Goal: Participate in discussion: Engage in conversation with other users on a specific topic

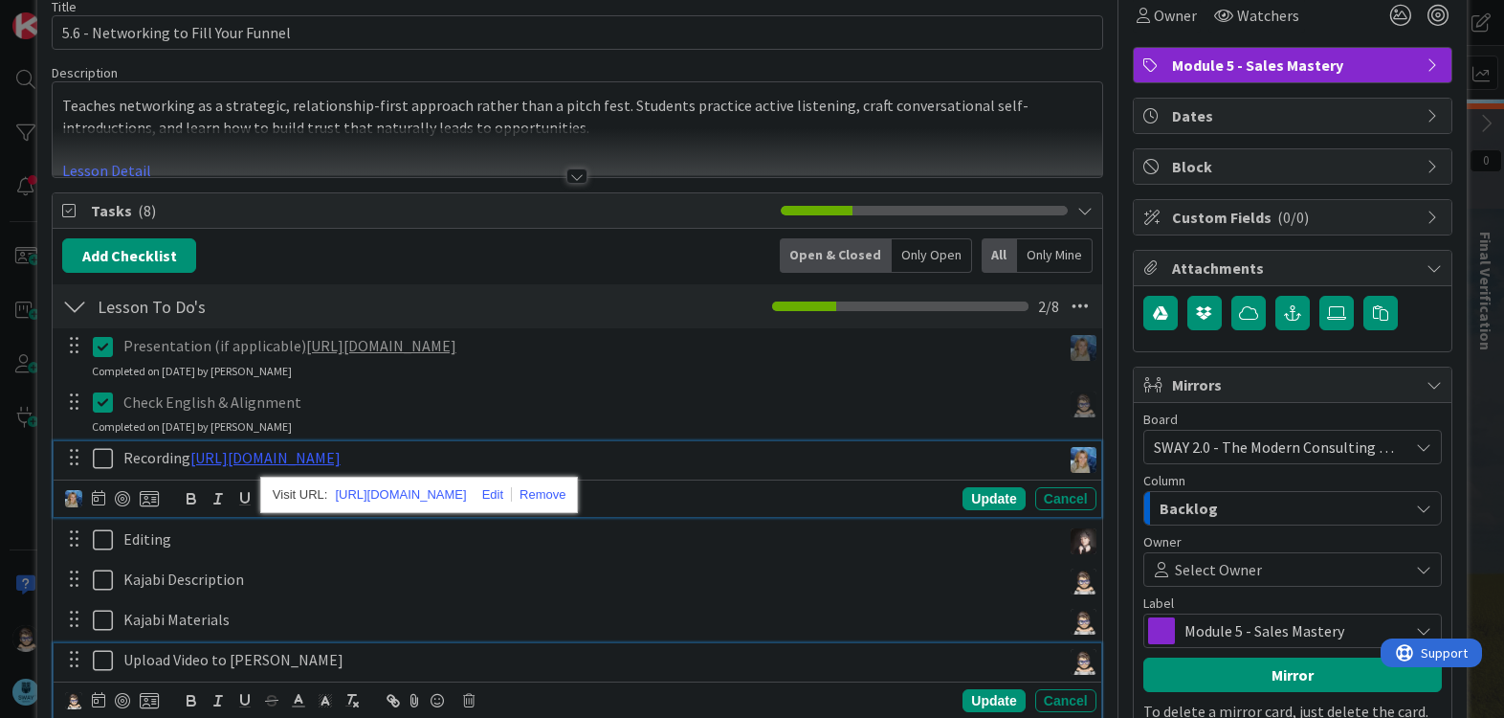
click at [369, 670] on div "Upload Video to [PERSON_NAME]" at bounding box center [588, 659] width 945 height 33
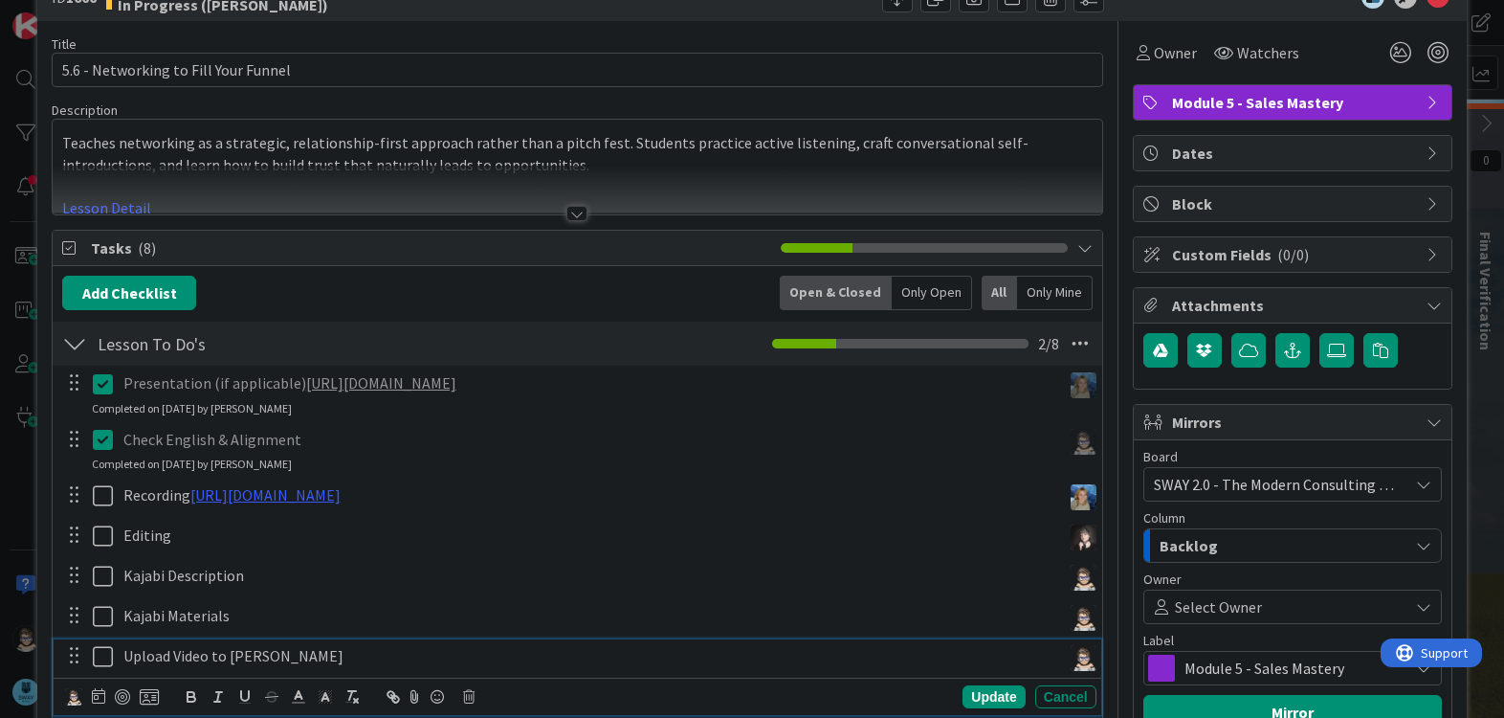
scroll to position [55, 0]
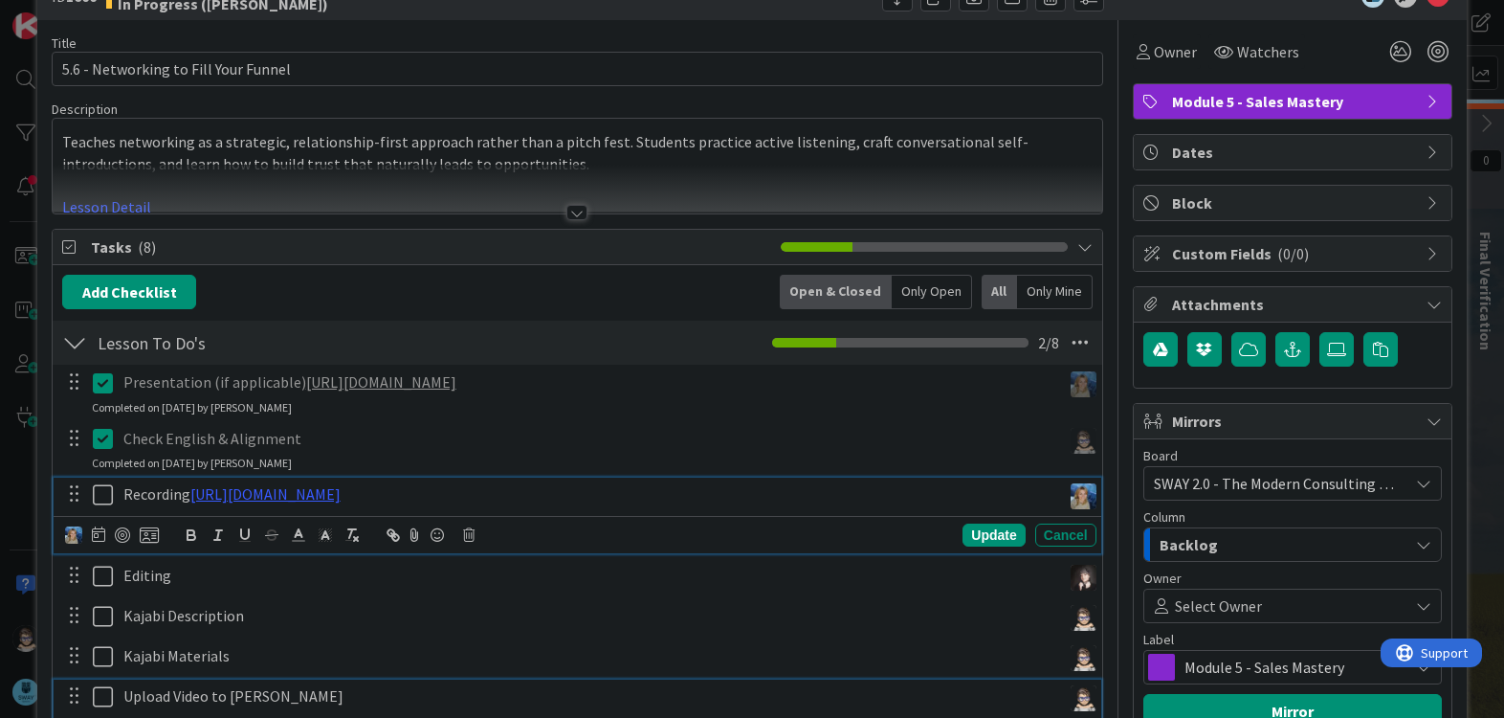
click at [104, 500] on icon at bounding box center [107, 494] width 29 height 23
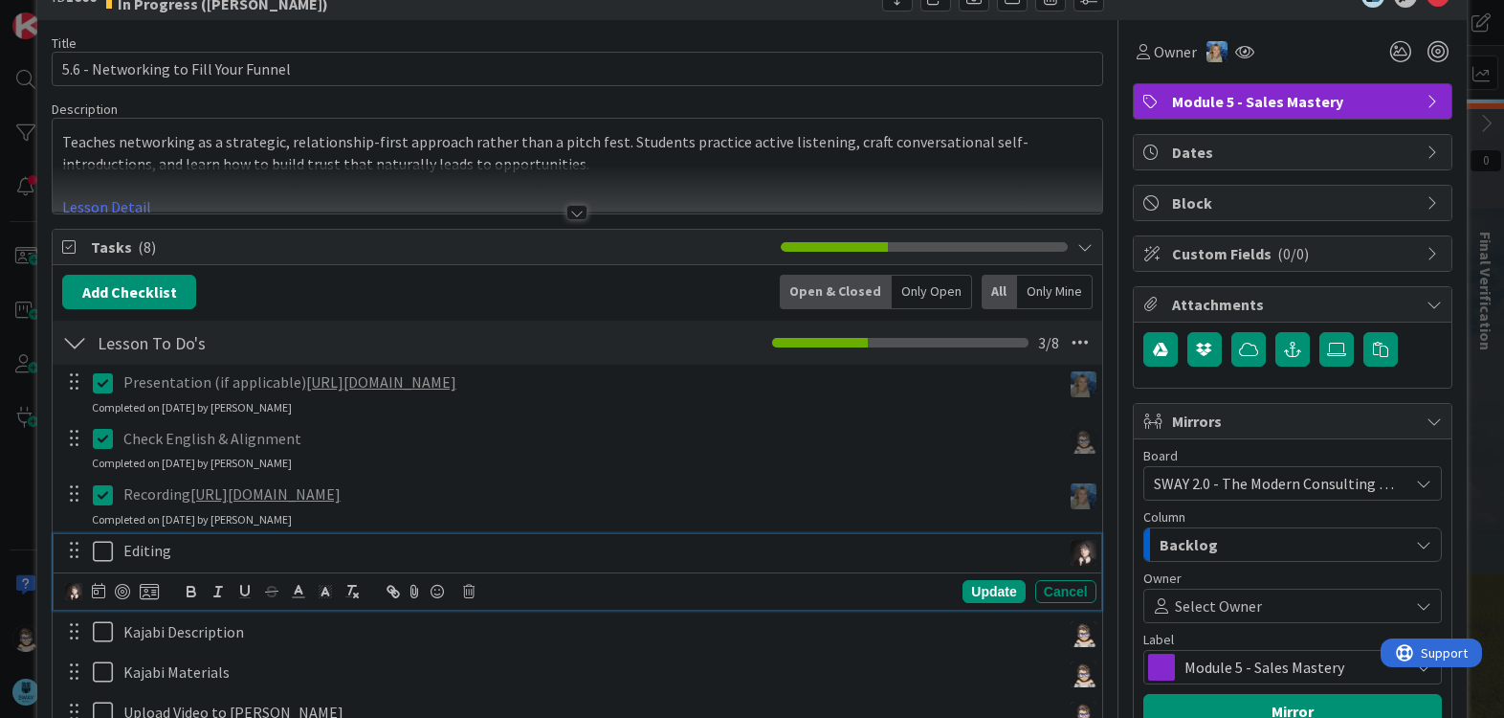
click at [96, 555] on icon at bounding box center [107, 551] width 29 height 23
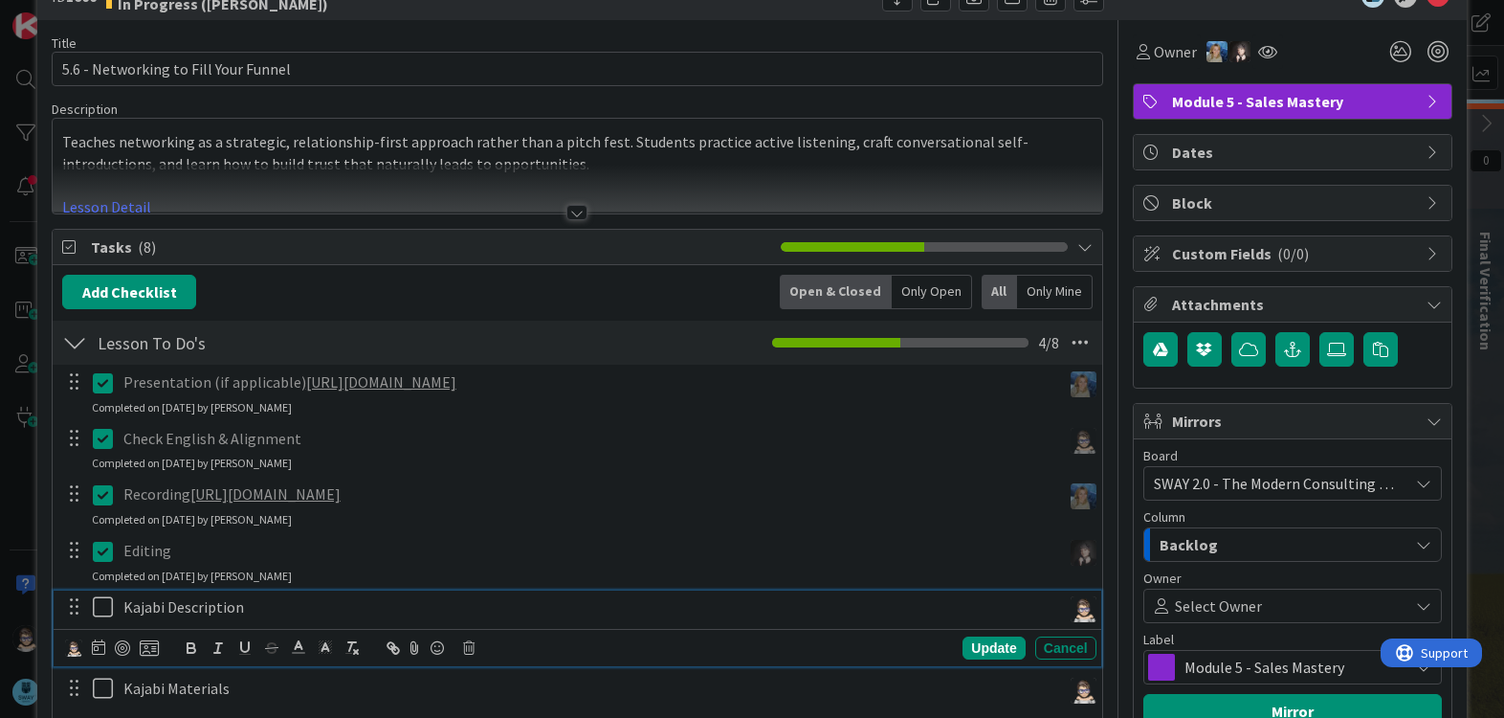
click at [102, 604] on icon at bounding box center [107, 606] width 29 height 23
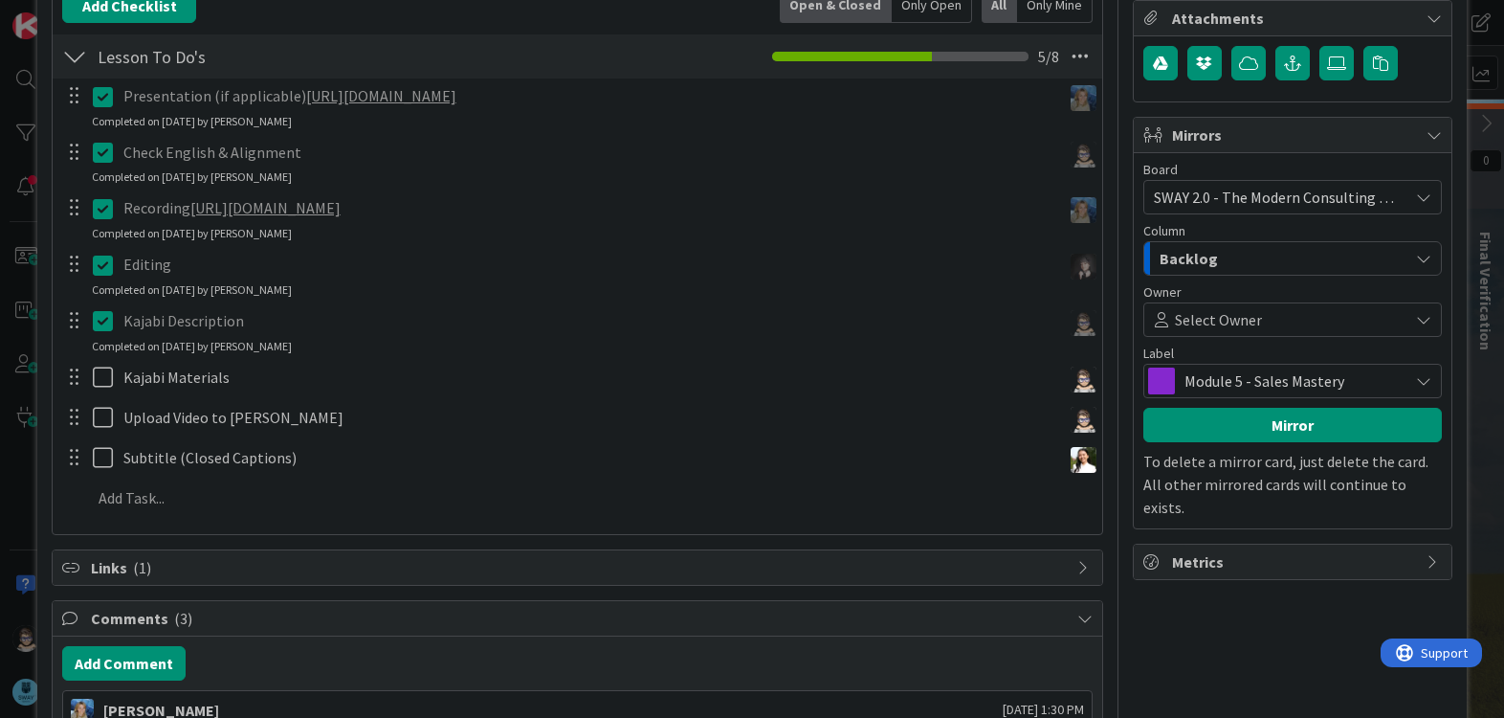
scroll to position [342, 0]
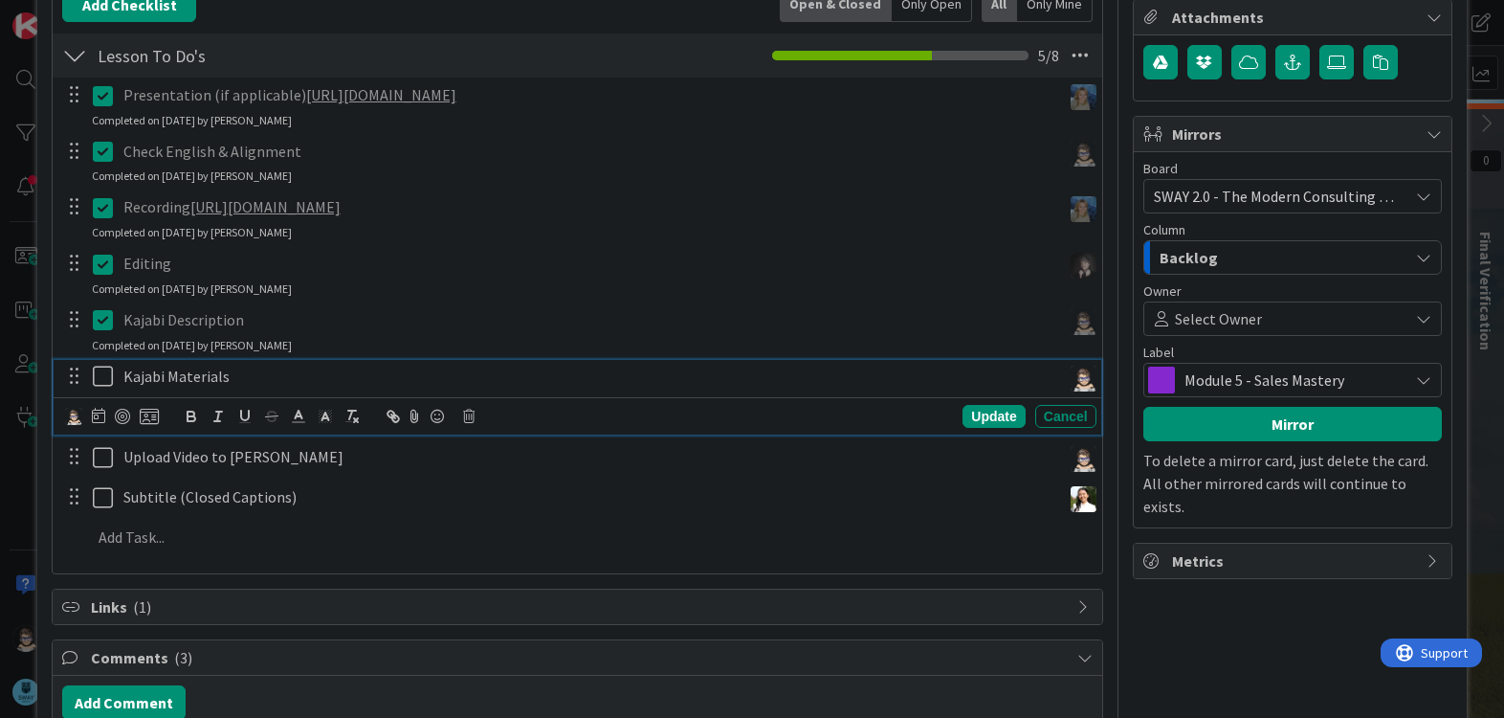
click at [103, 383] on icon at bounding box center [107, 376] width 29 height 23
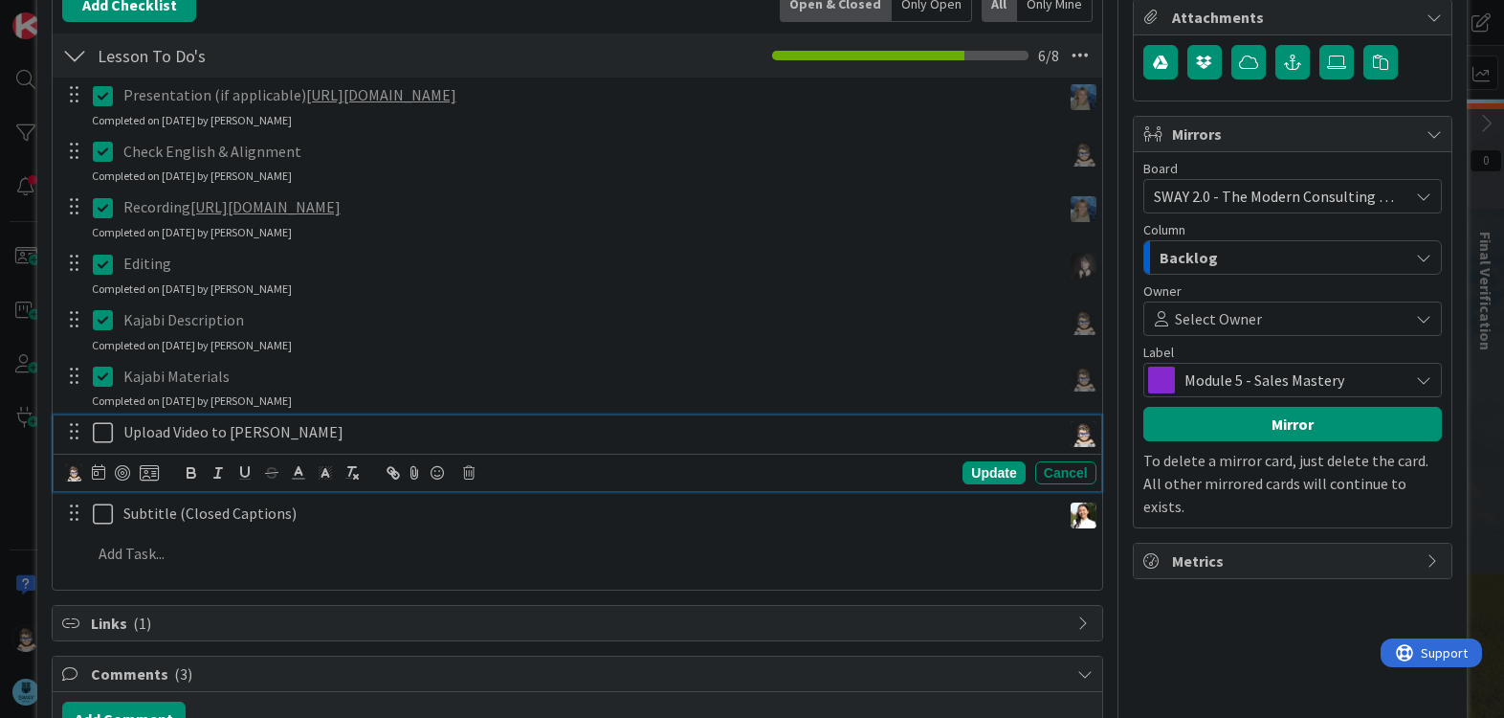
click at [113, 431] on icon at bounding box center [107, 432] width 29 height 23
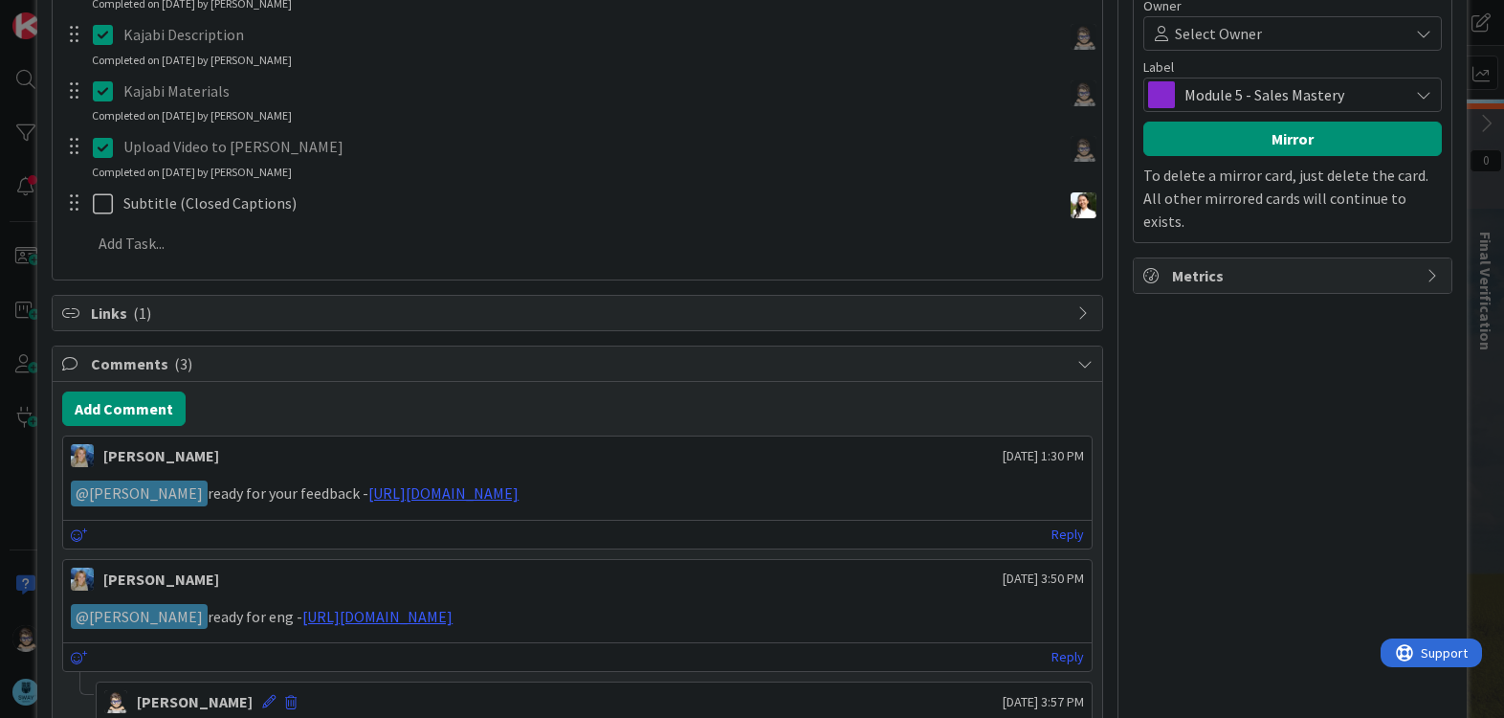
scroll to position [628, 0]
click at [146, 411] on button "Add Comment" at bounding box center [123, 407] width 123 height 34
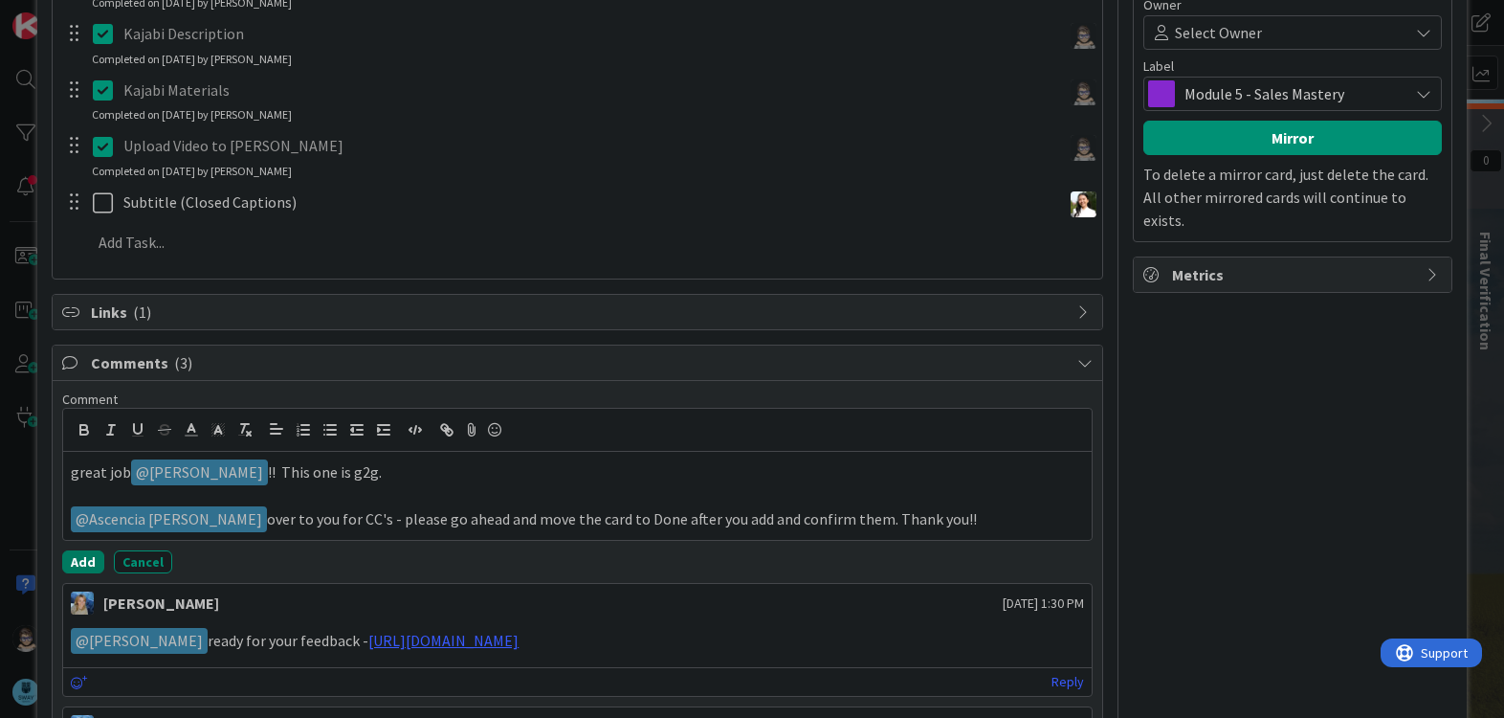
click at [82, 562] on button "Add" at bounding box center [83, 561] width 42 height 23
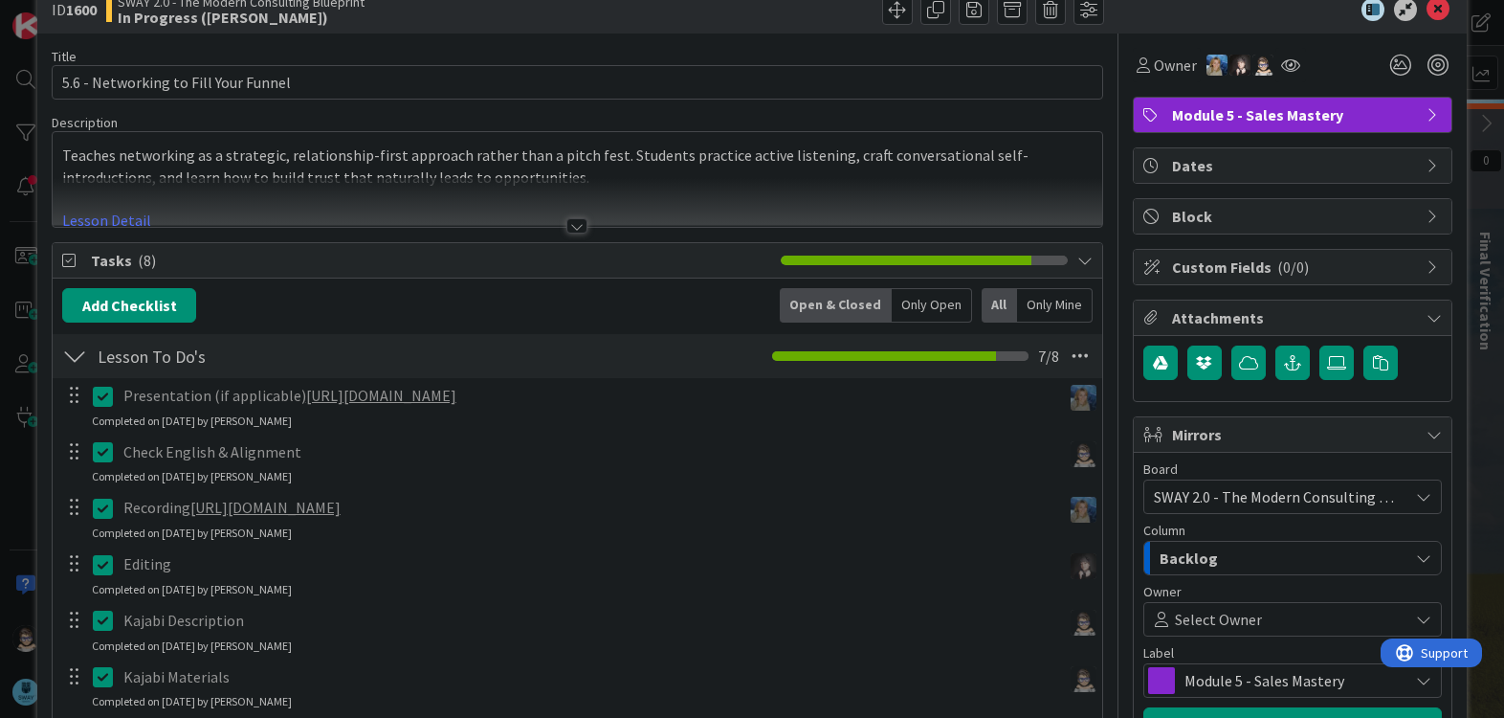
scroll to position [0, 0]
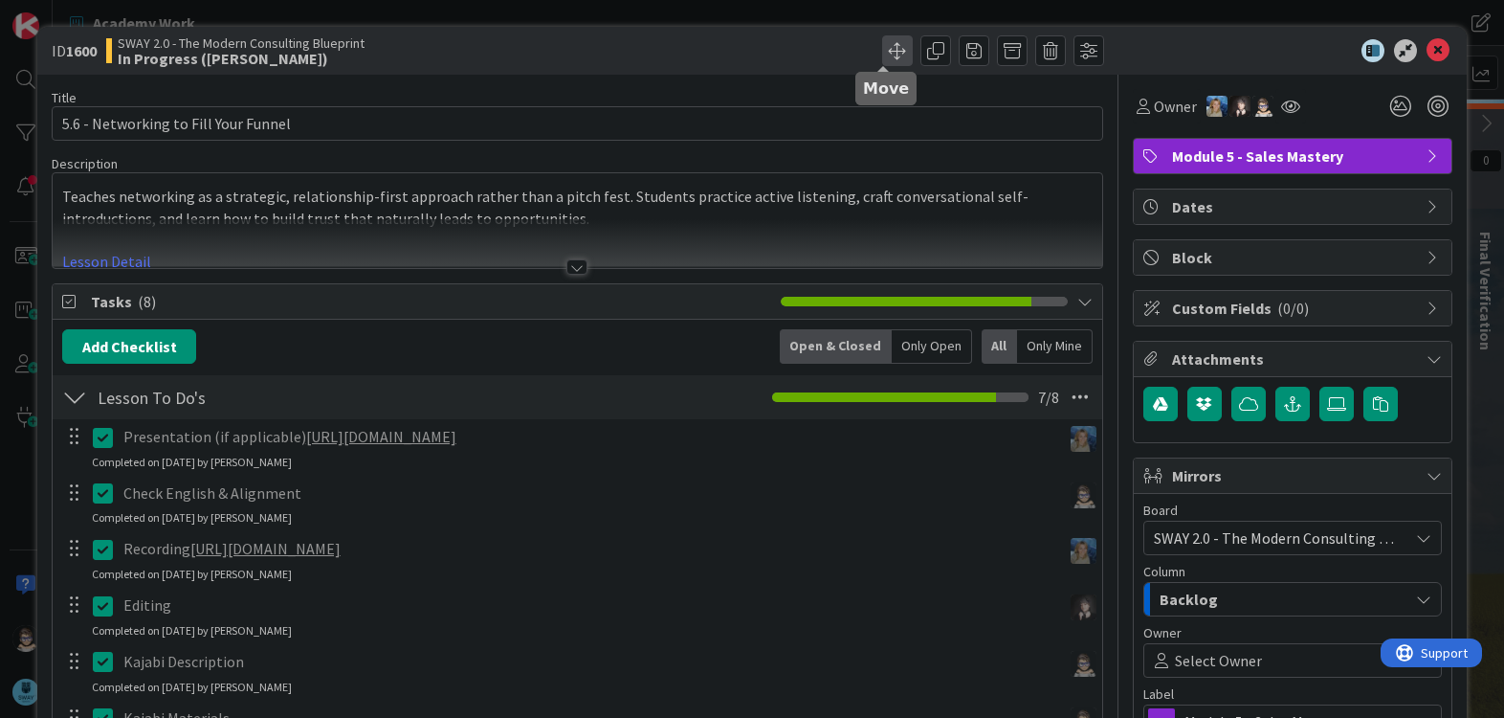
click at [882, 53] on span at bounding box center [897, 50] width 31 height 31
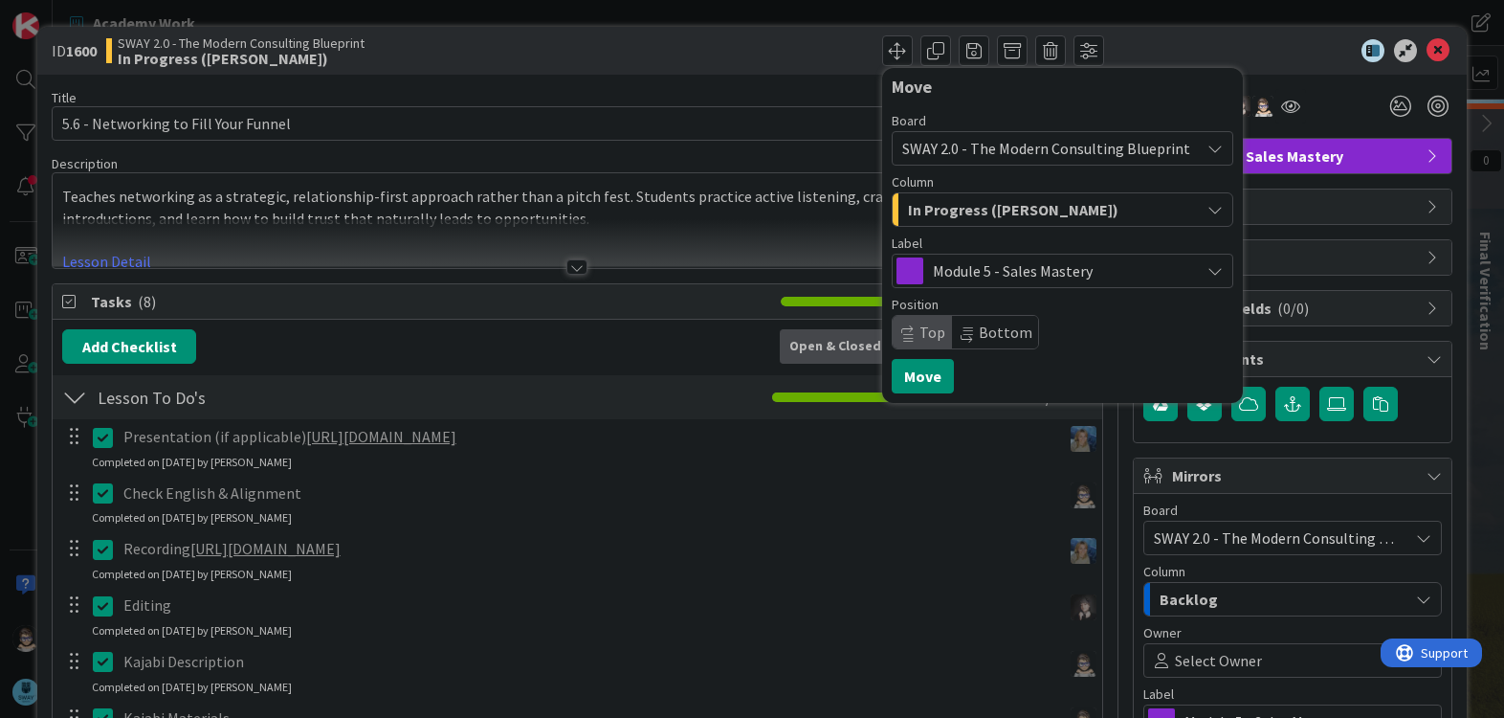
click at [1153, 221] on div "In Progress ([PERSON_NAME])" at bounding box center [1051, 209] width 297 height 31
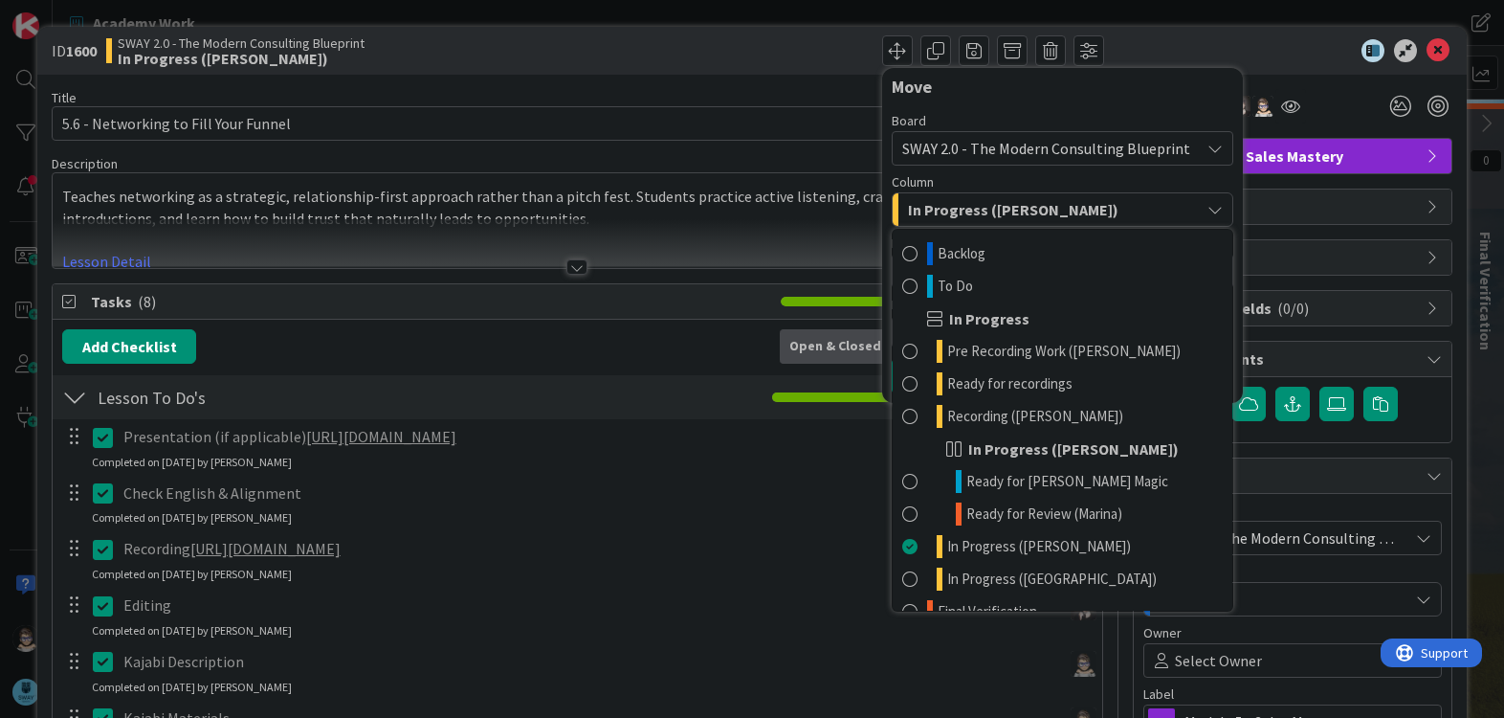
click at [1153, 221] on div "In Progress ([PERSON_NAME])" at bounding box center [1051, 209] width 297 height 31
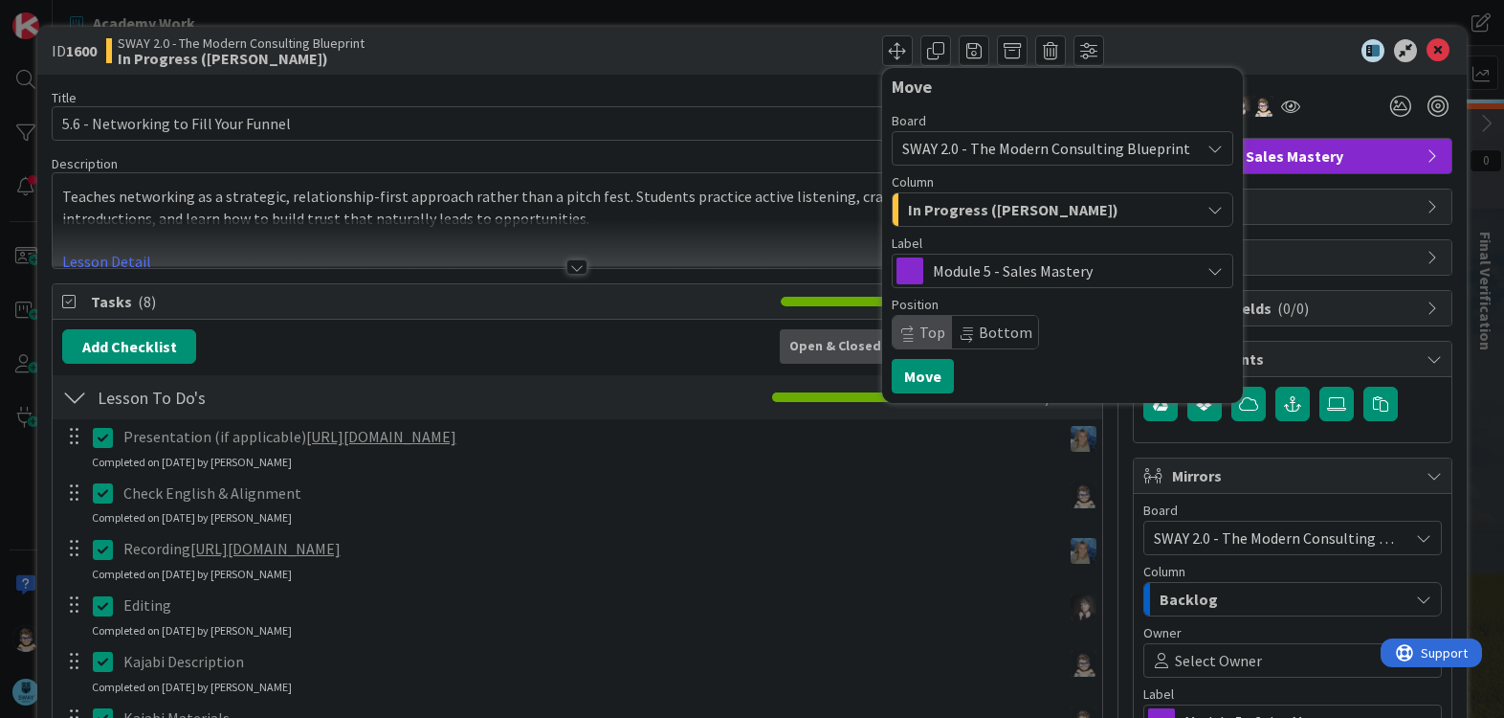
click at [1141, 50] on div at bounding box center [1283, 50] width 339 height 23
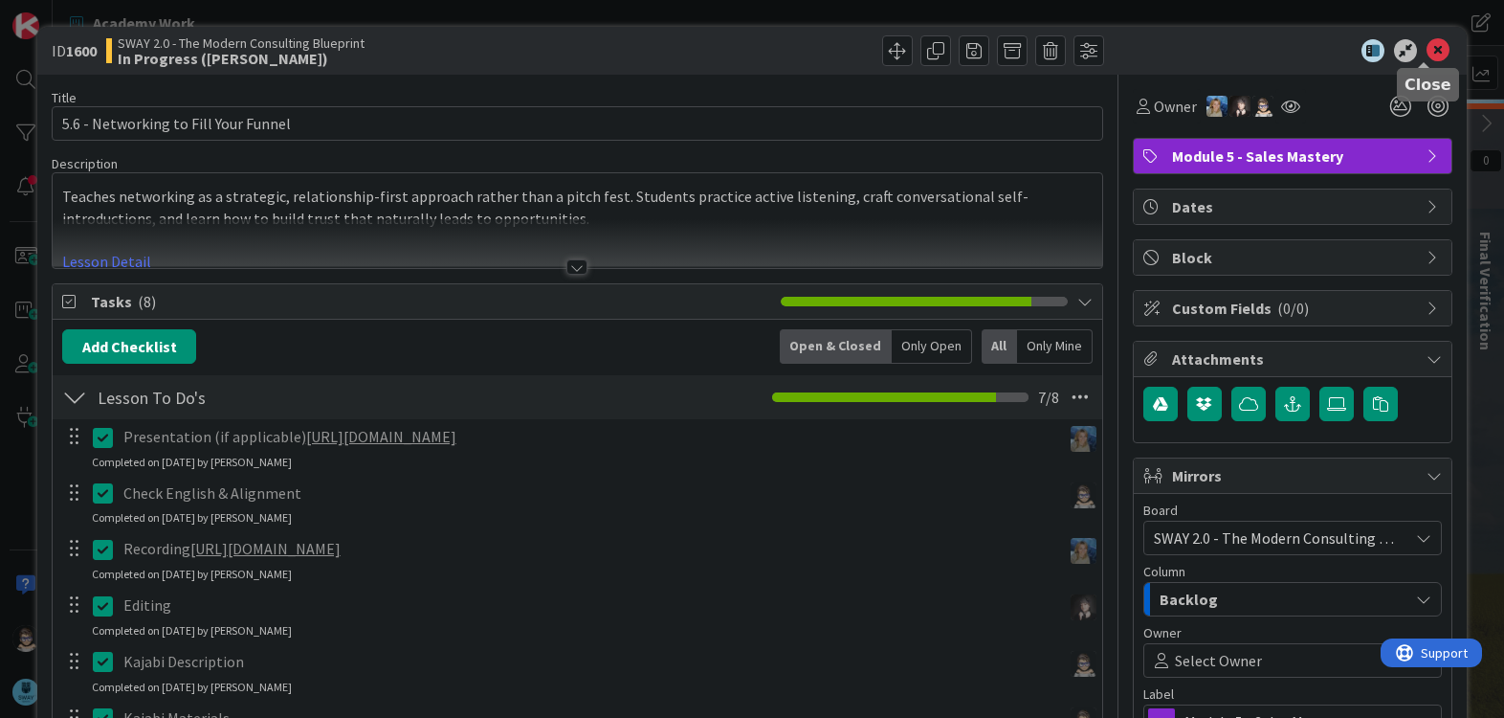
click at [1427, 59] on icon at bounding box center [1438, 50] width 23 height 23
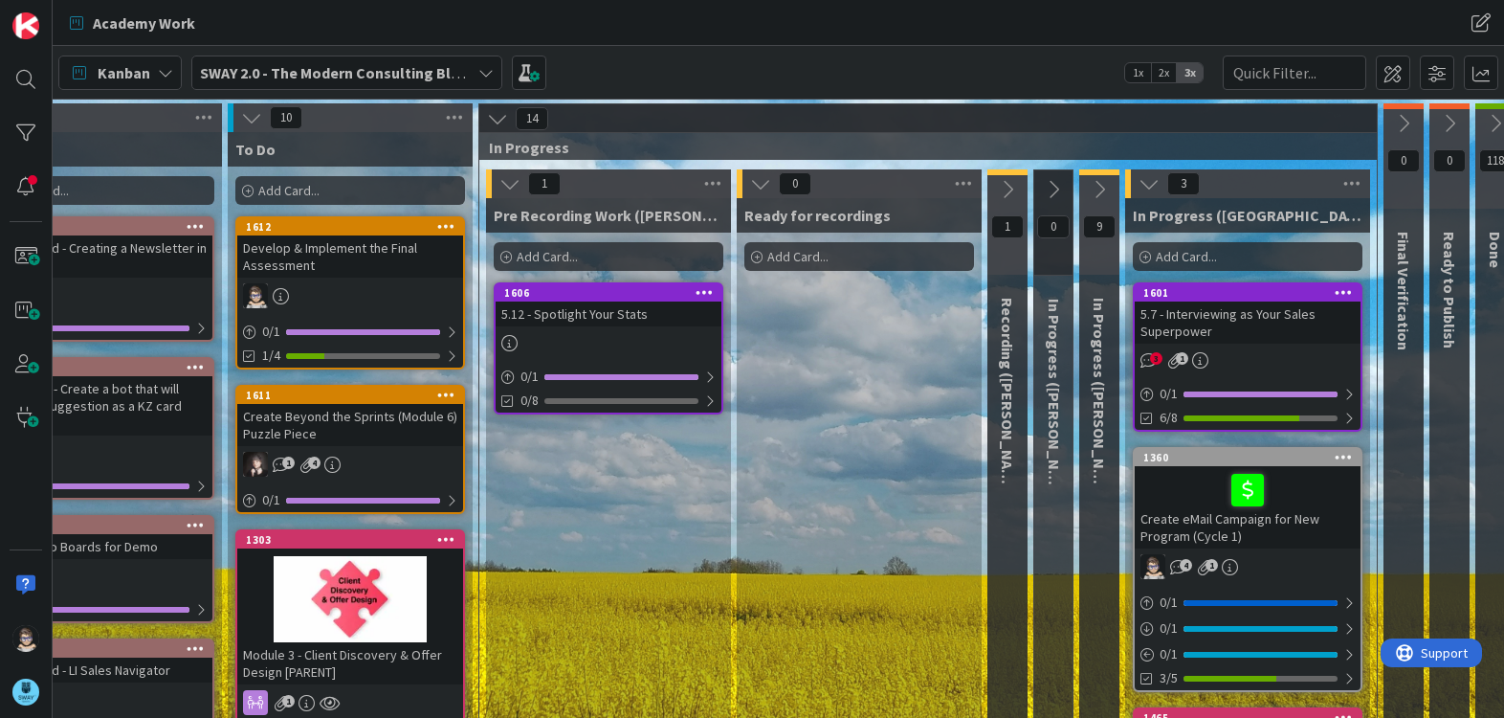
scroll to position [0, 216]
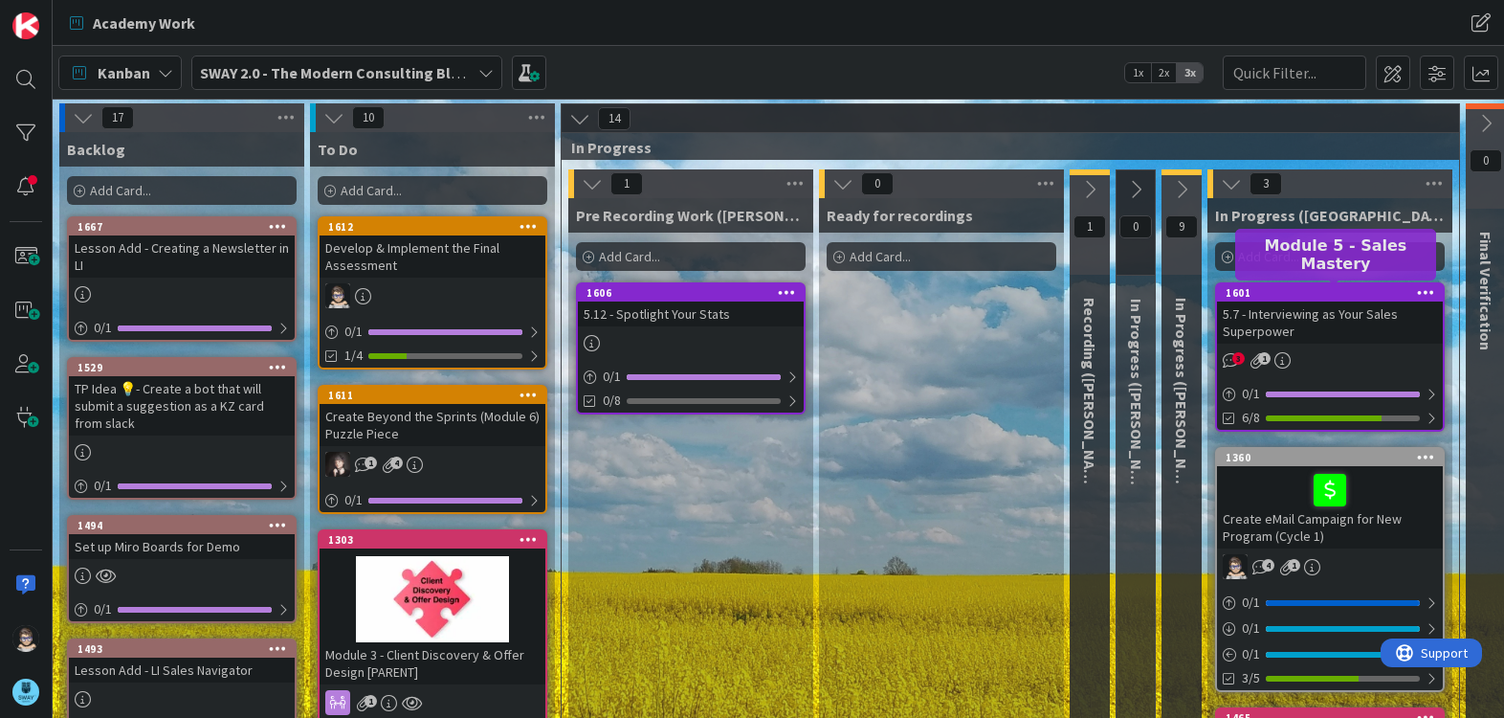
click at [1319, 298] on div "1601" at bounding box center [1334, 292] width 217 height 13
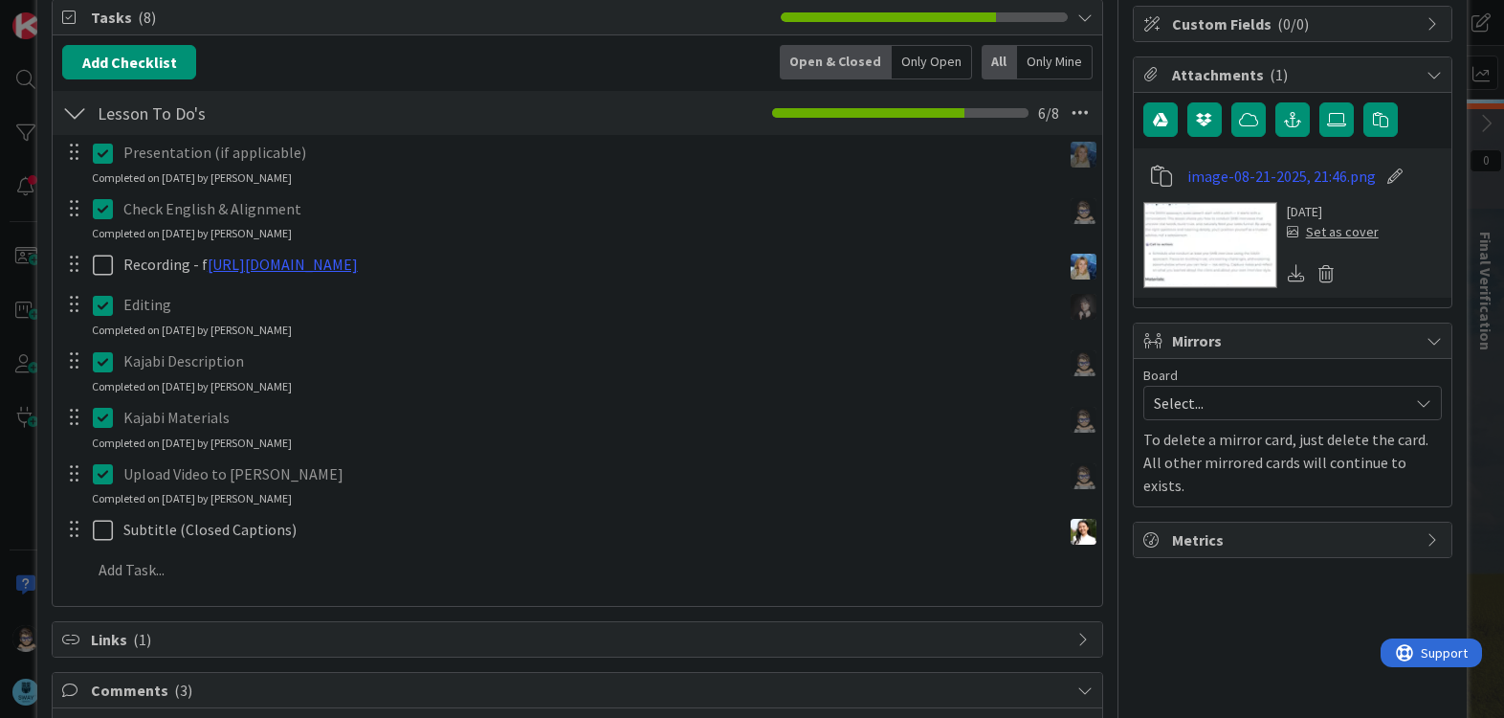
scroll to position [286, 0]
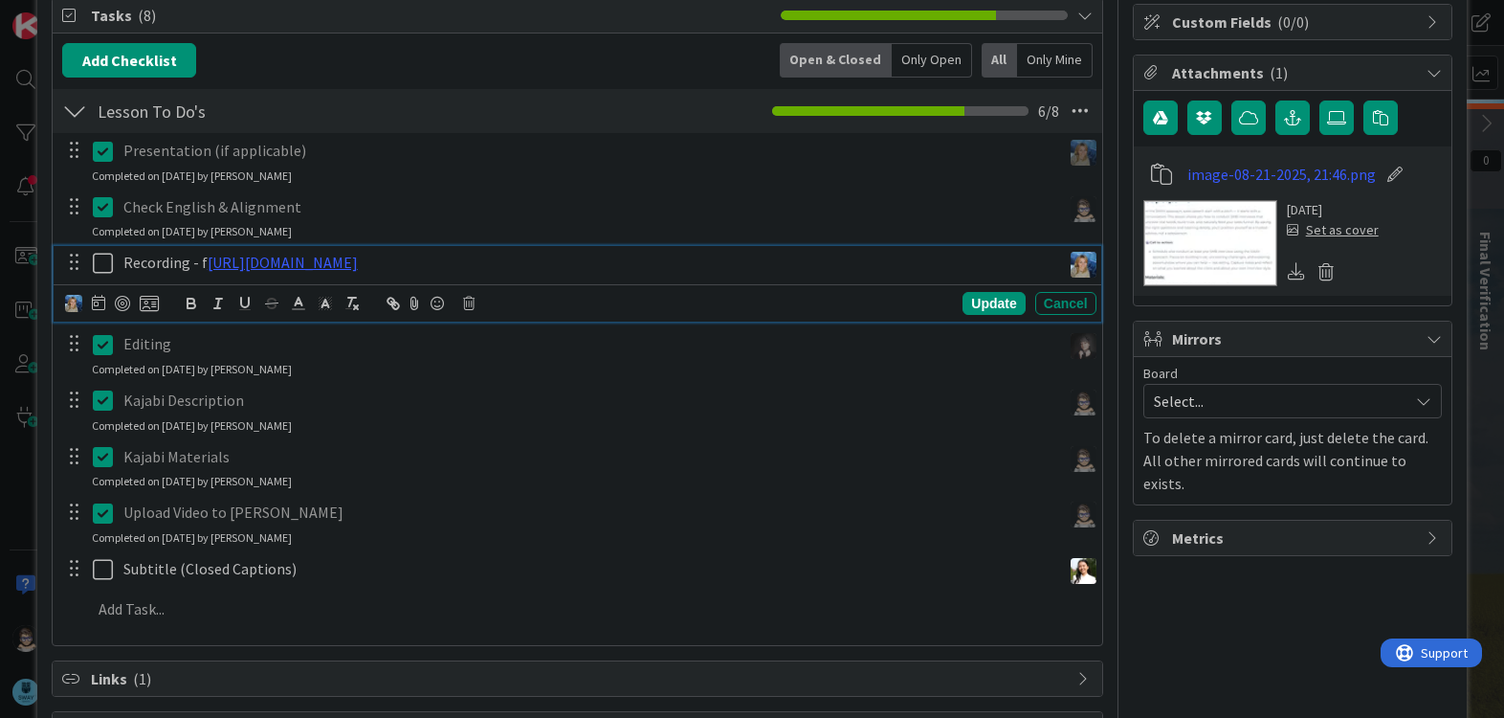
click at [106, 265] on icon at bounding box center [107, 263] width 29 height 23
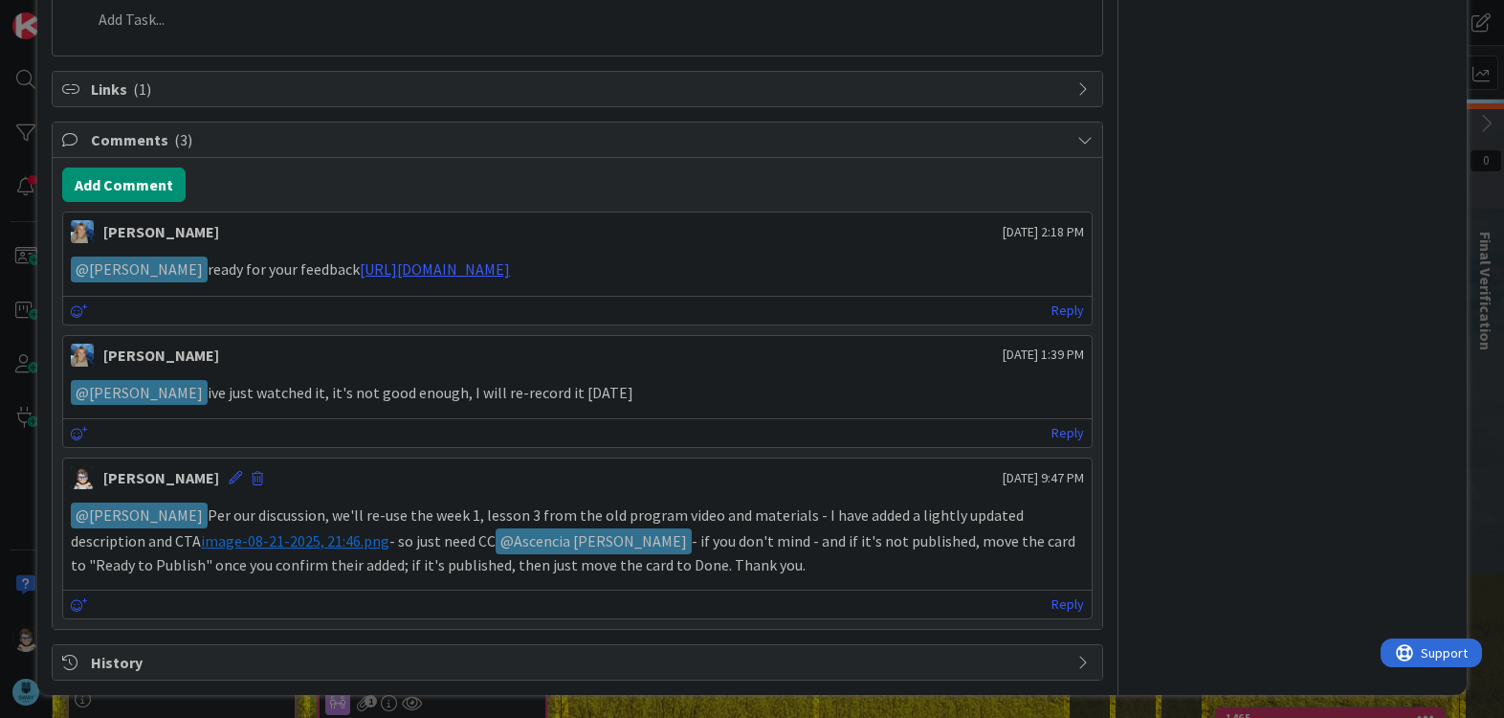
scroll to position [855, 0]
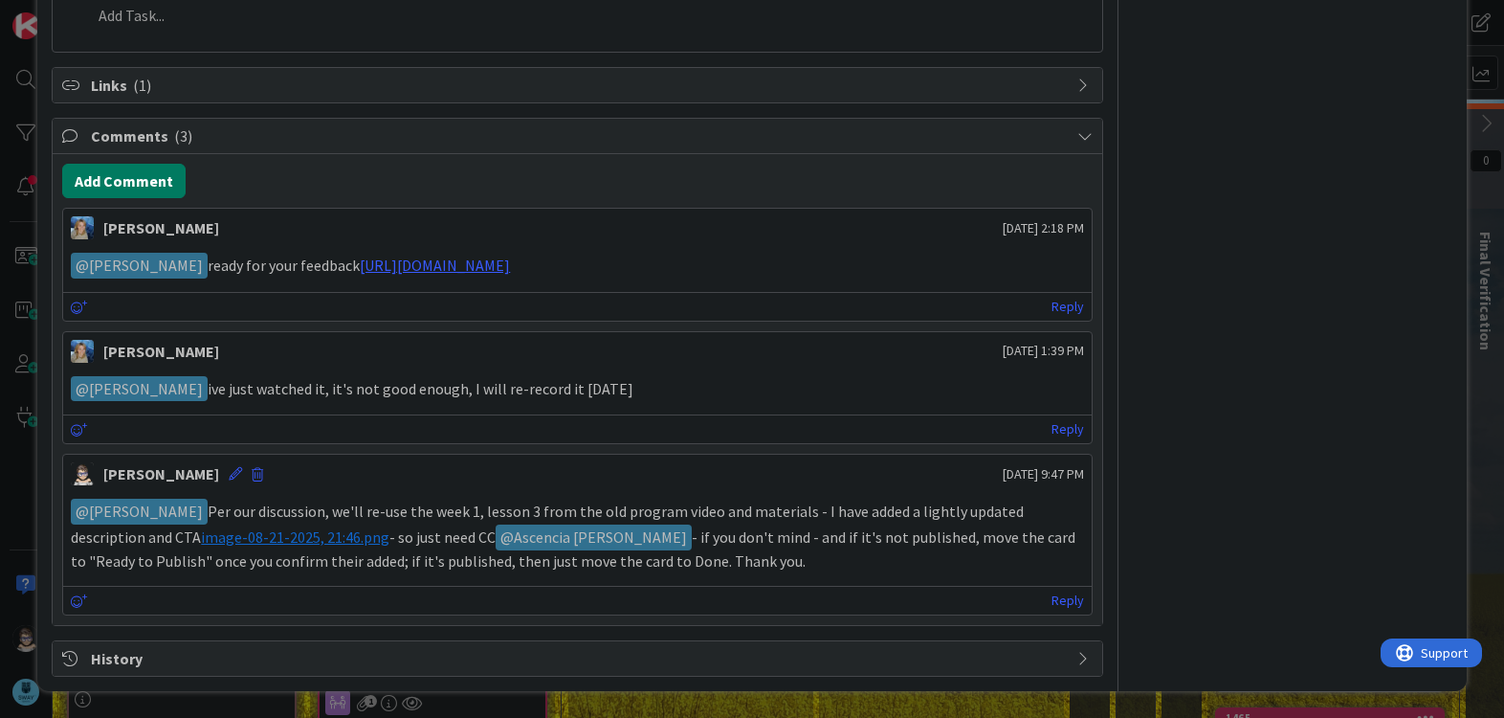
click at [130, 182] on button "Add Comment" at bounding box center [123, 181] width 123 height 34
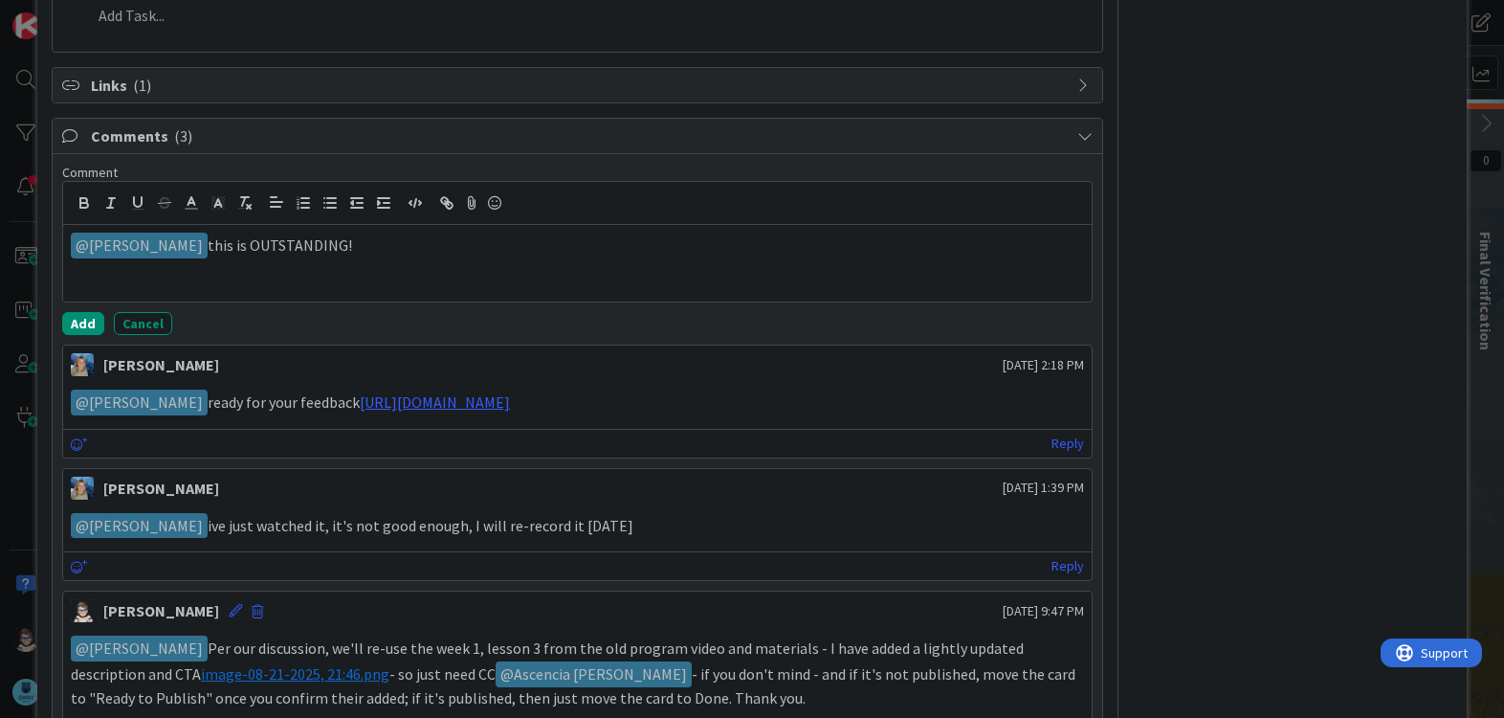
click at [198, 236] on p "﻿ @ Marina Alex ﻿ this is OUTSTANDING!" at bounding box center [577, 246] width 1012 height 26
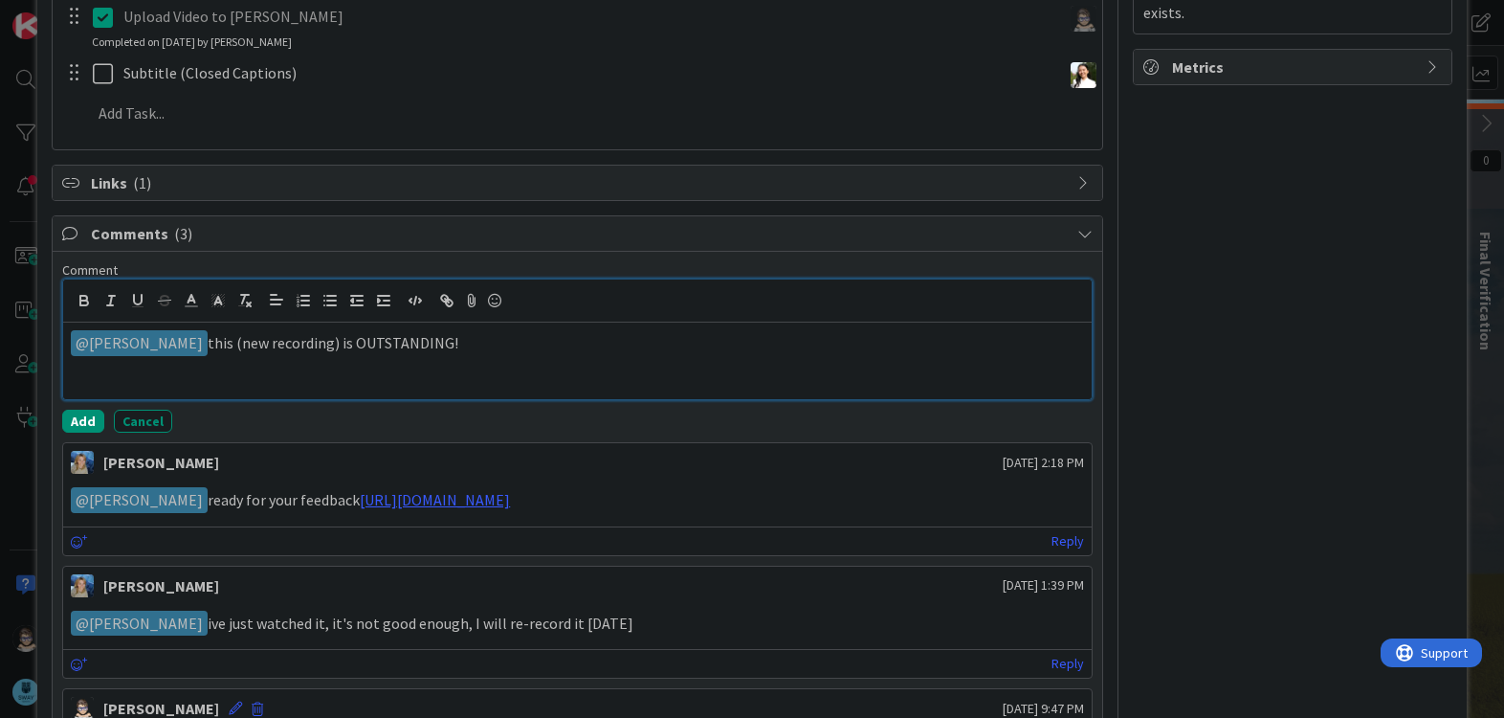
scroll to position [759, 0]
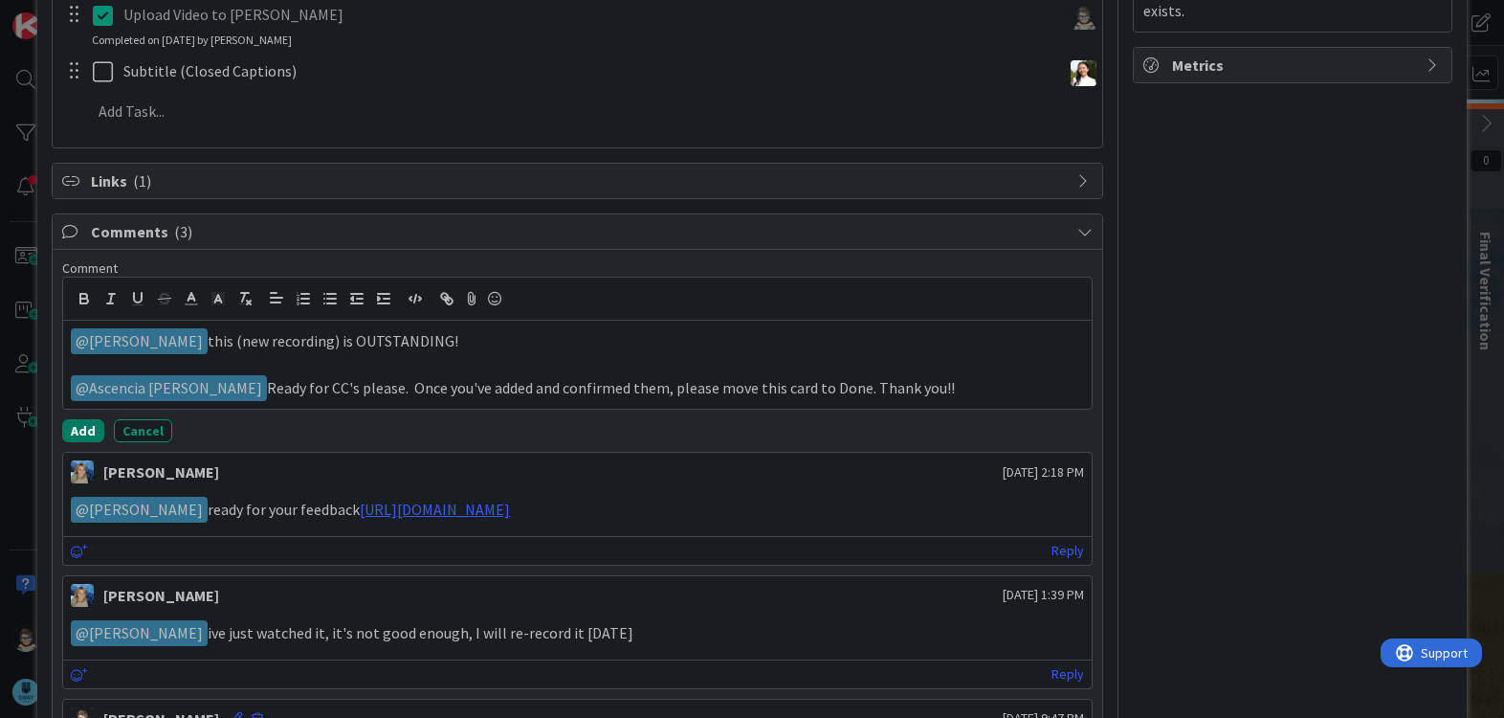
click at [83, 431] on button "Add" at bounding box center [83, 430] width 42 height 23
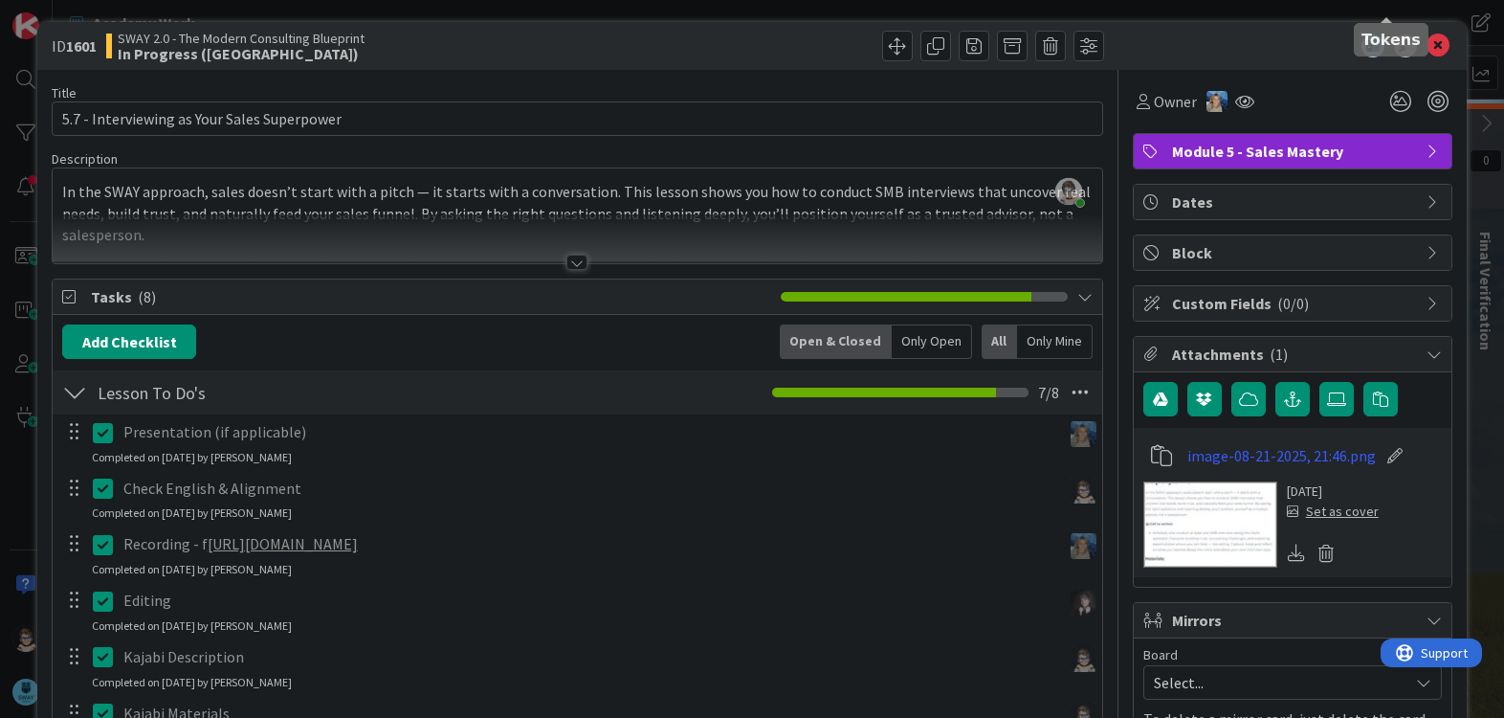
scroll to position [0, 0]
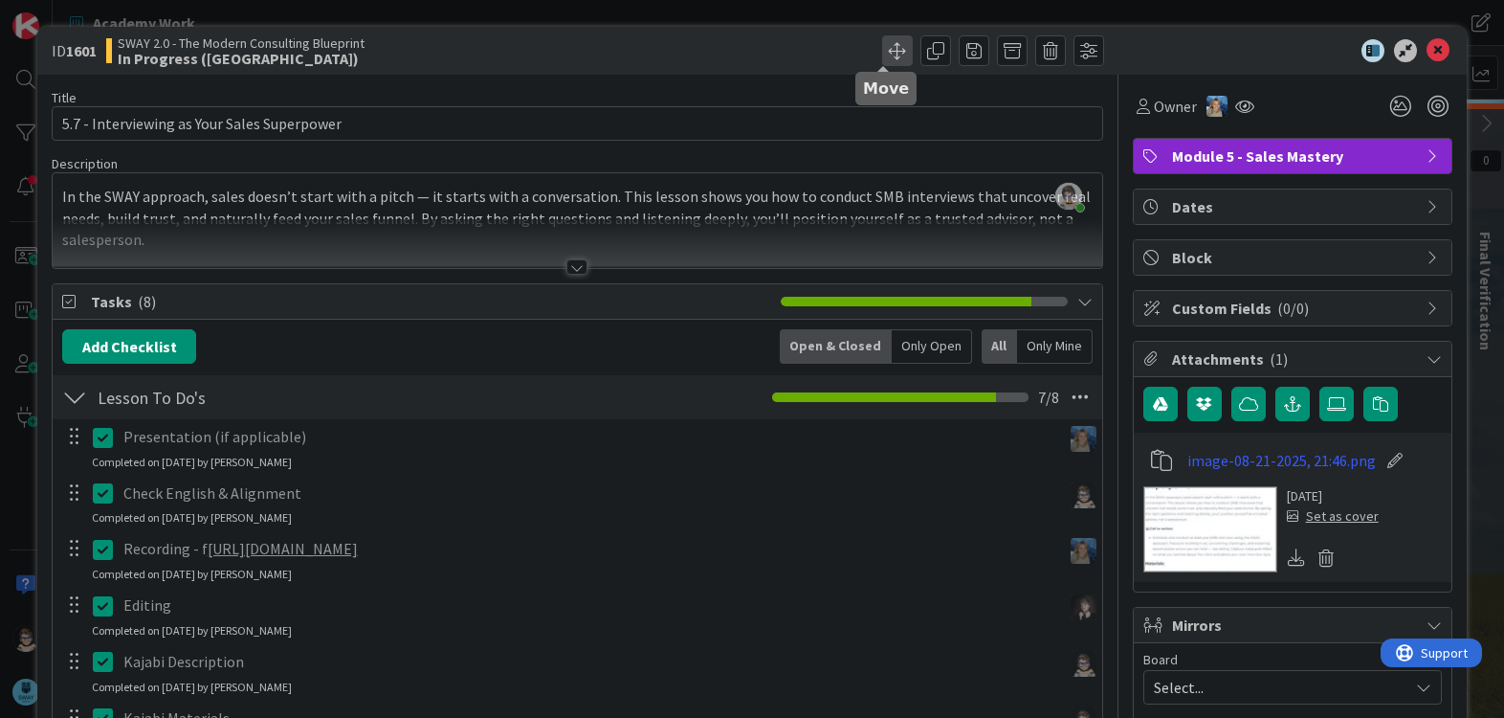
click at [883, 57] on span at bounding box center [897, 50] width 31 height 31
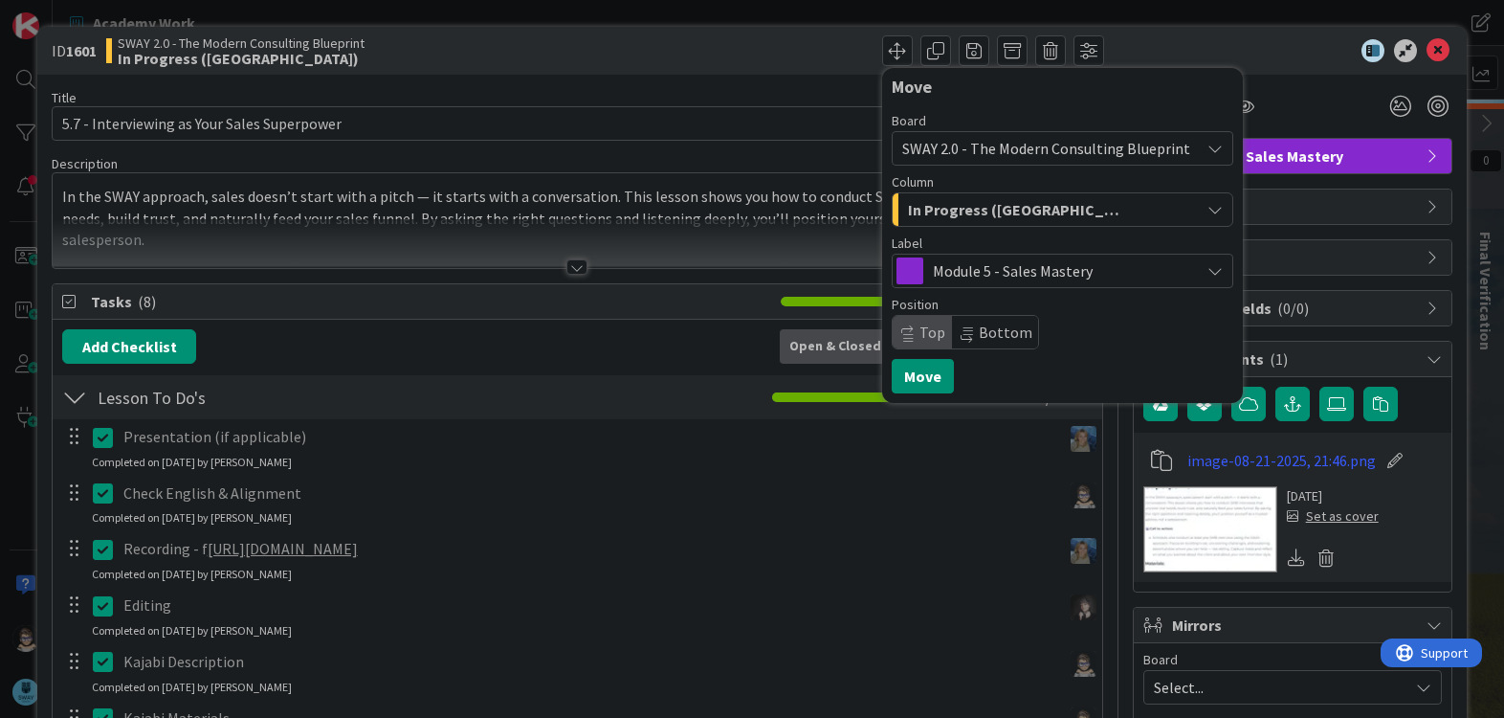
click at [996, 212] on span "In Progress ([GEOGRAPHIC_DATA])" at bounding box center [1018, 209] width 220 height 25
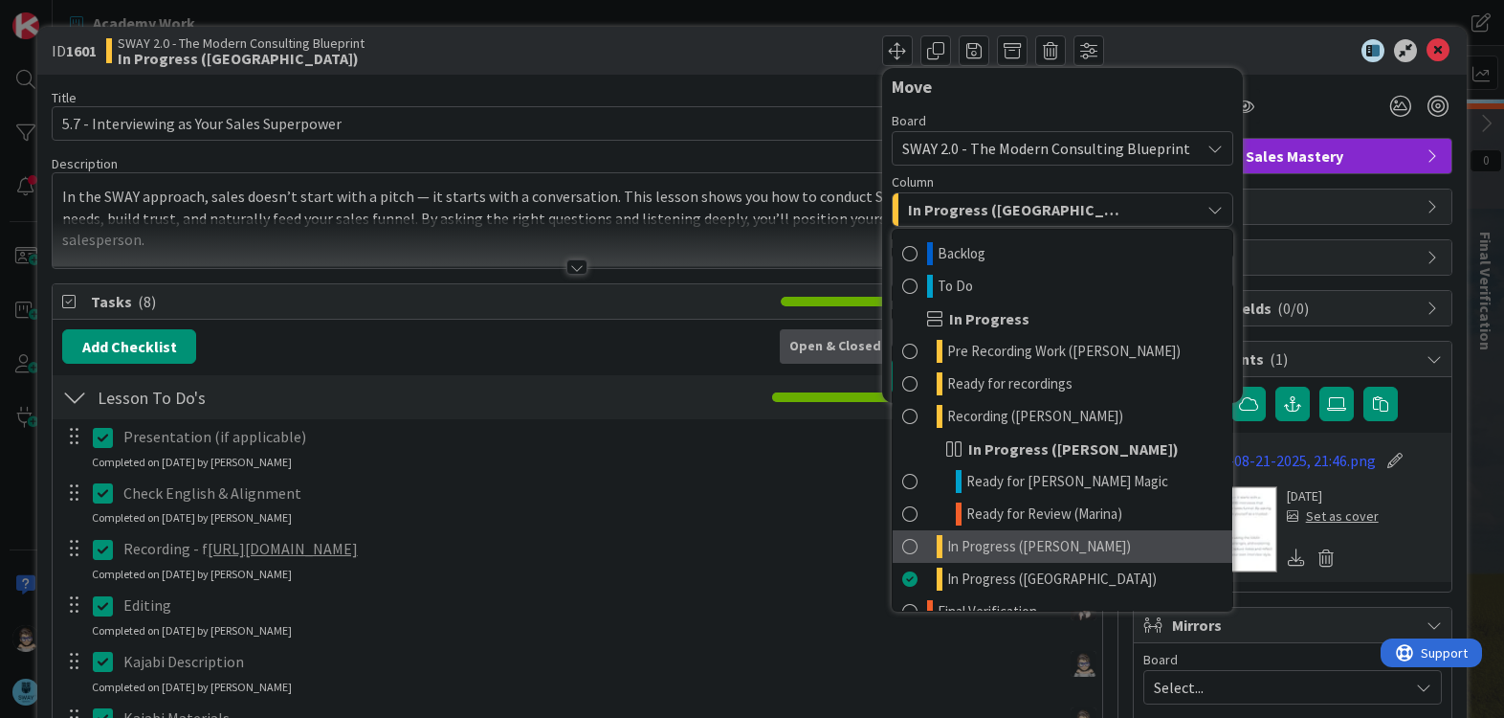
click at [1082, 539] on link "In Progress ([PERSON_NAME])" at bounding box center [1063, 546] width 340 height 33
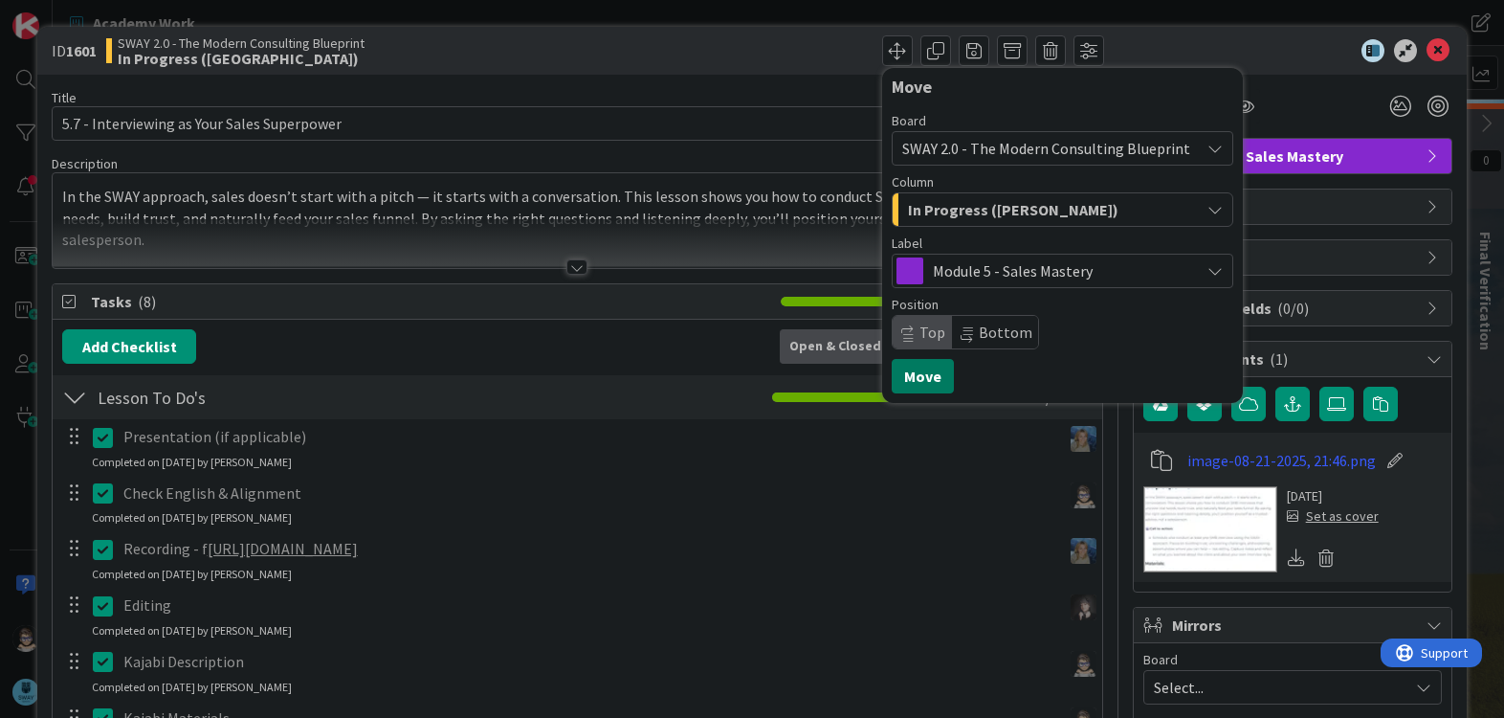
click at [911, 384] on button "Move" at bounding box center [923, 376] width 62 height 34
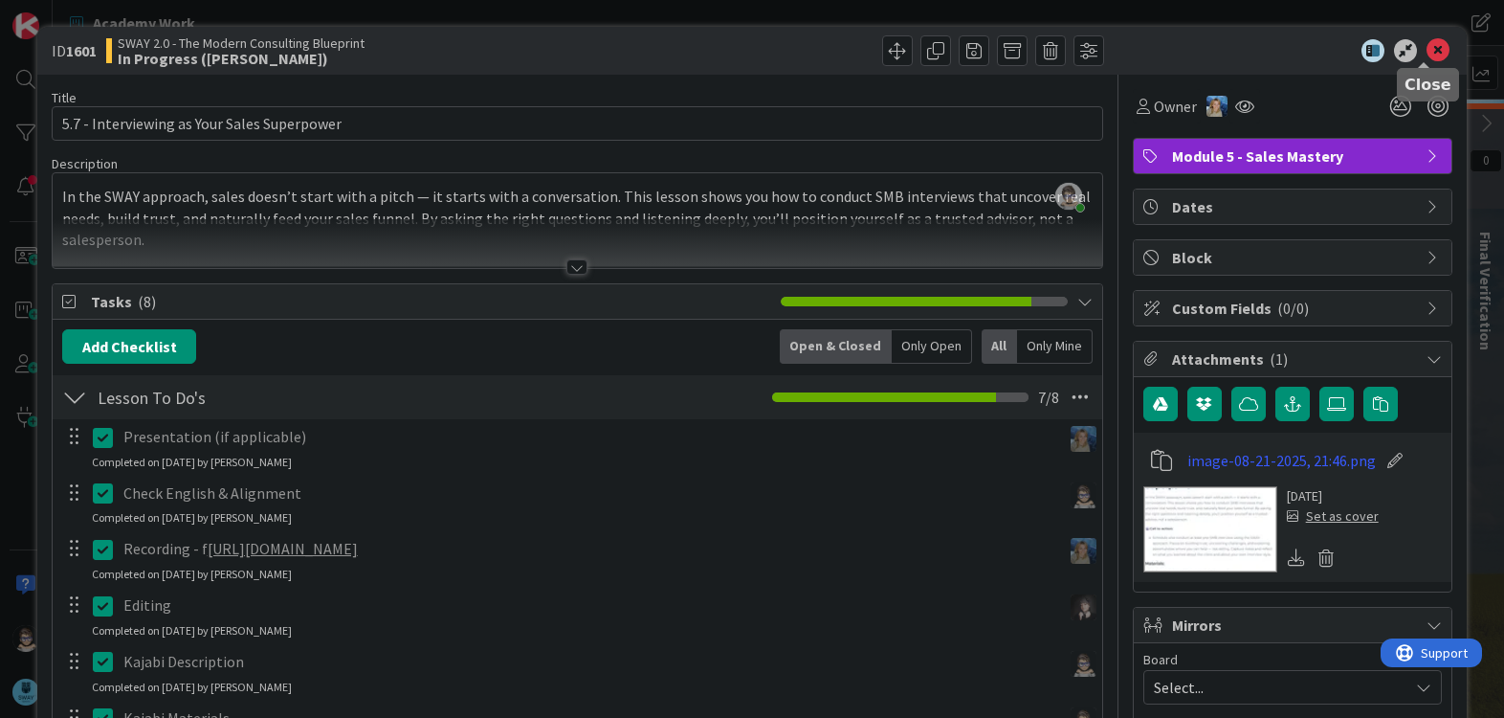
click at [1427, 51] on icon at bounding box center [1438, 50] width 23 height 23
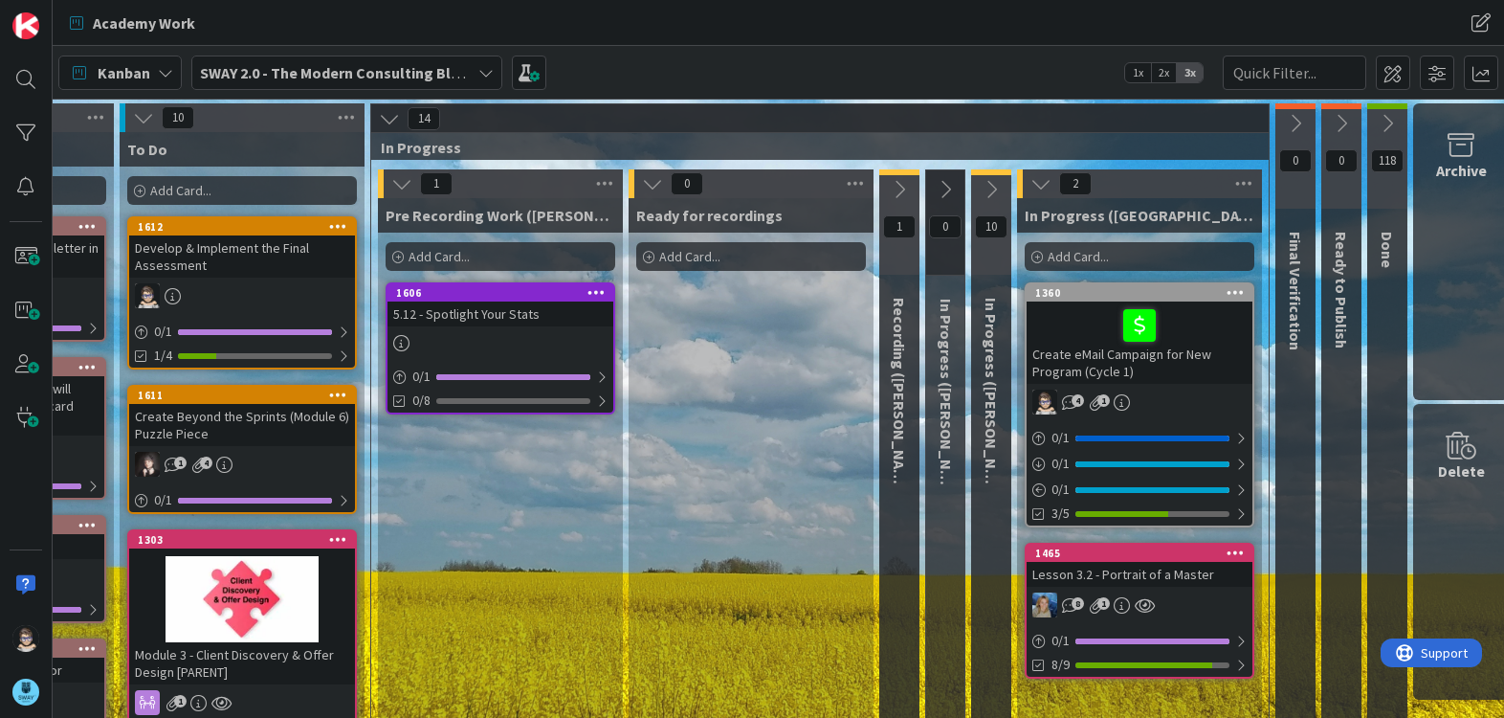
scroll to position [0, 216]
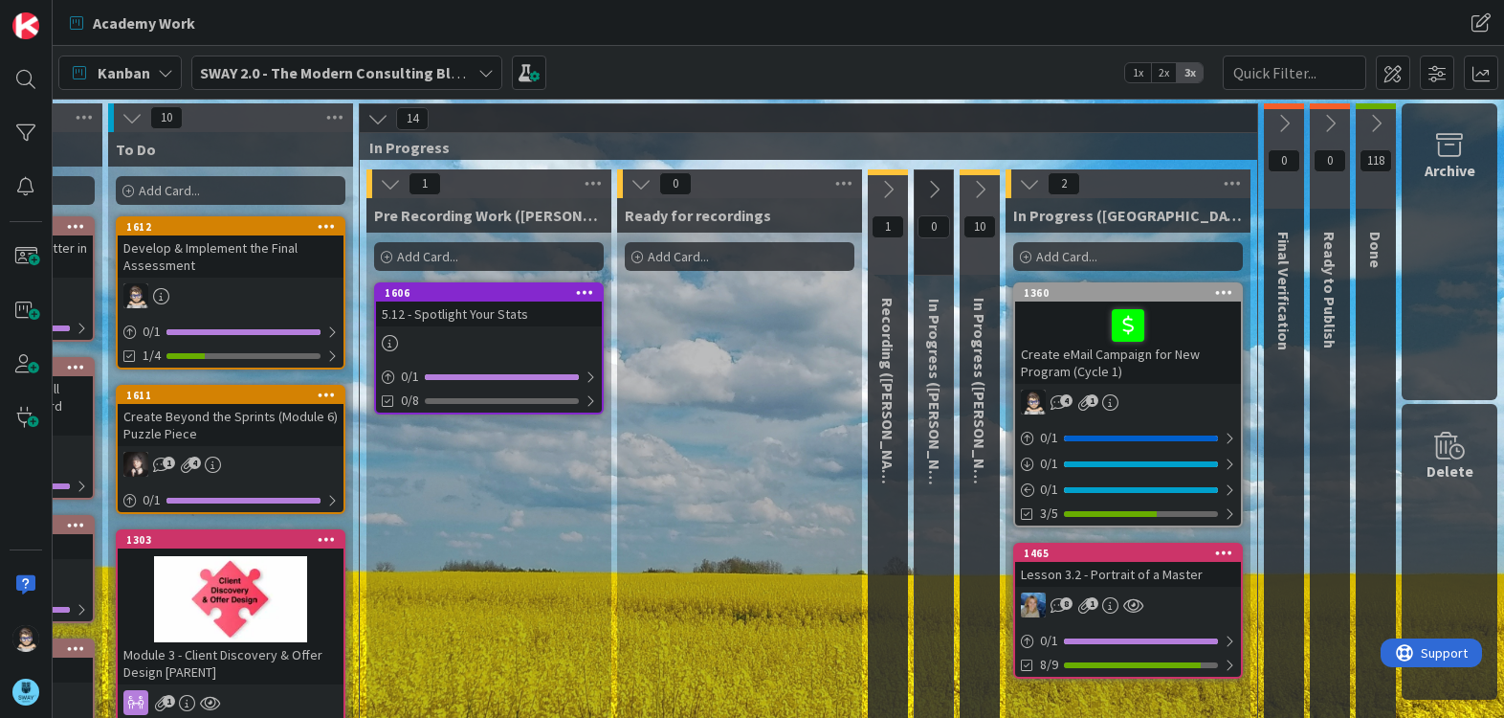
click at [878, 192] on icon at bounding box center [888, 189] width 21 height 21
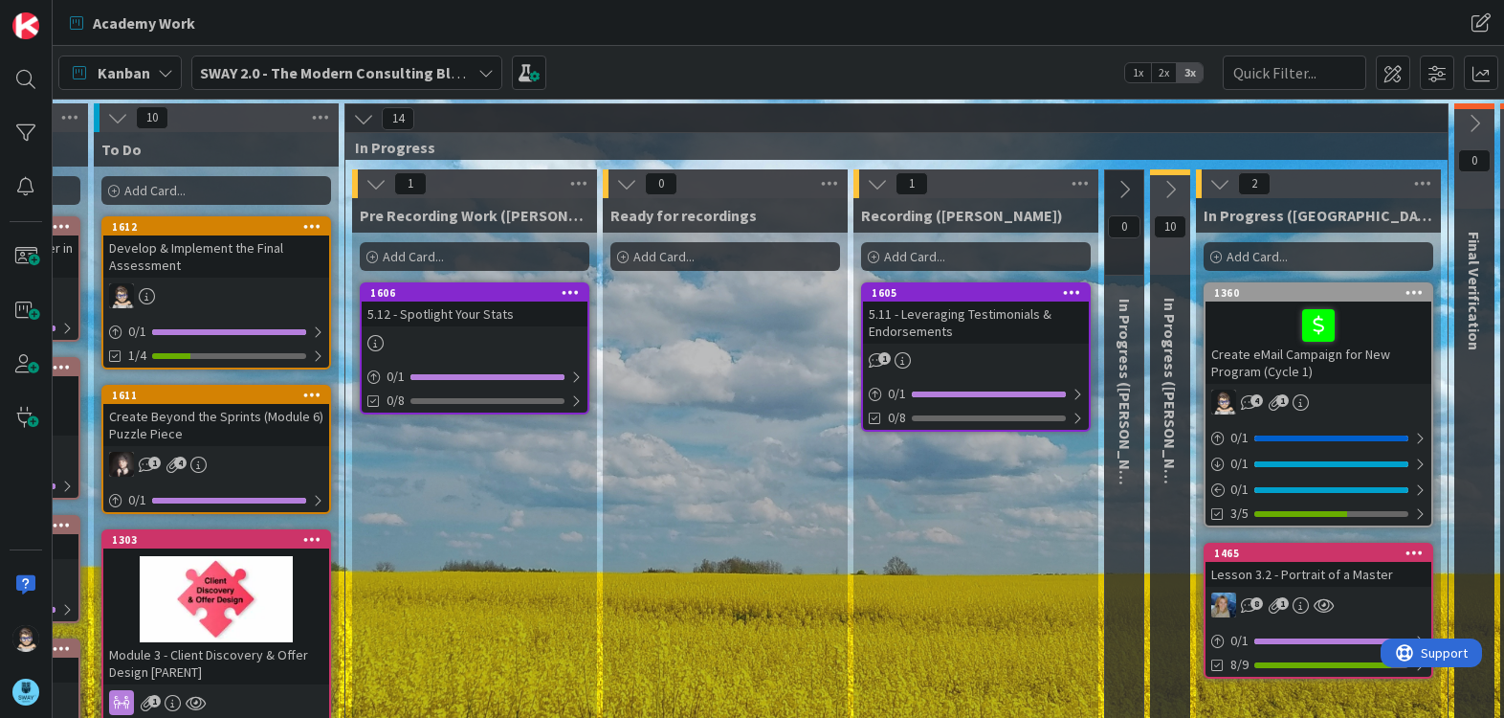
click at [875, 190] on icon at bounding box center [877, 183] width 21 height 21
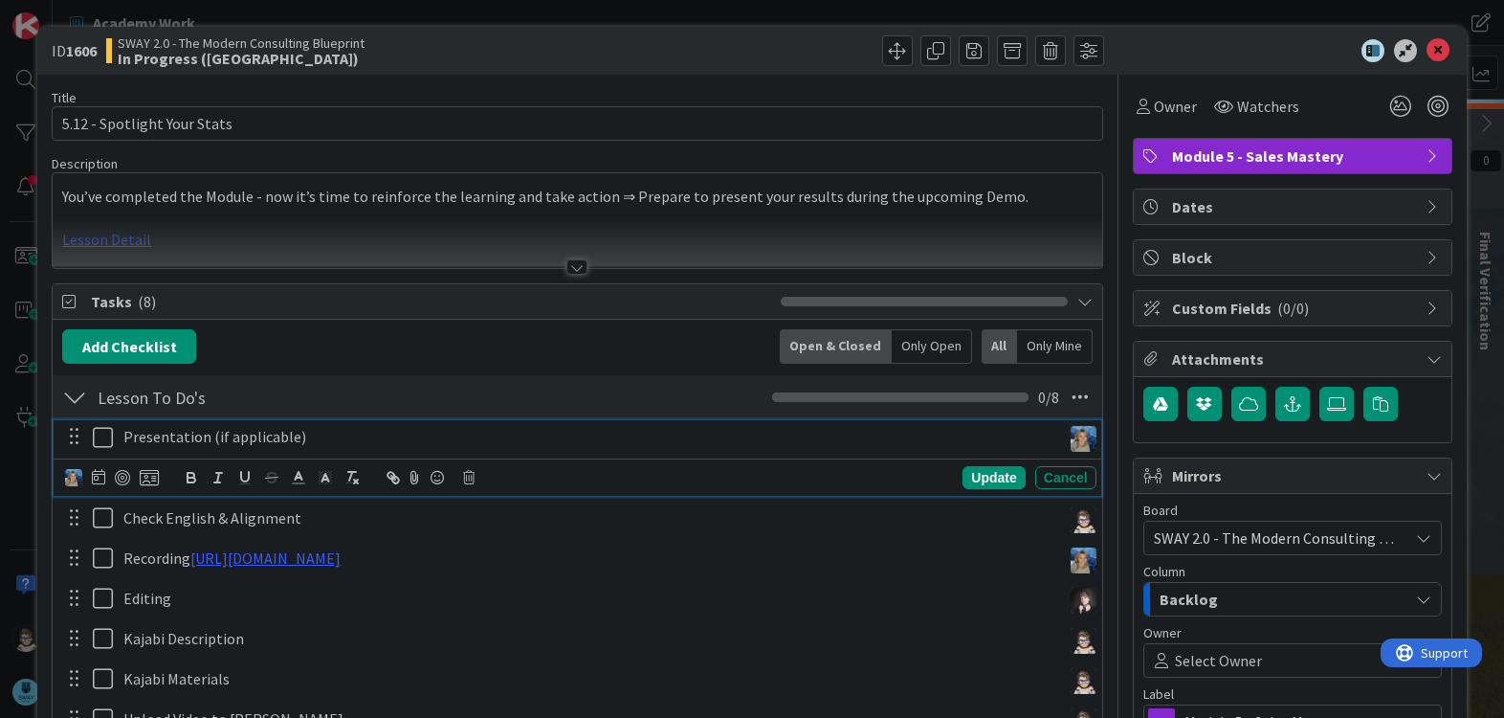
click at [106, 438] on icon at bounding box center [107, 437] width 29 height 23
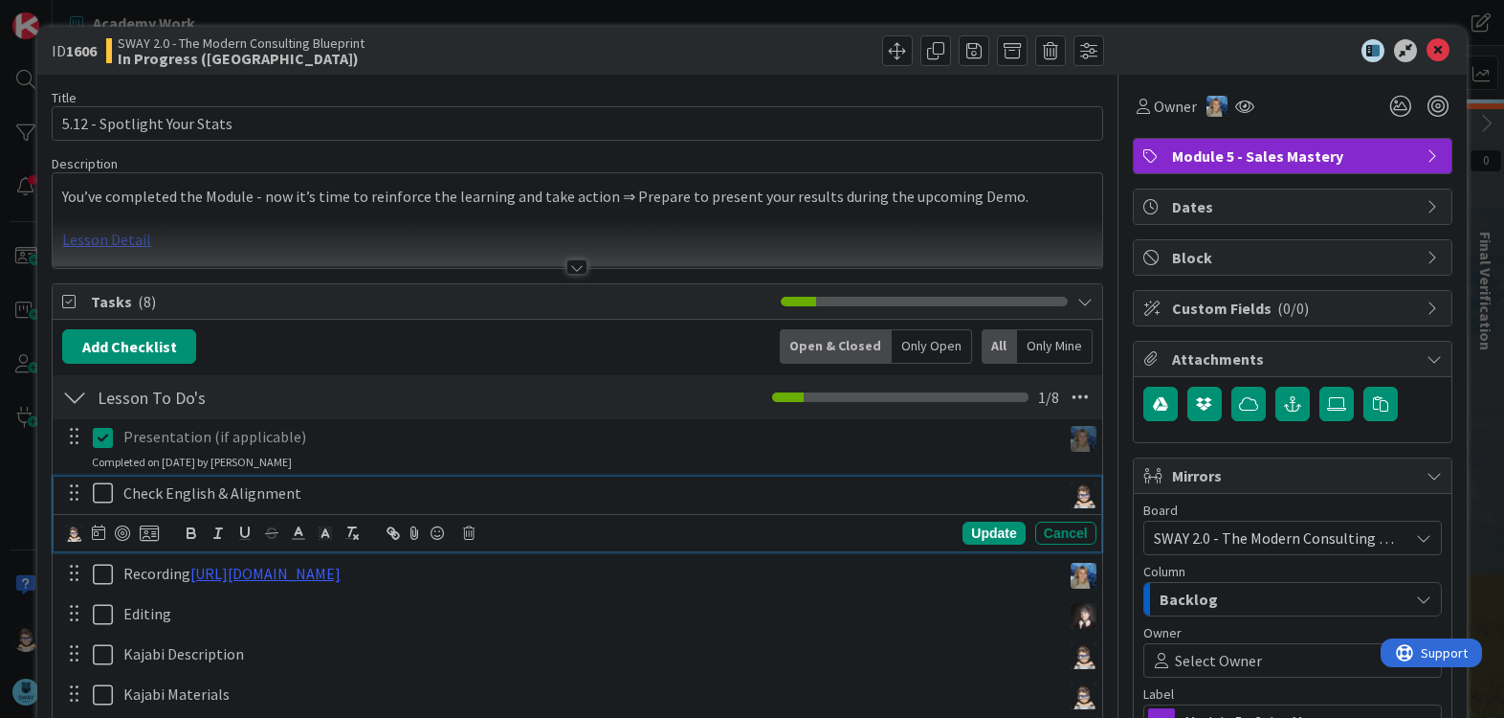
click at [100, 496] on icon at bounding box center [107, 492] width 29 height 23
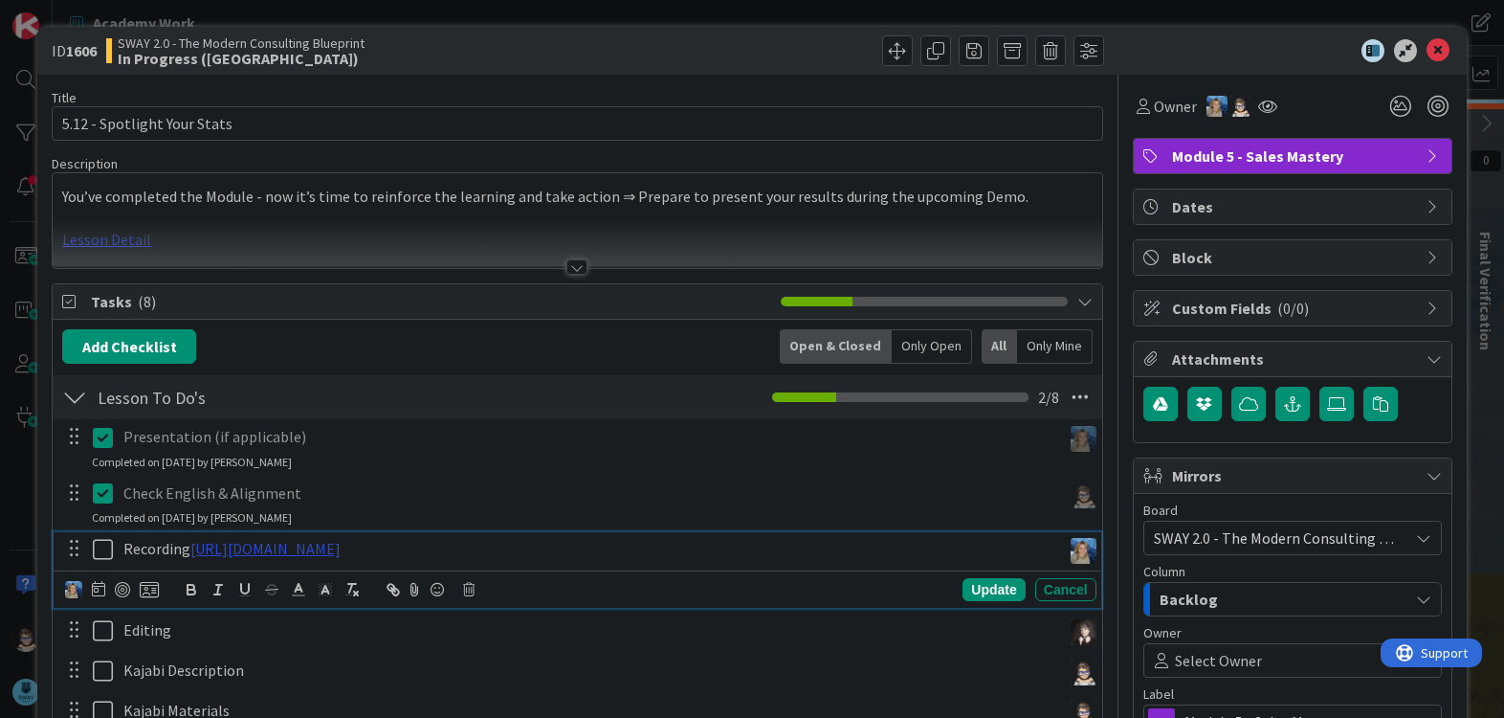
click at [341, 551] on link "https://www.veed.io/view/d6658331-42bd-44fa-85e4-d56a8976b42b?panel=share" at bounding box center [265, 548] width 150 height 19
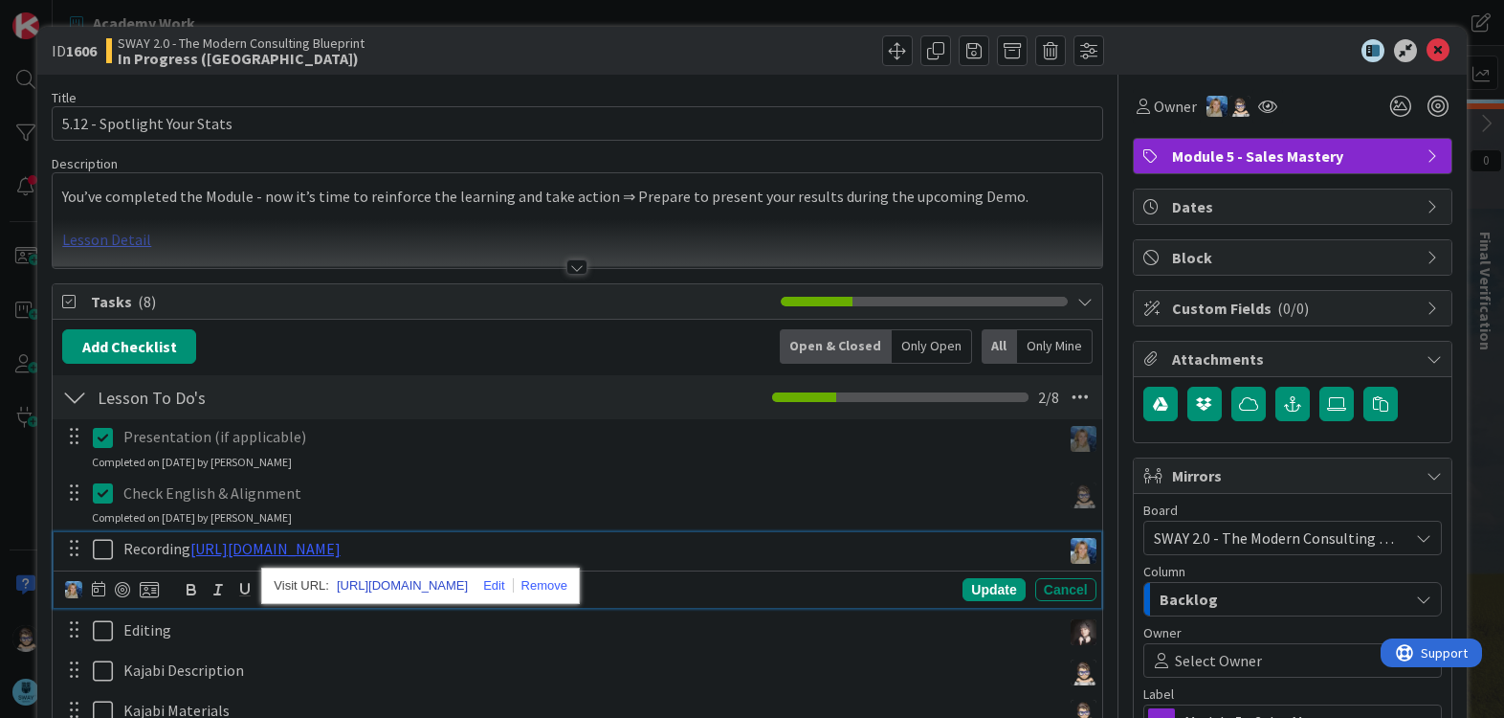
click at [468, 587] on link "https://www.veed.io/view/d6658331-42bd-44fa-85e4-d56a8976b42b?panel=share" at bounding box center [402, 585] width 131 height 25
click at [104, 547] on icon at bounding box center [107, 549] width 29 height 23
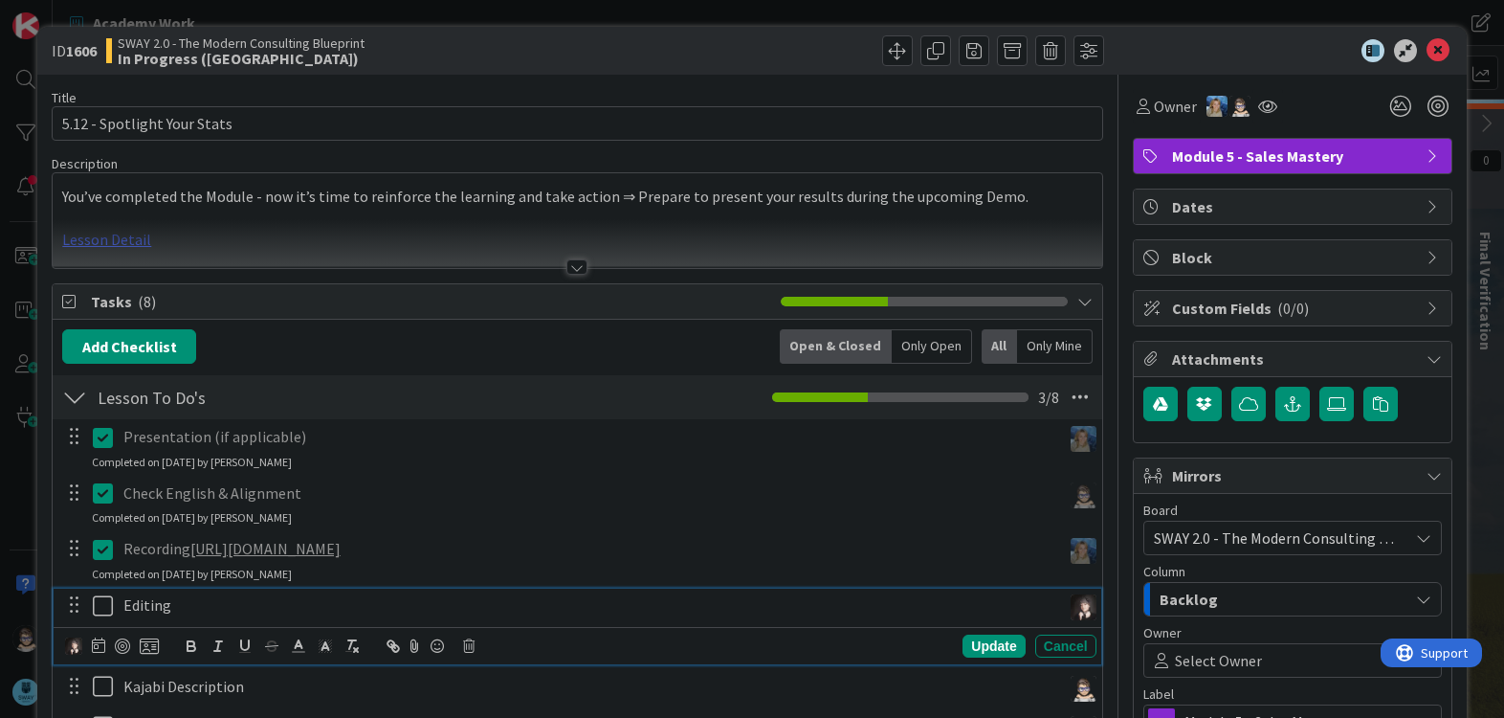
click at [108, 608] on icon at bounding box center [107, 605] width 29 height 23
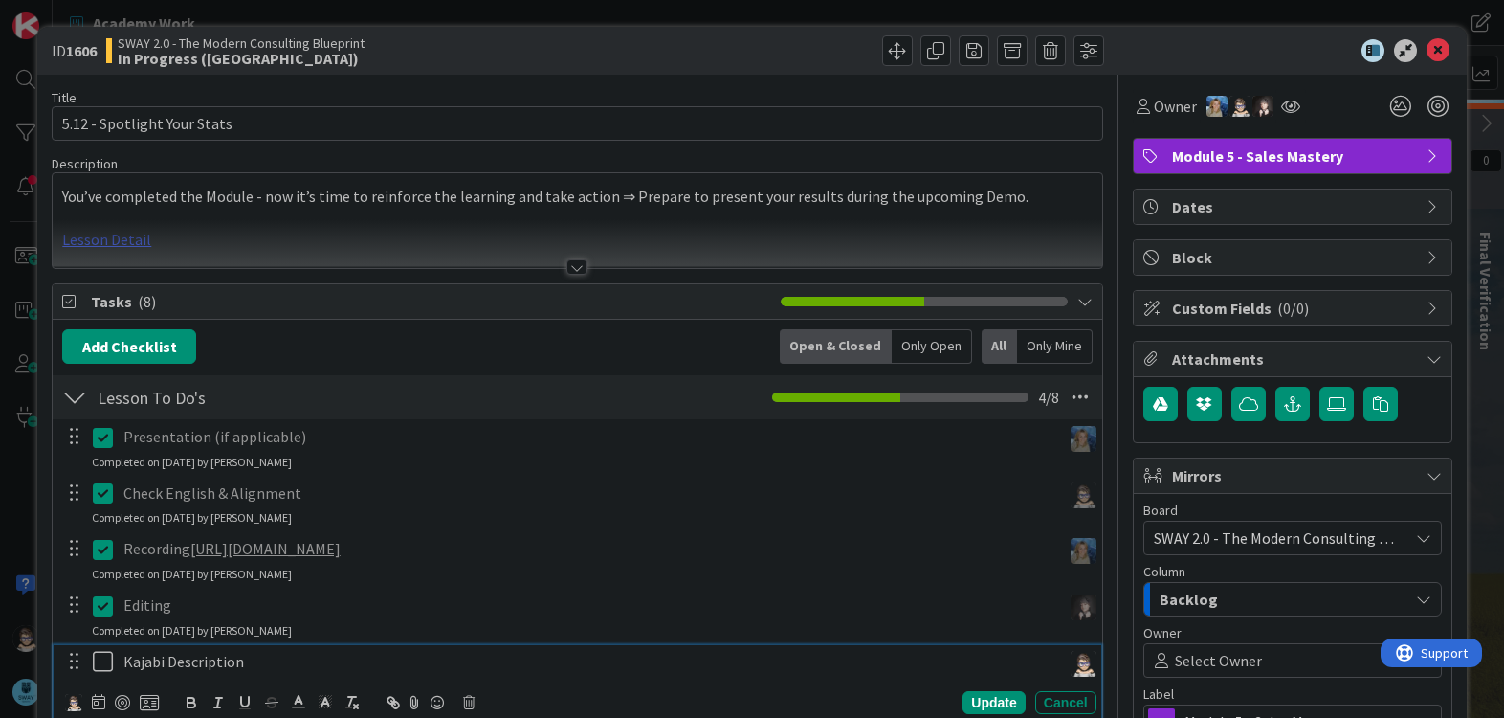
click at [96, 666] on icon at bounding box center [107, 661] width 29 height 23
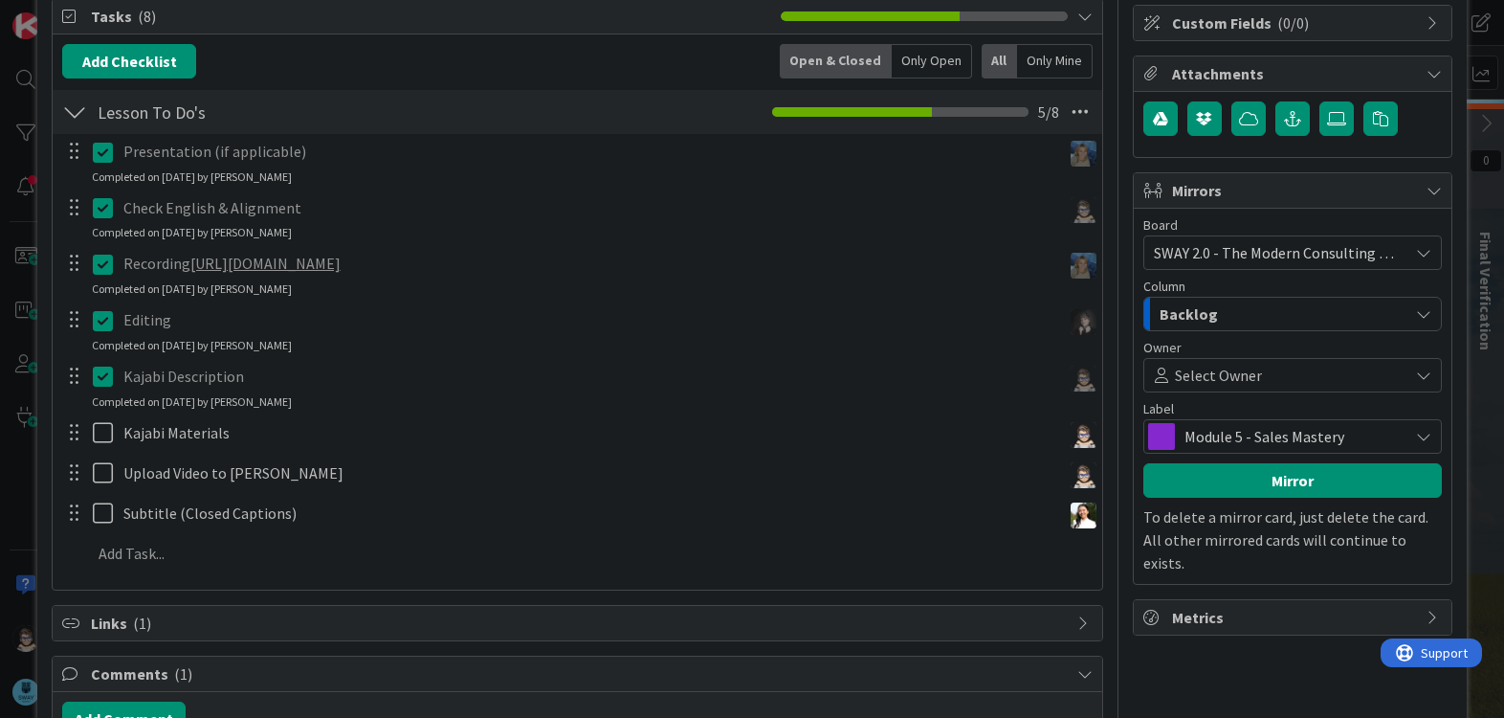
scroll to position [286, 0]
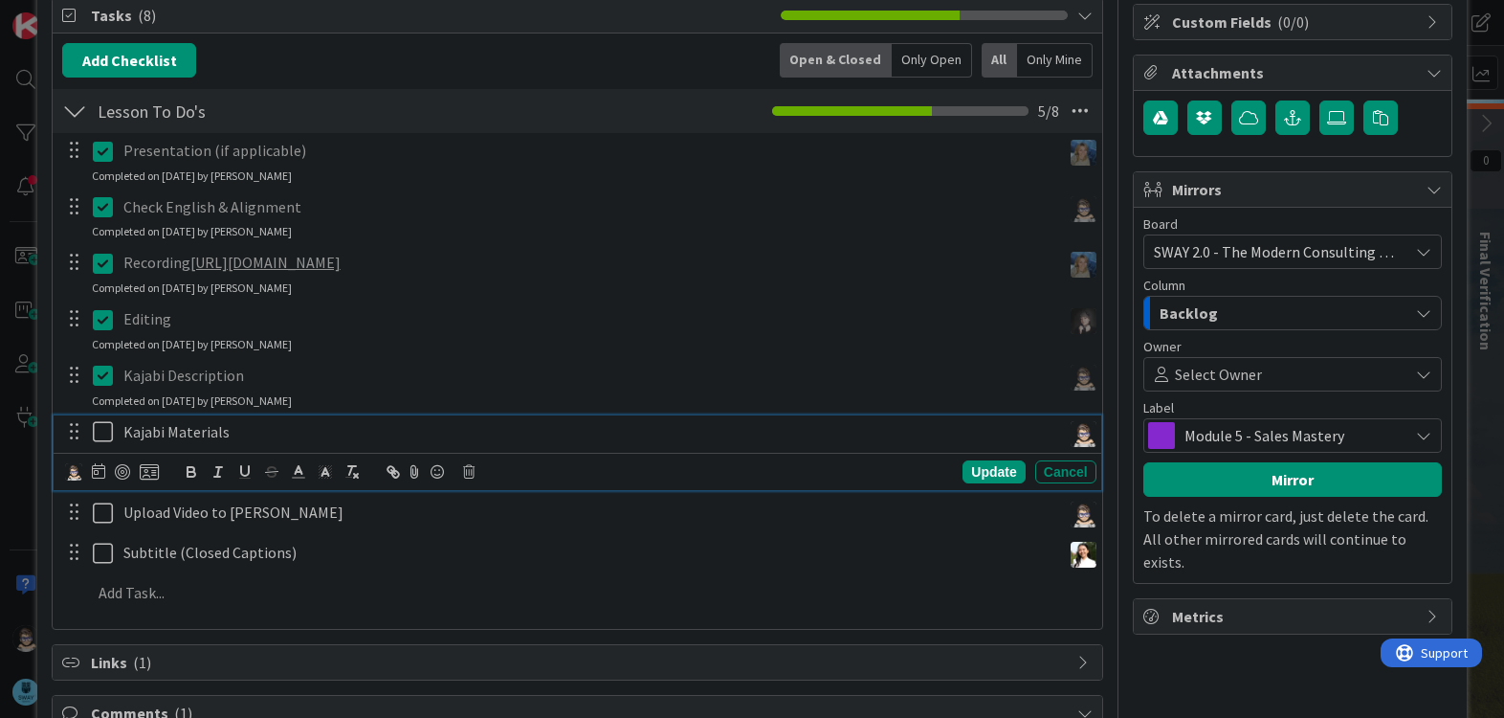
click at [99, 436] on icon at bounding box center [107, 431] width 29 height 23
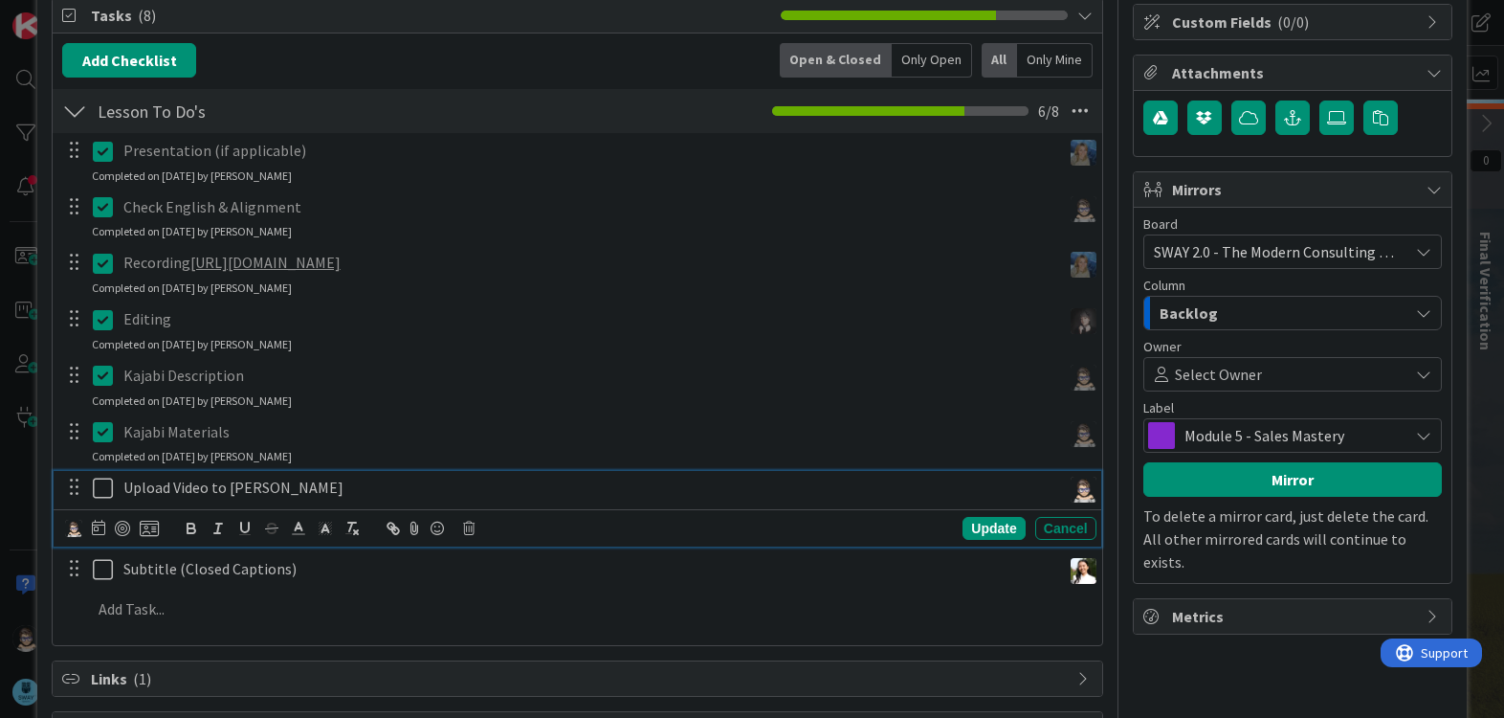
drag, startPoint x: 97, startPoint y: 483, endPoint x: 147, endPoint y: 500, distance: 53.3
click at [97, 484] on icon at bounding box center [107, 488] width 29 height 23
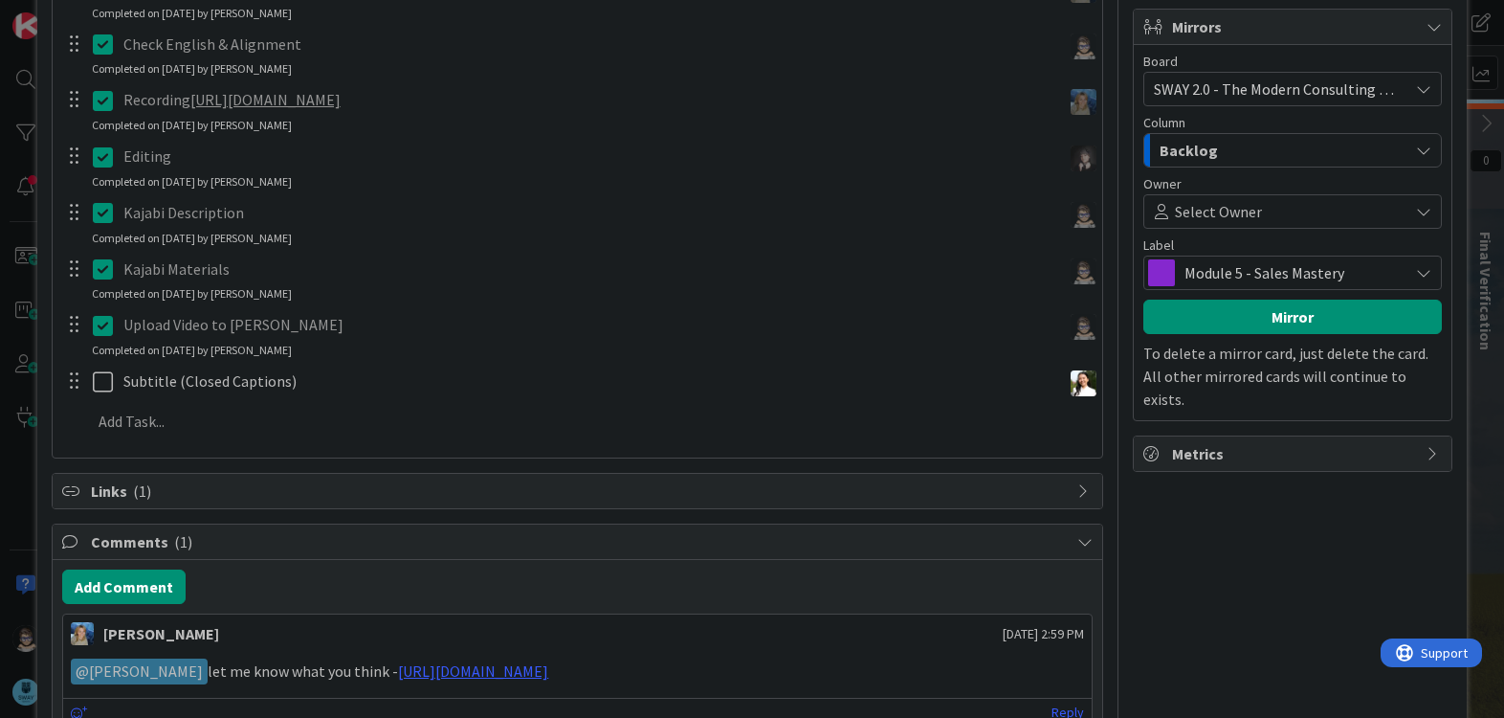
scroll to position [561, 0]
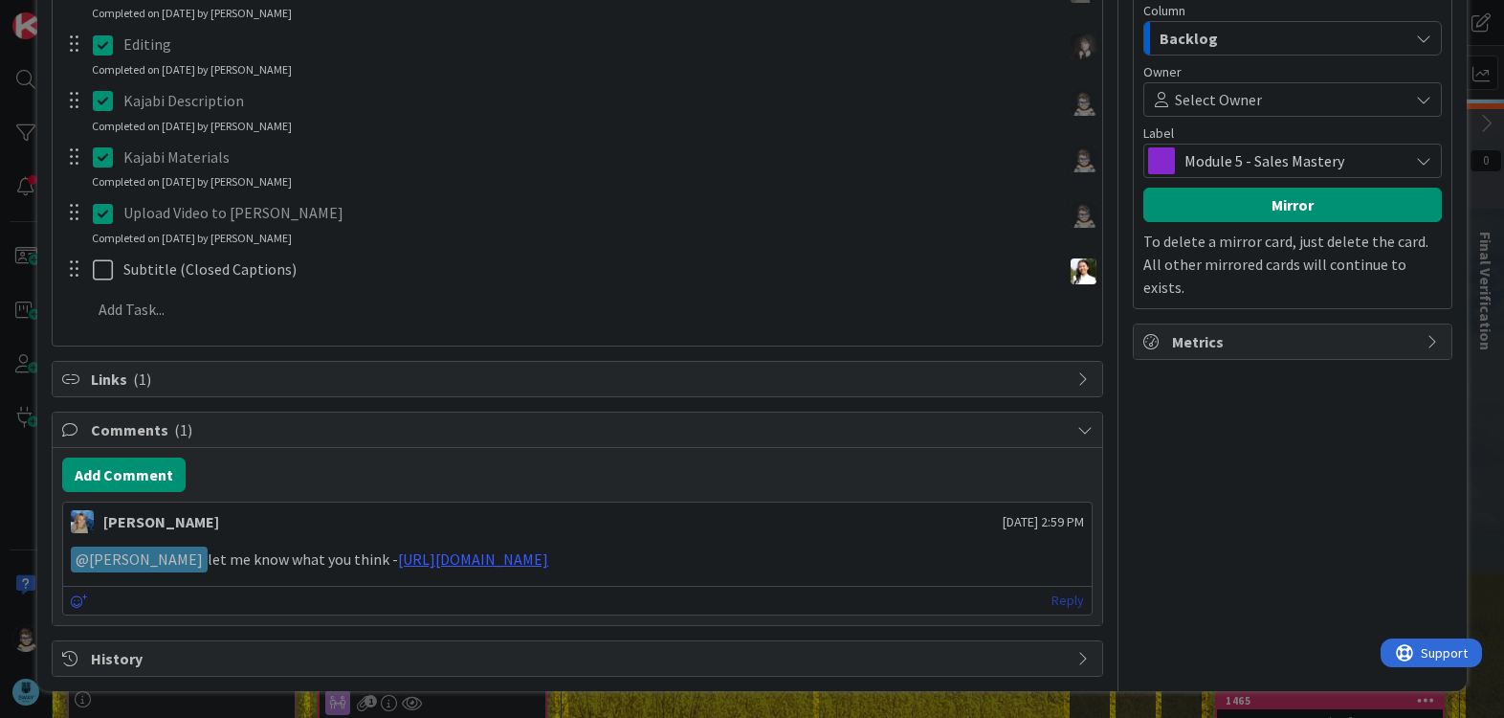
click at [1053, 603] on link "Reply" at bounding box center [1068, 601] width 33 height 24
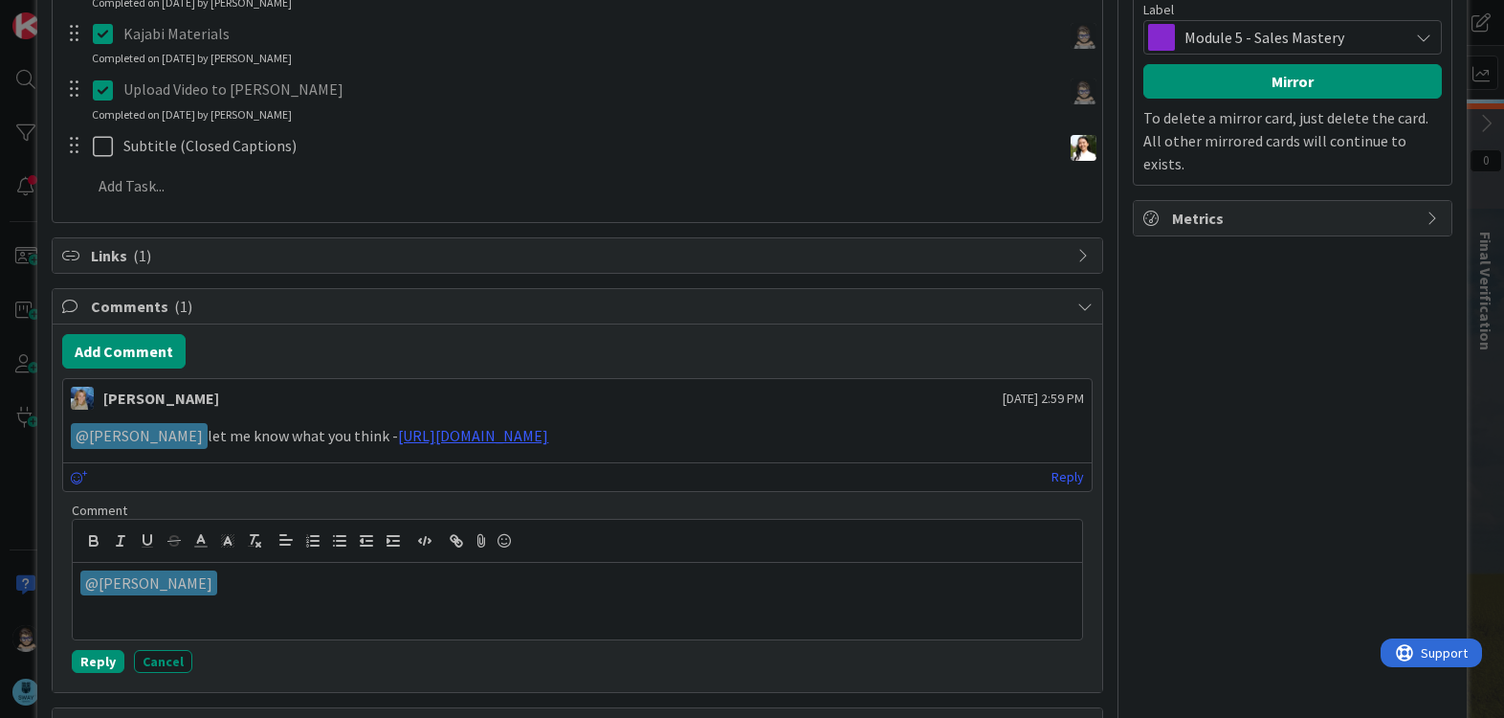
scroll to position [751, 0]
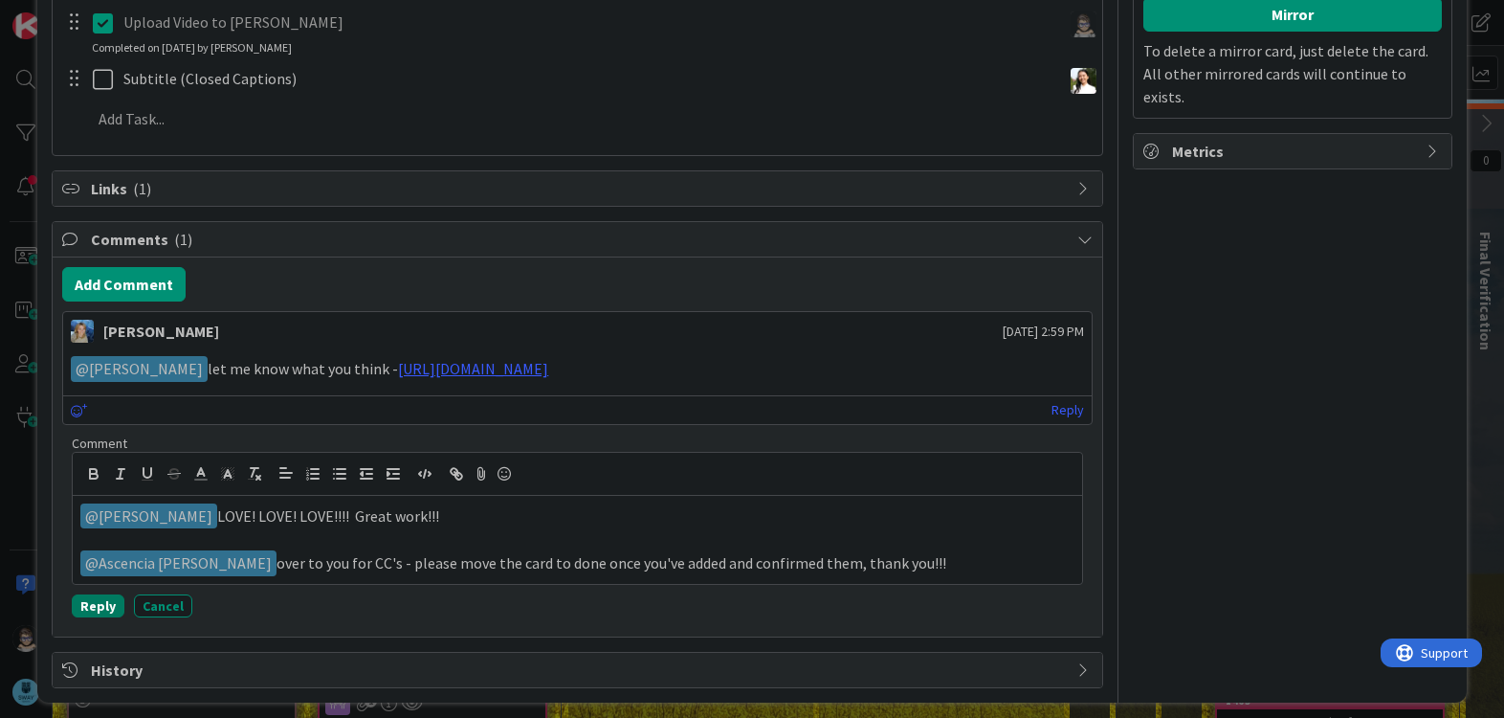
click at [99, 601] on button "Reply" at bounding box center [98, 605] width 53 height 23
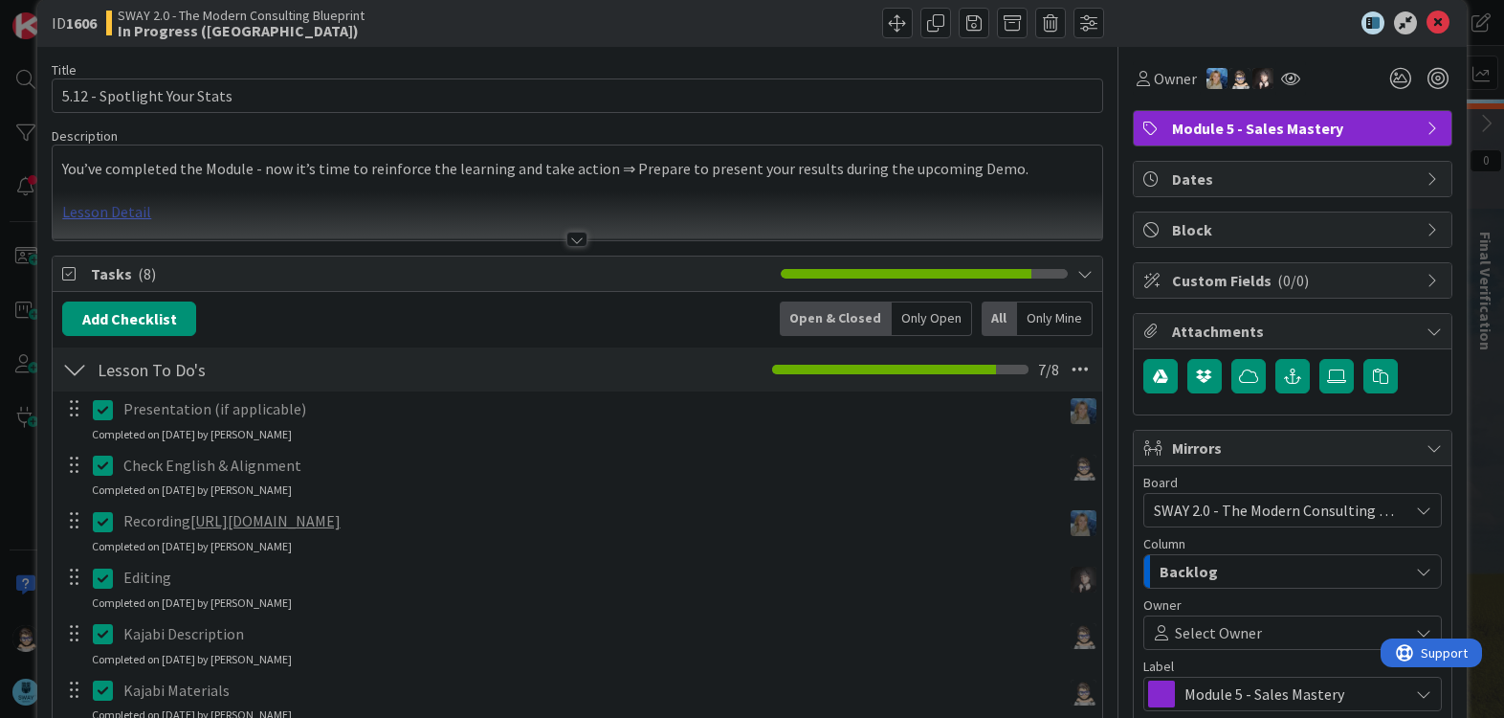
scroll to position [0, 0]
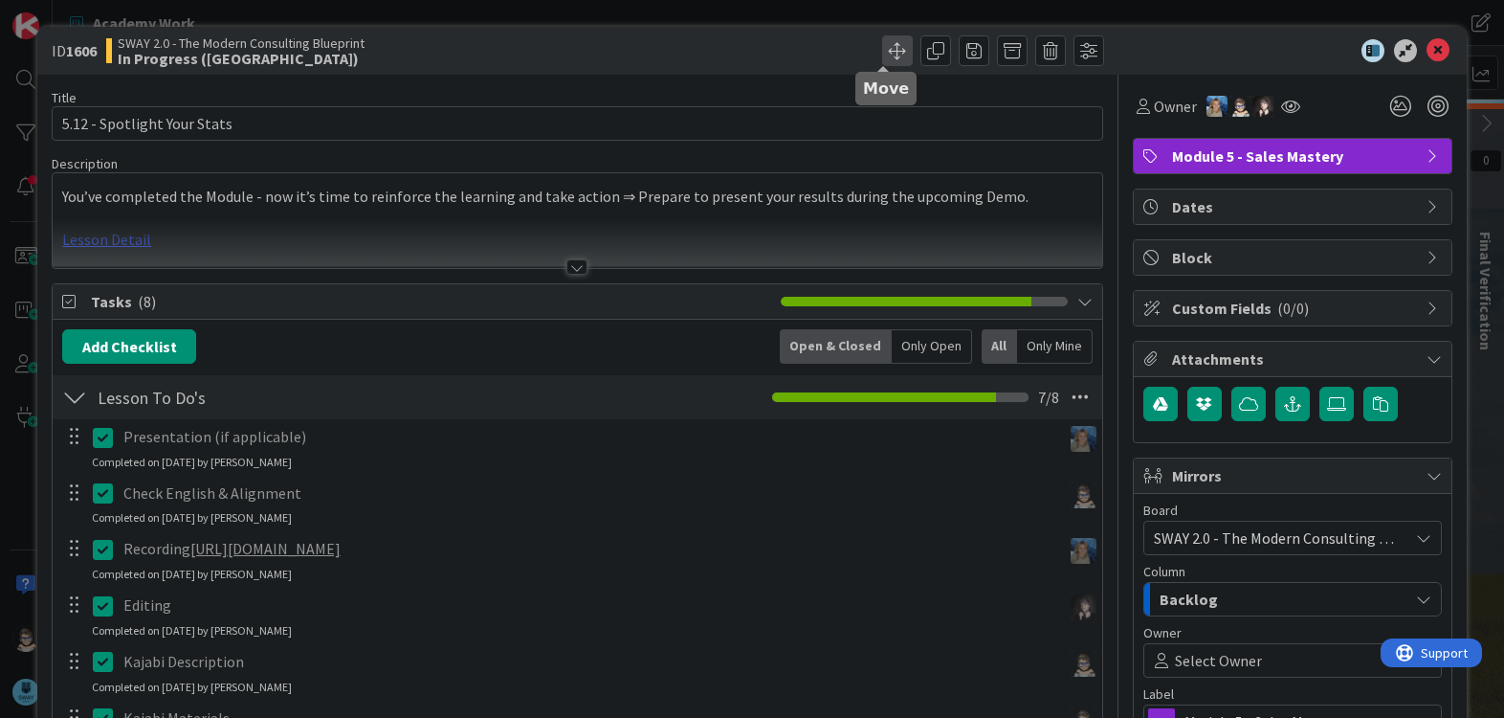
click at [882, 48] on span at bounding box center [897, 50] width 31 height 31
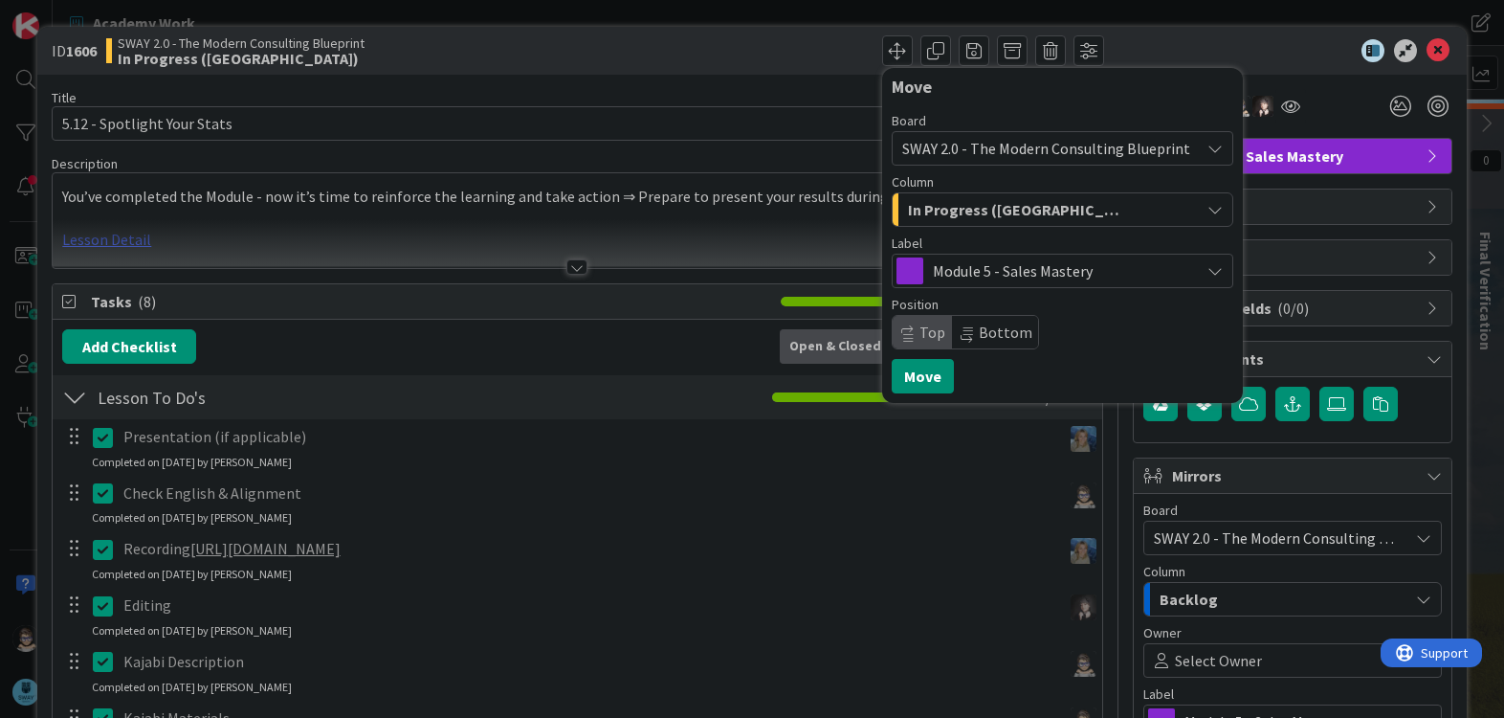
click at [1208, 211] on icon "button" at bounding box center [1215, 209] width 15 height 15
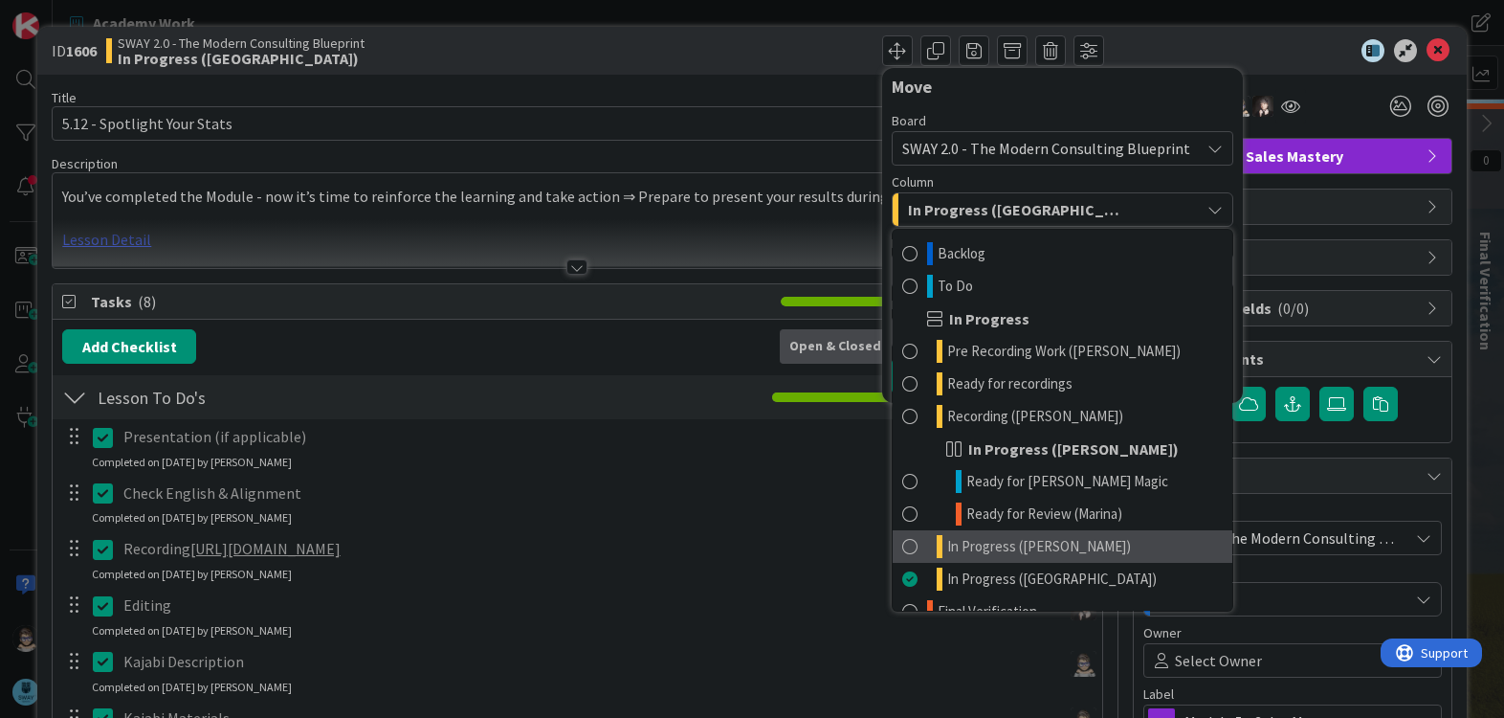
click at [1073, 542] on link "In Progress ([PERSON_NAME])" at bounding box center [1063, 546] width 340 height 33
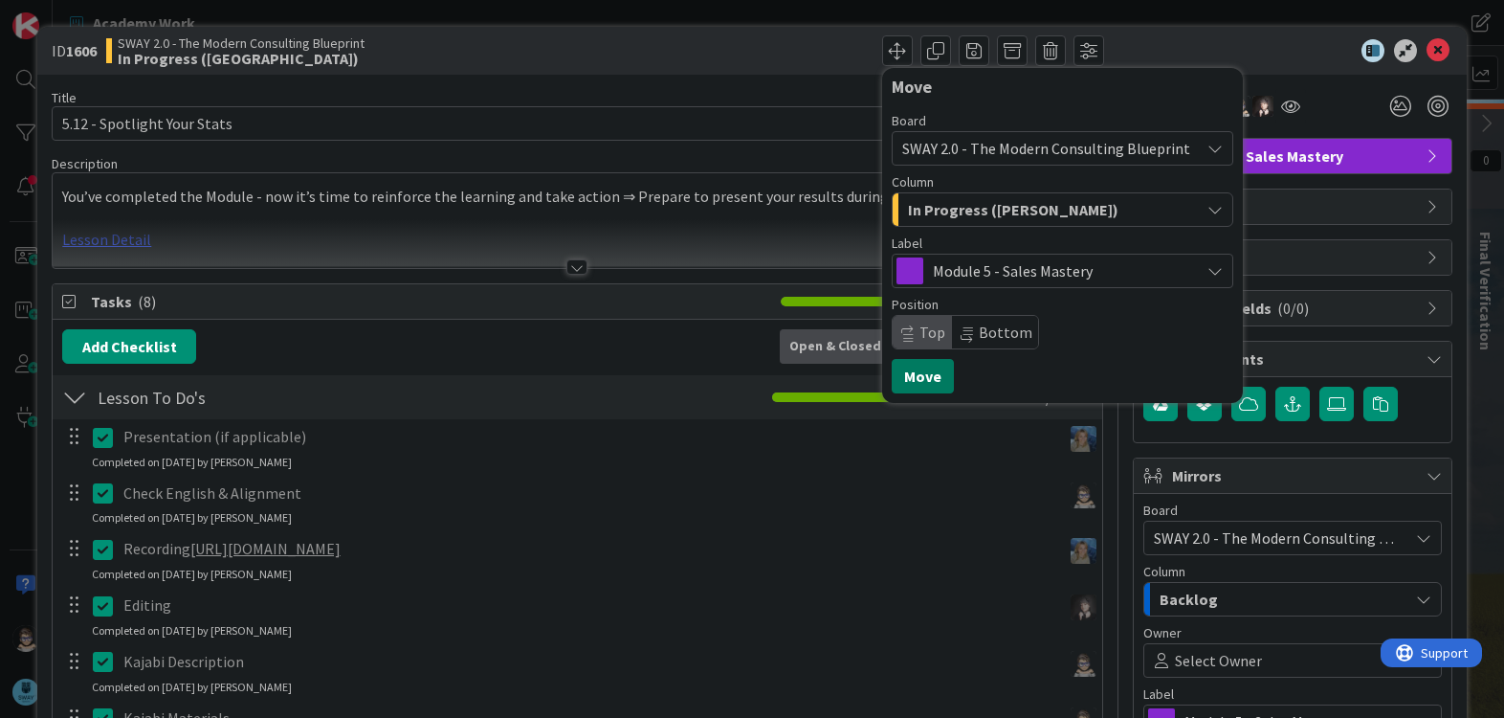
click at [901, 383] on button "Move" at bounding box center [923, 376] width 62 height 34
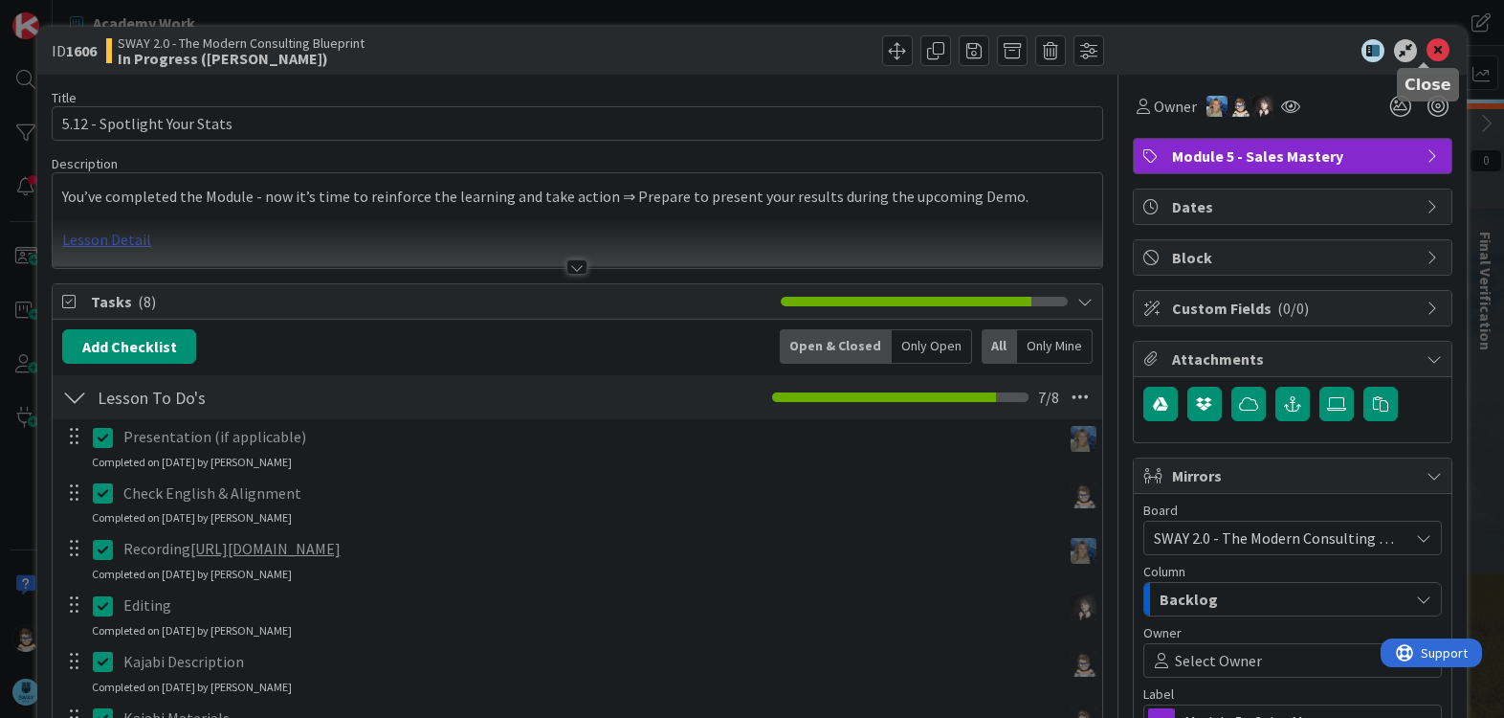
click at [1427, 53] on icon at bounding box center [1438, 50] width 23 height 23
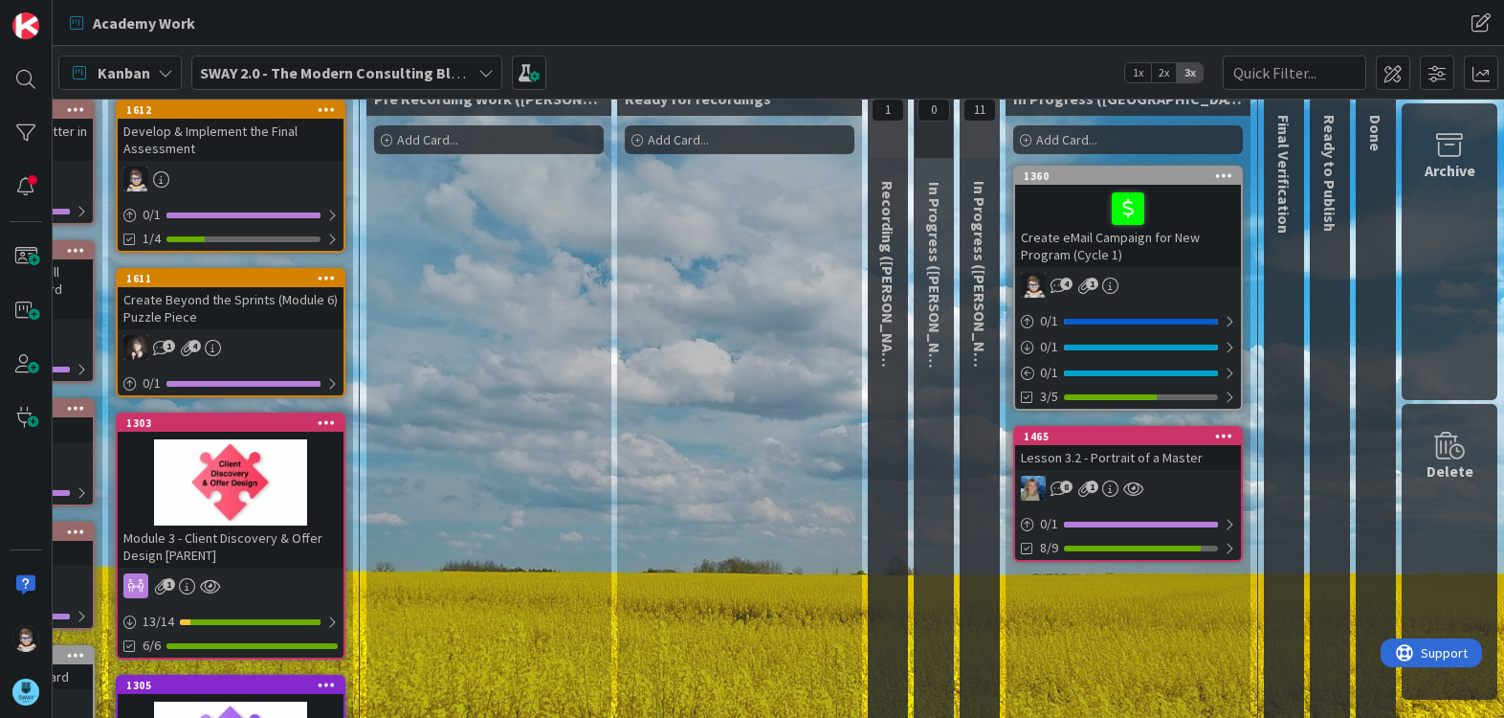
scroll to position [0, 216]
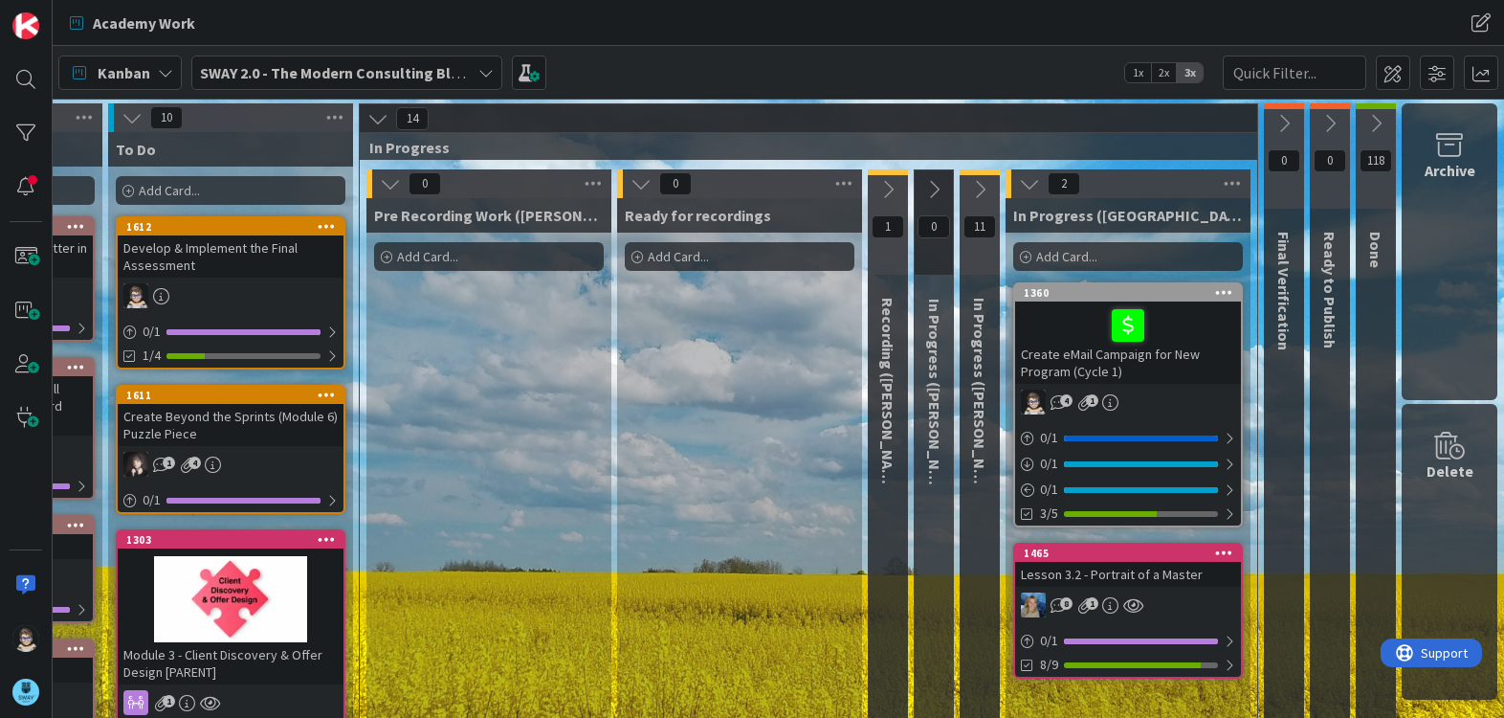
click at [1019, 186] on icon at bounding box center [1029, 183] width 21 height 21
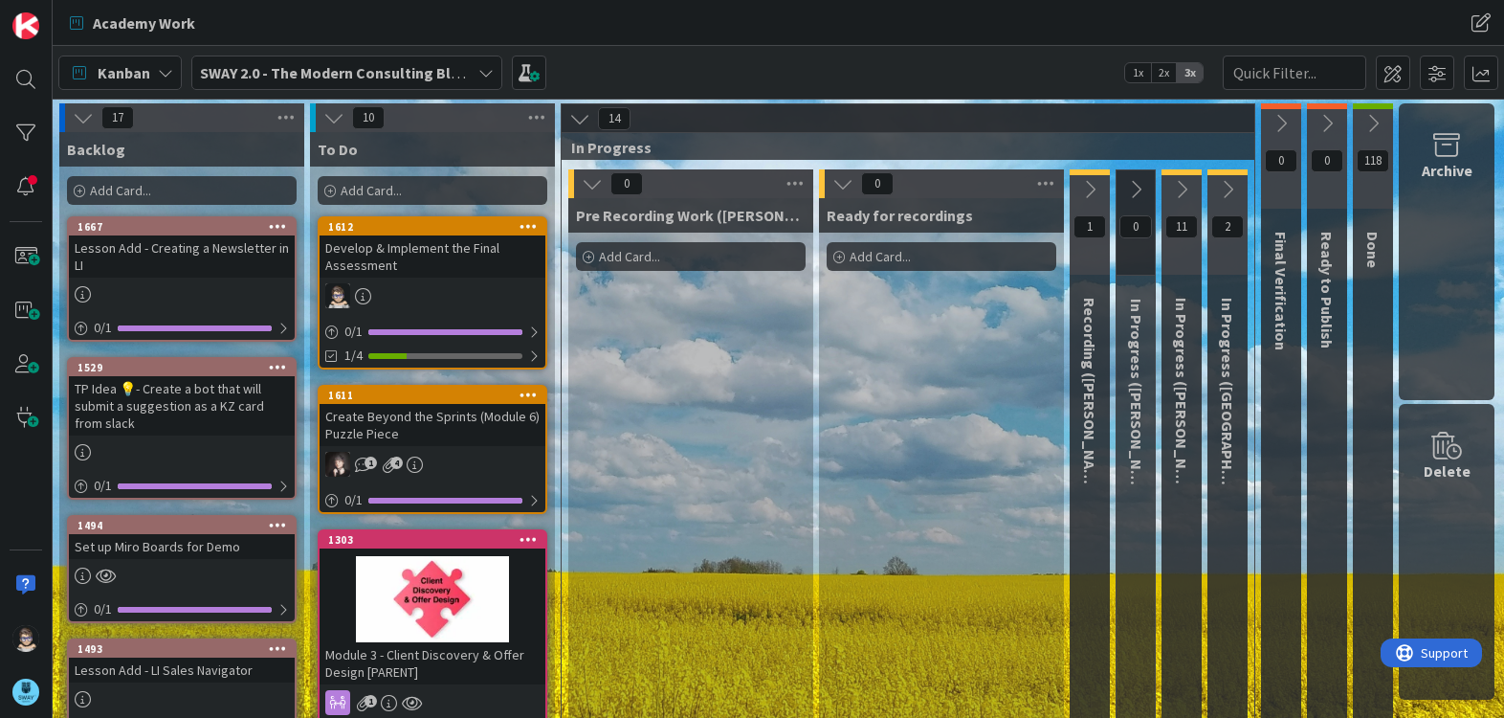
scroll to position [0, 11]
click at [583, 180] on icon at bounding box center [592, 183] width 21 height 21
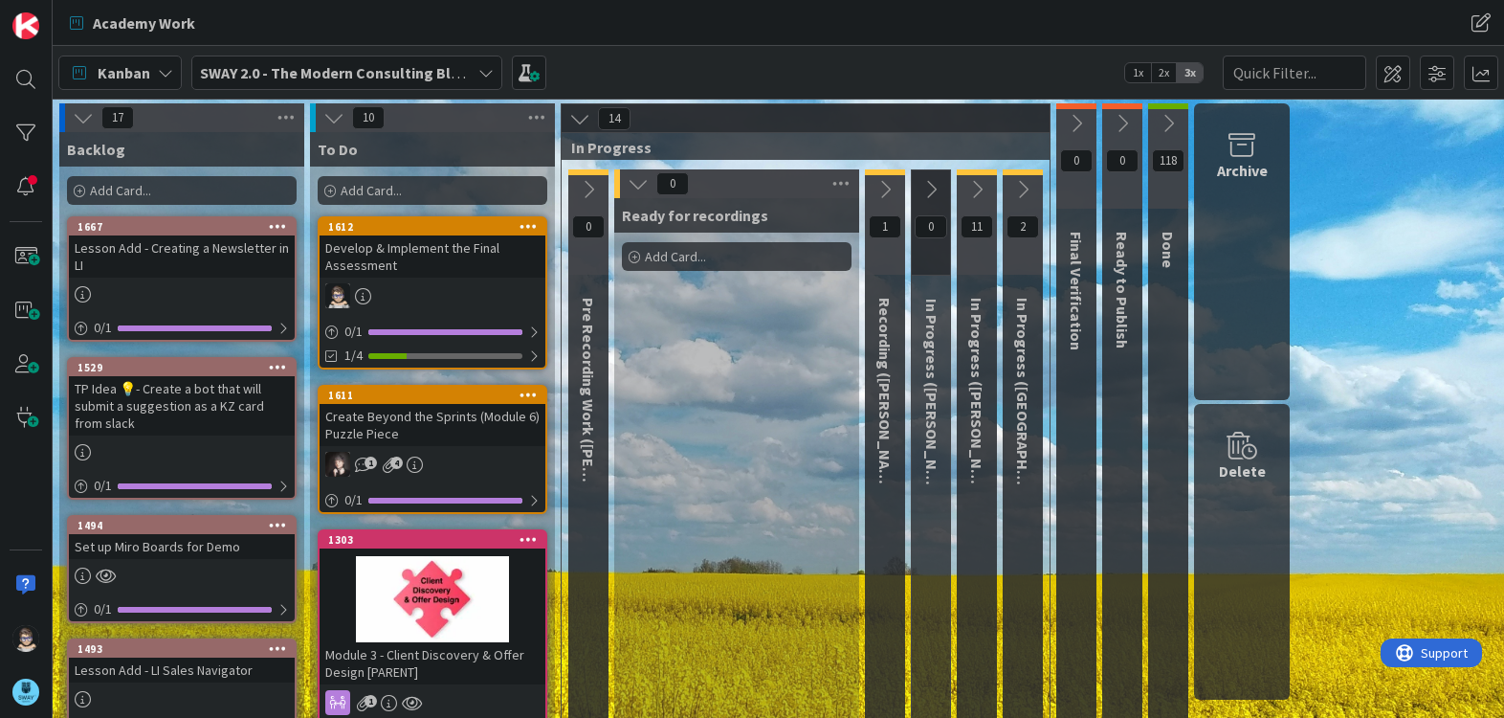
scroll to position [0, 0]
click at [636, 183] on icon at bounding box center [638, 183] width 21 height 21
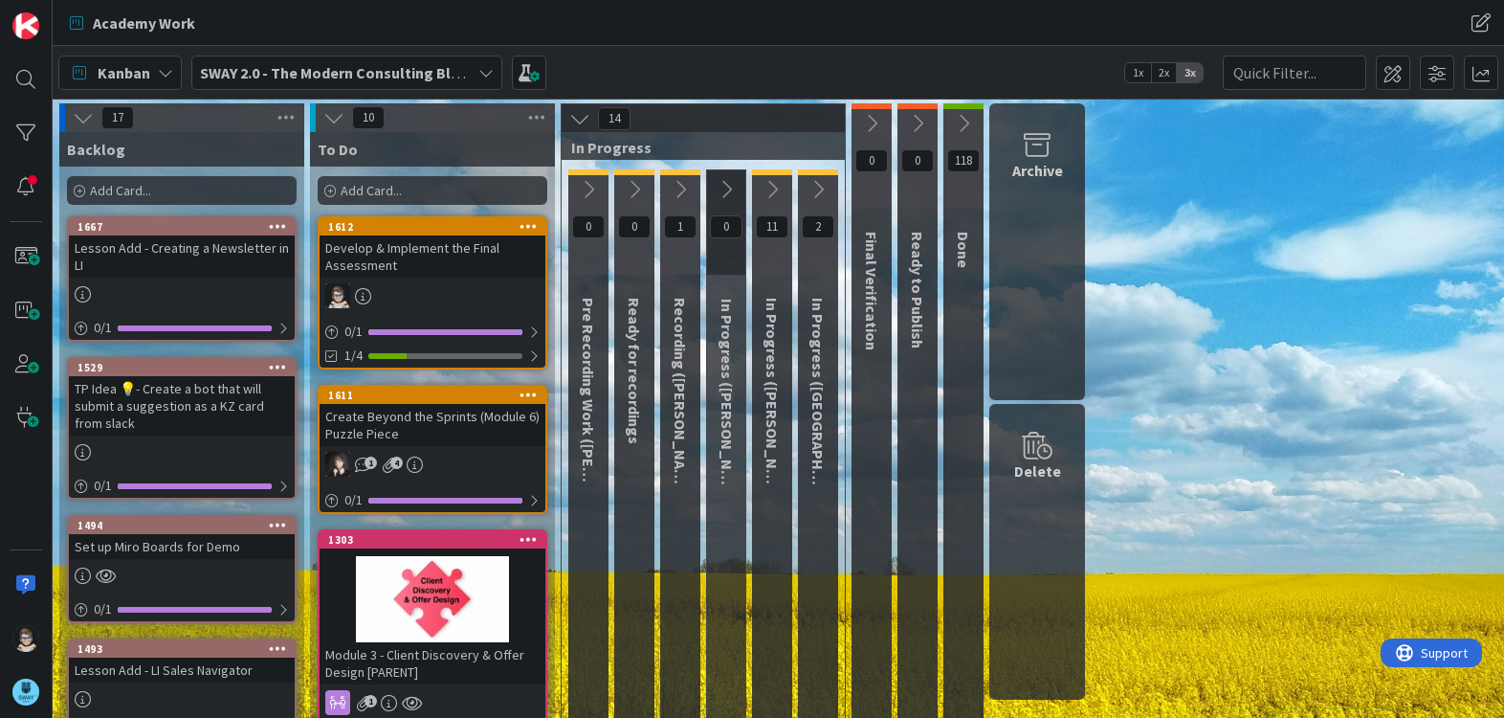
click at [678, 190] on icon at bounding box center [680, 189] width 21 height 21
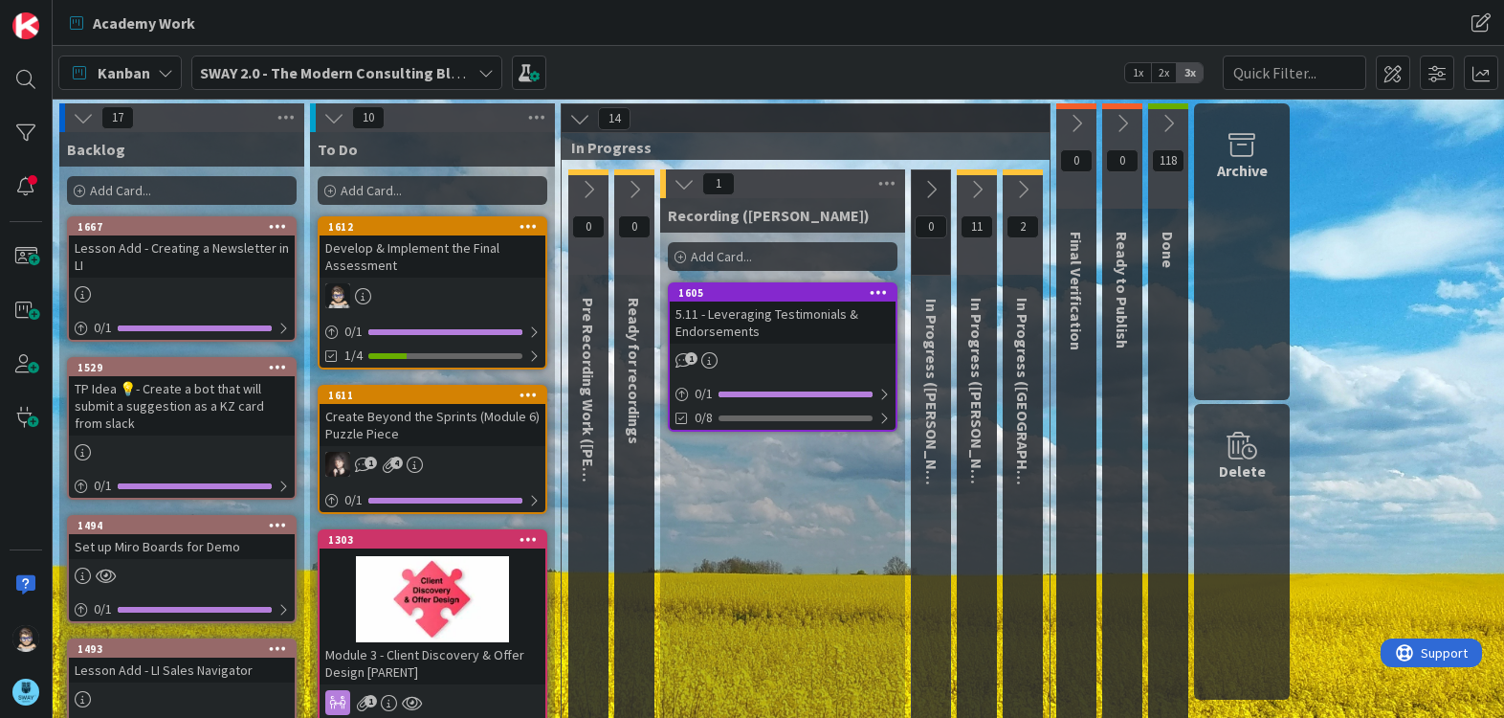
click at [682, 190] on icon at bounding box center [684, 183] width 21 height 21
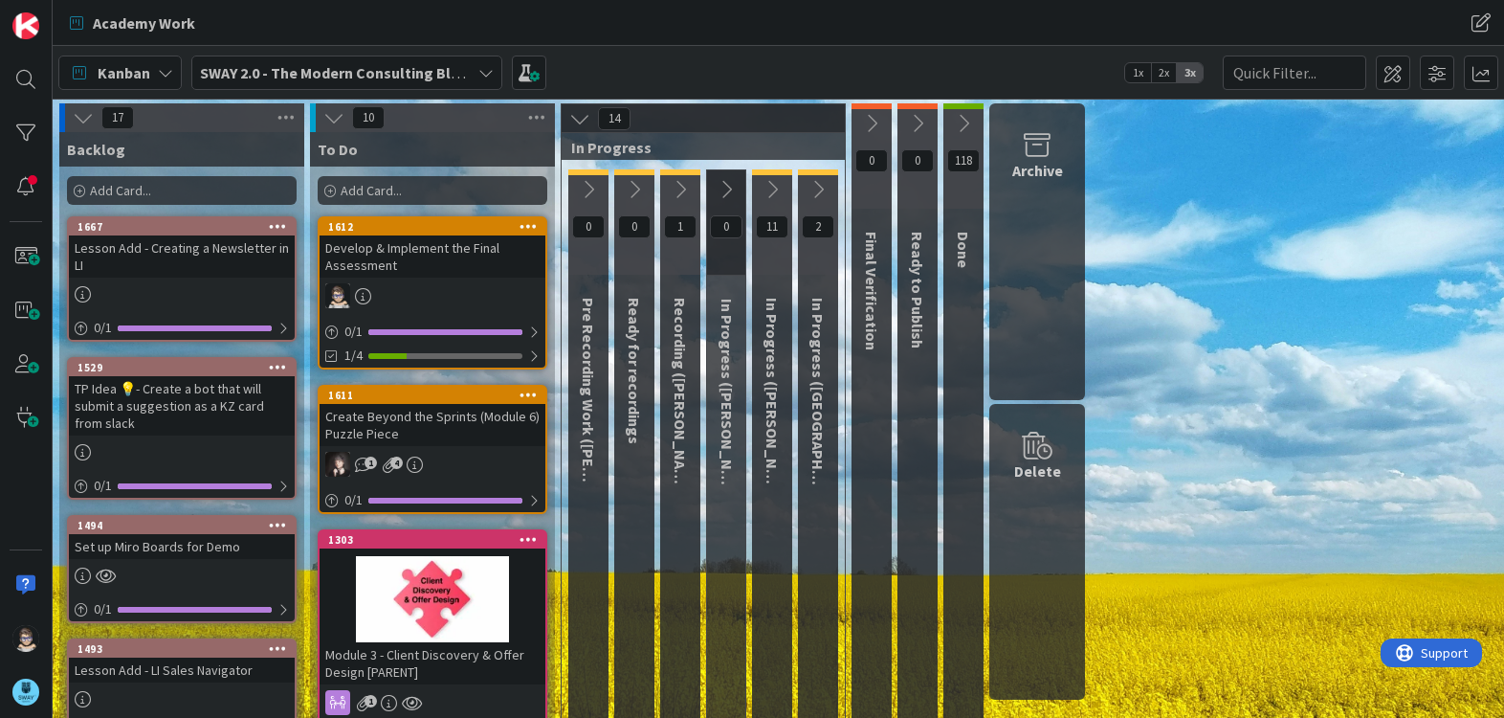
click at [773, 188] on icon at bounding box center [772, 189] width 21 height 21
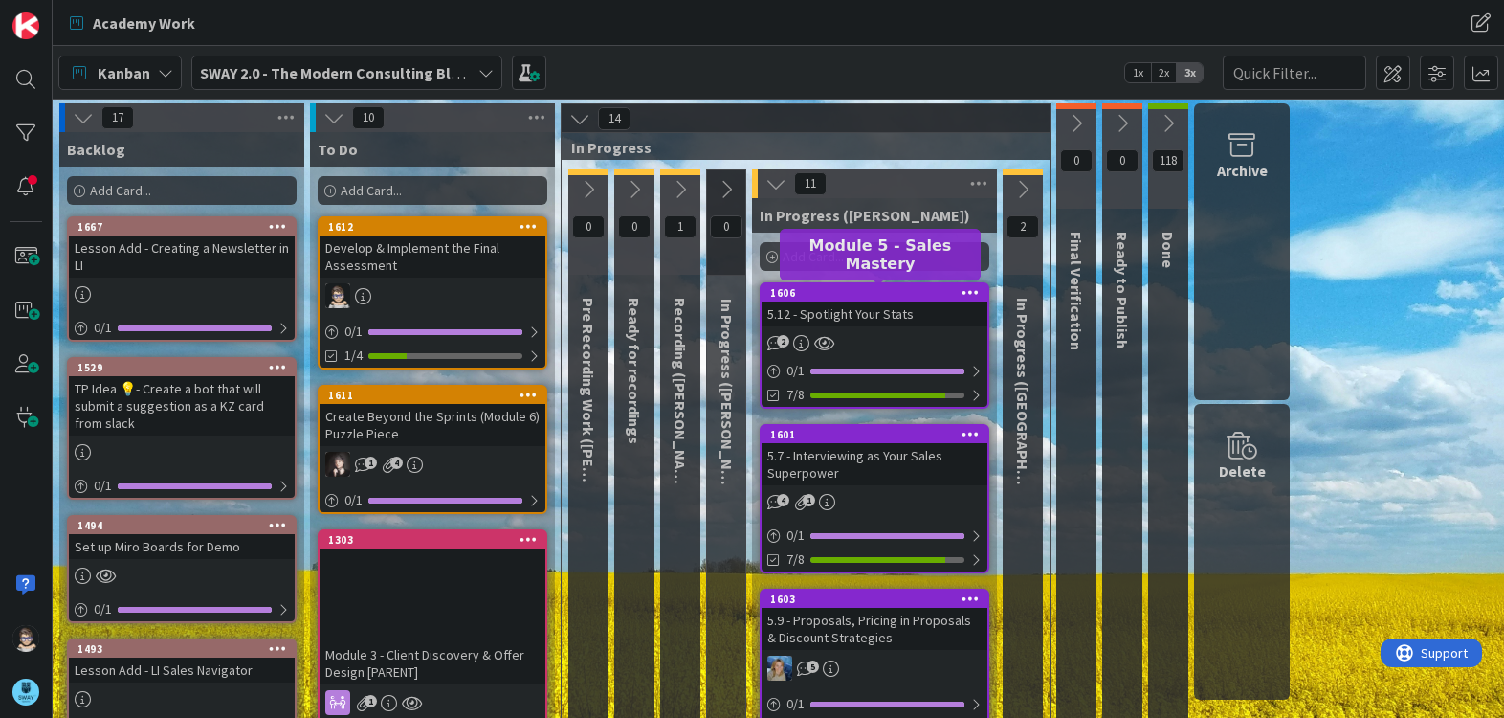
click at [894, 296] on div "1606" at bounding box center [878, 292] width 217 height 13
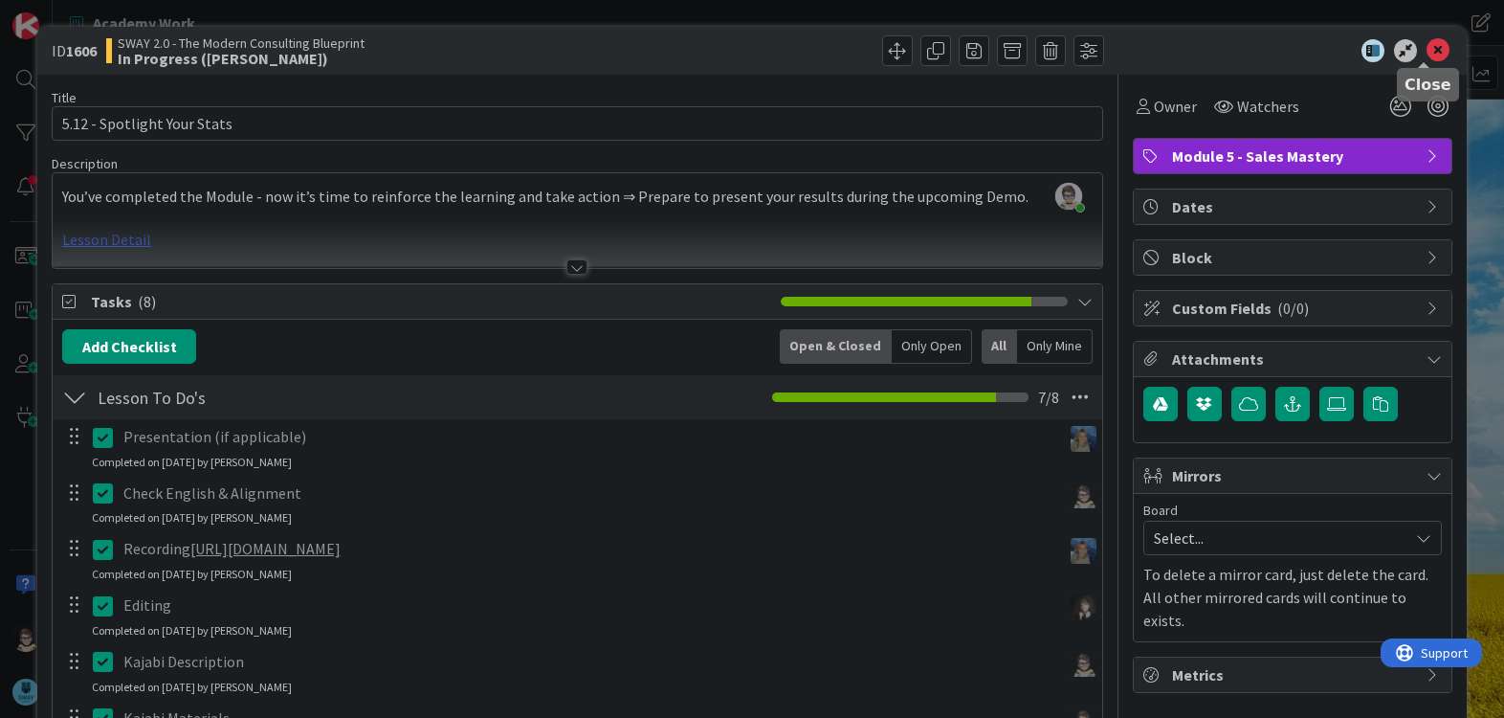
click at [1427, 51] on icon at bounding box center [1438, 50] width 23 height 23
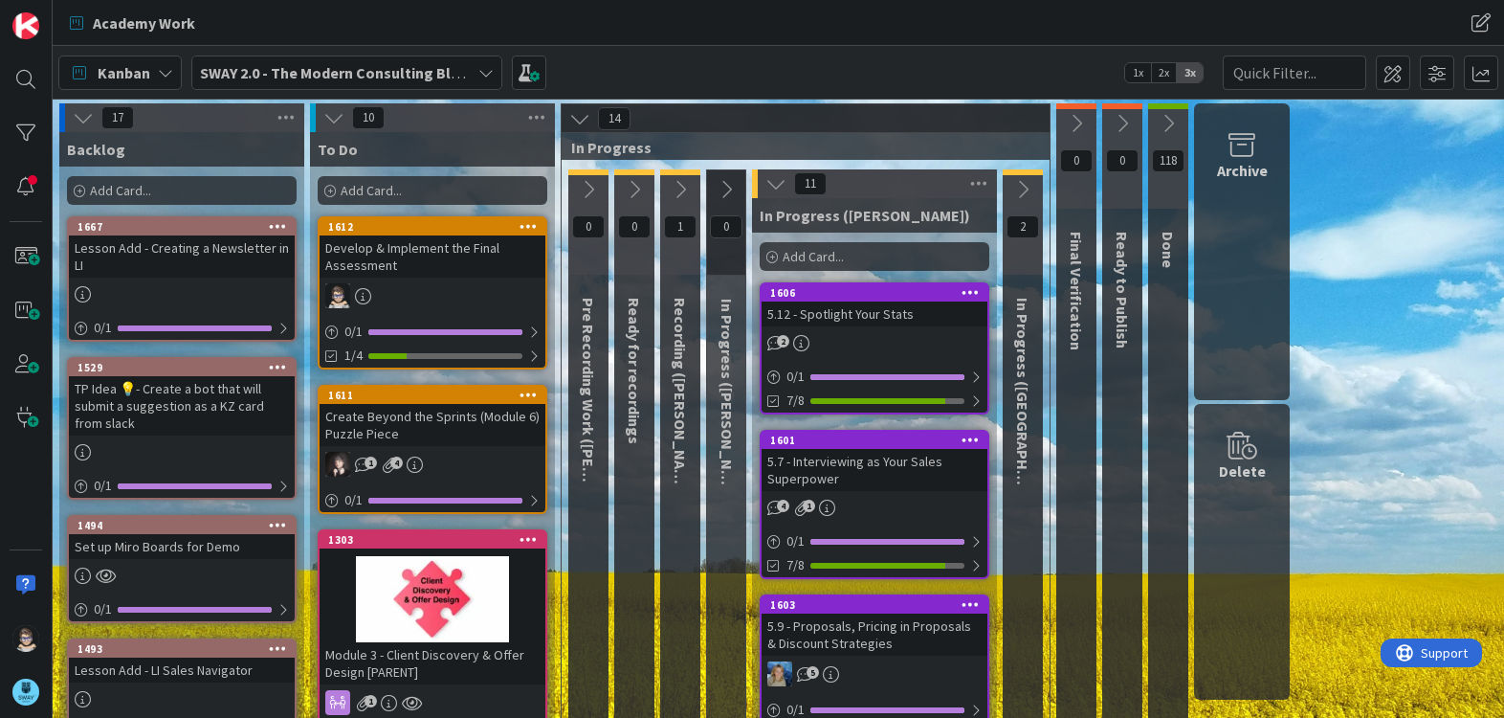
click at [1028, 186] on icon at bounding box center [1022, 189] width 21 height 21
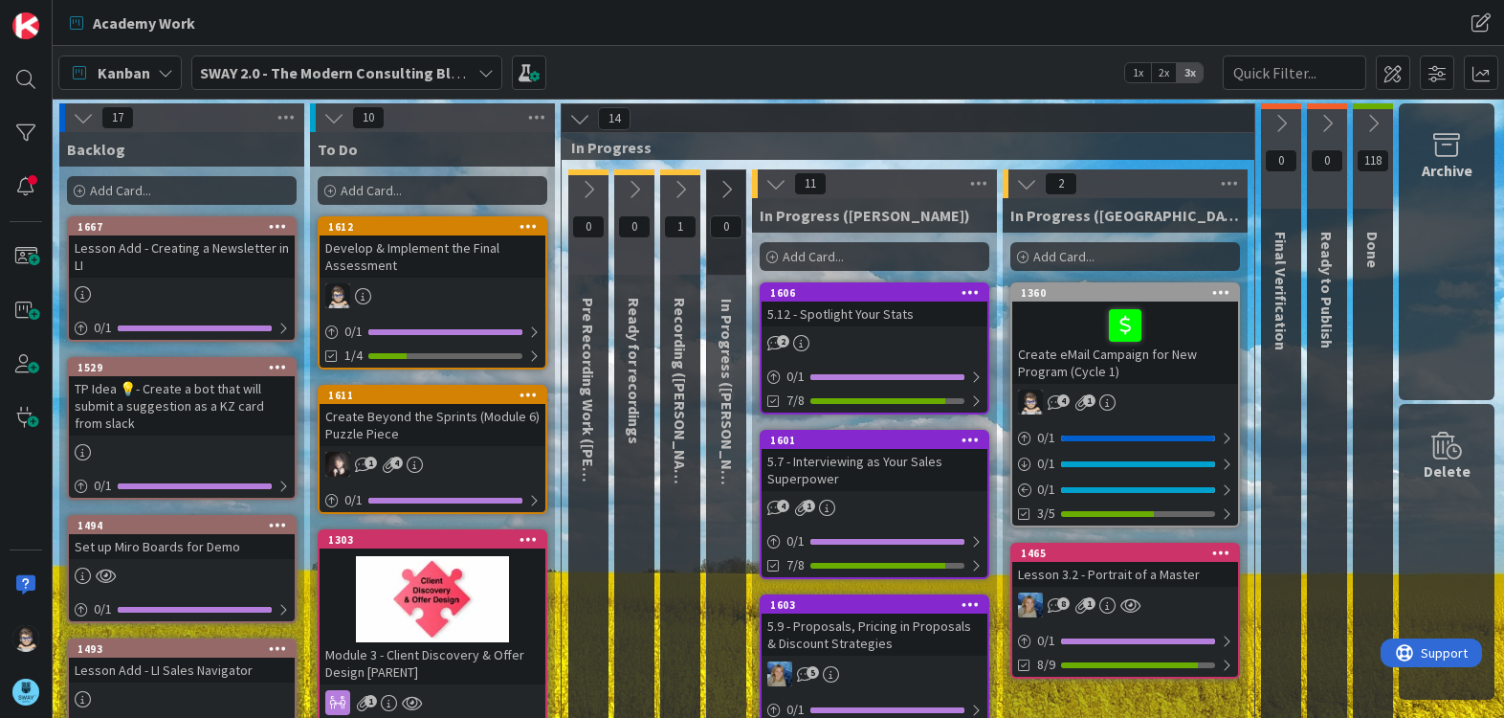
click at [687, 193] on icon at bounding box center [680, 189] width 21 height 21
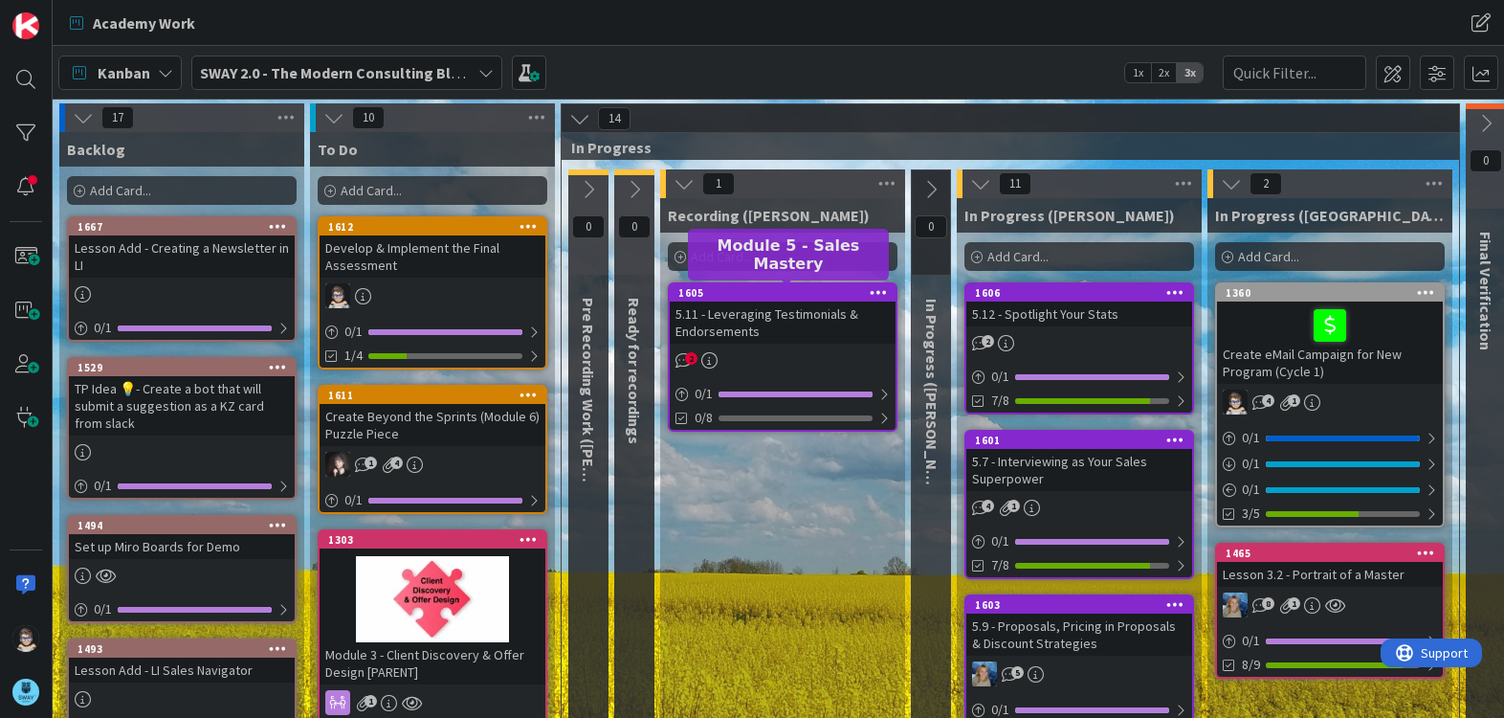
click at [770, 292] on div "1605" at bounding box center [786, 292] width 217 height 13
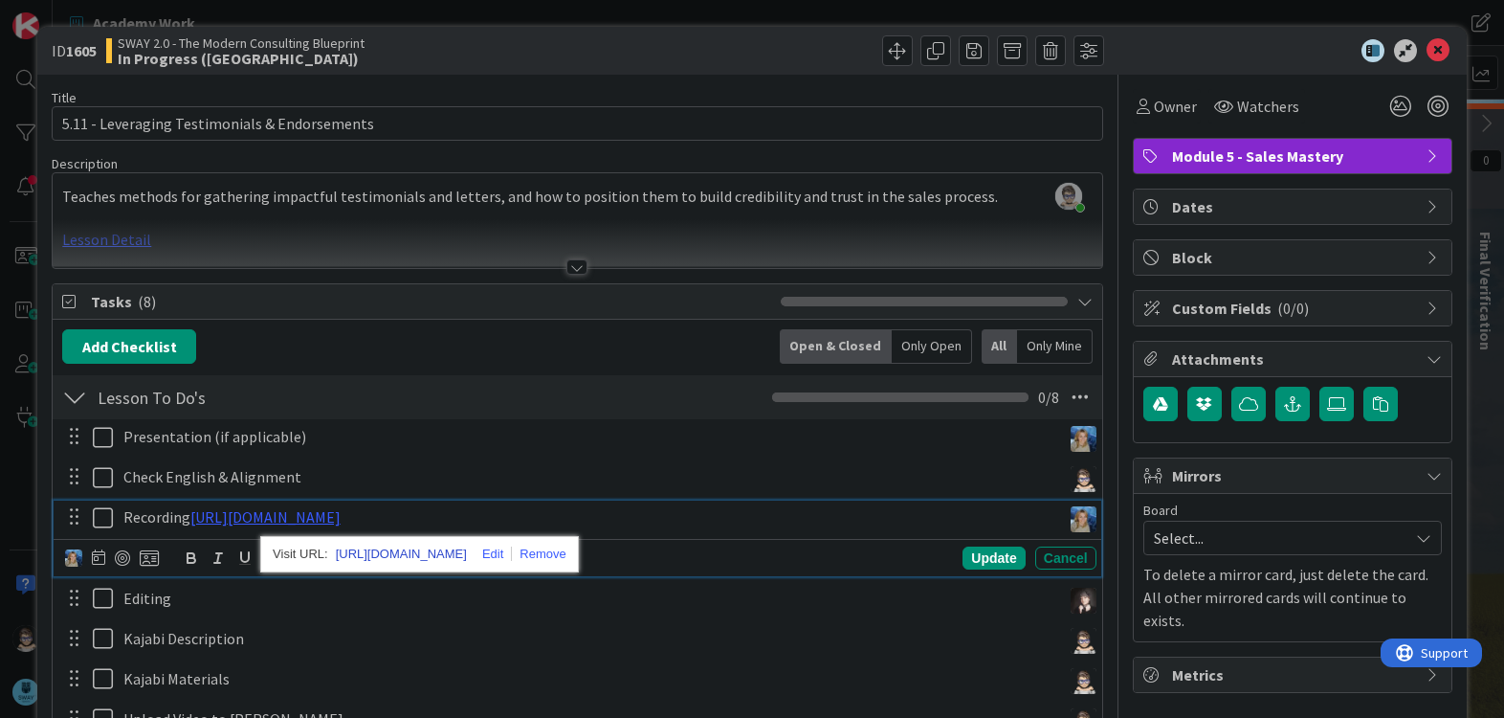
drag, startPoint x: 622, startPoint y: 518, endPoint x: 495, endPoint y: 553, distance: 132.1
click at [467, 553] on link "https://www.veed.io/view/c6c6a965-d4e2-4f0d-addd-e8a1046361ca?panel=share" at bounding box center [401, 554] width 131 height 25
click at [1427, 51] on icon at bounding box center [1438, 50] width 23 height 23
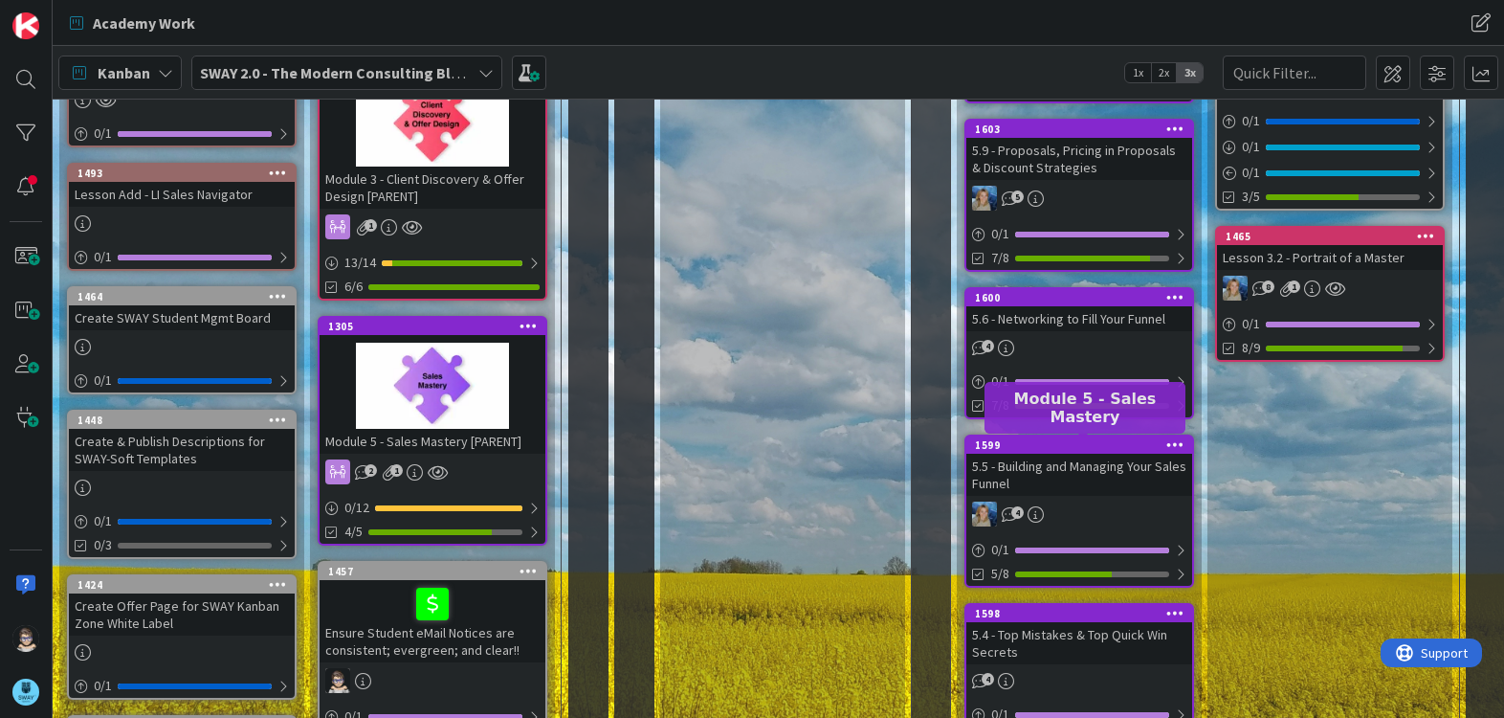
scroll to position [477, 0]
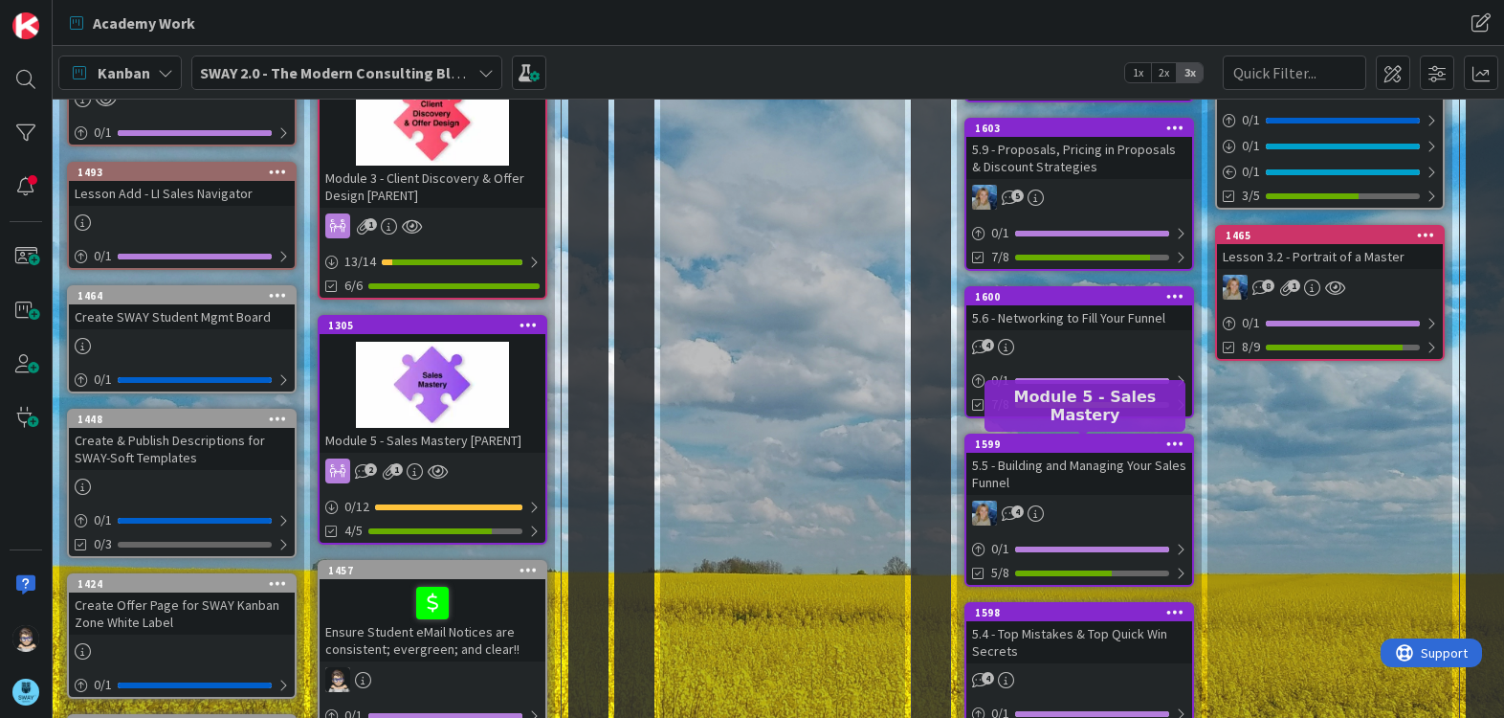
click at [1105, 446] on div "1599" at bounding box center [1083, 443] width 217 height 13
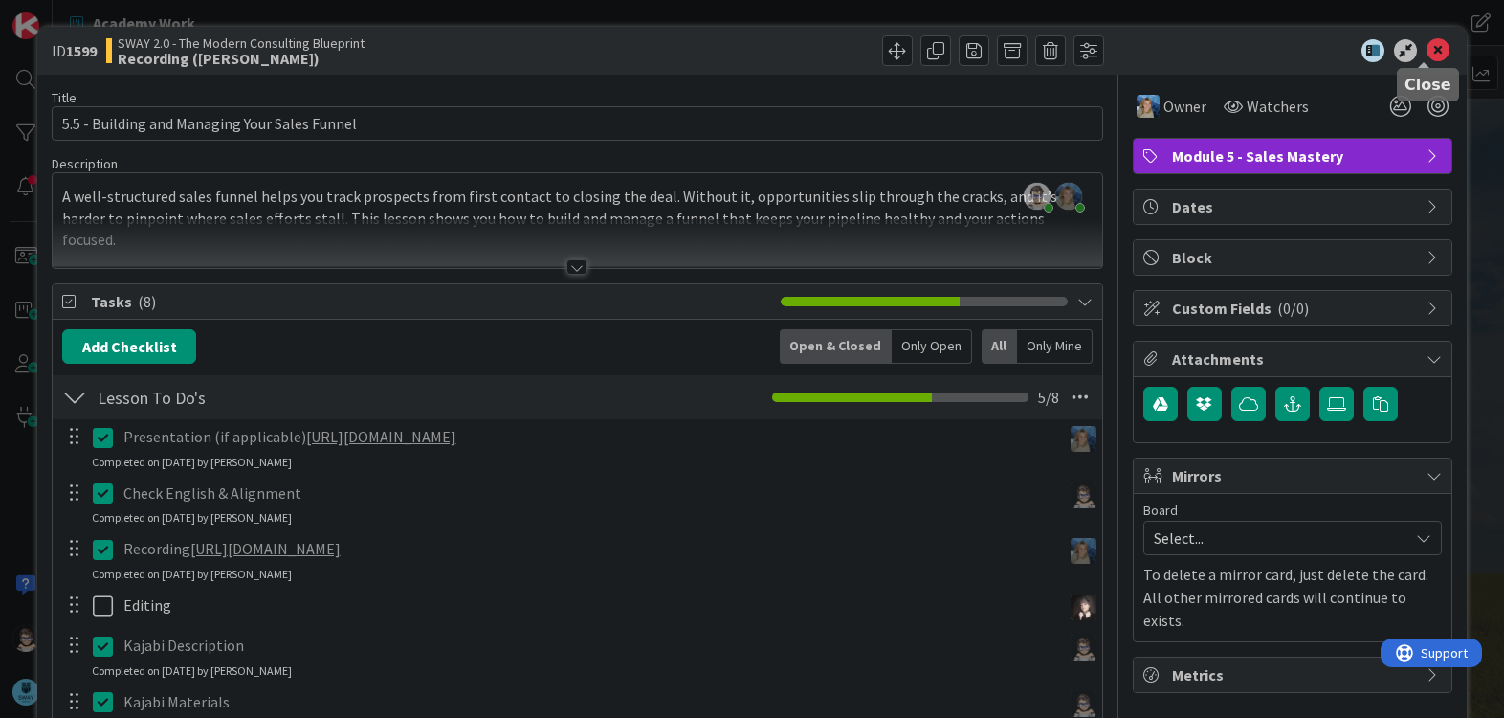
click at [1427, 54] on icon at bounding box center [1438, 50] width 23 height 23
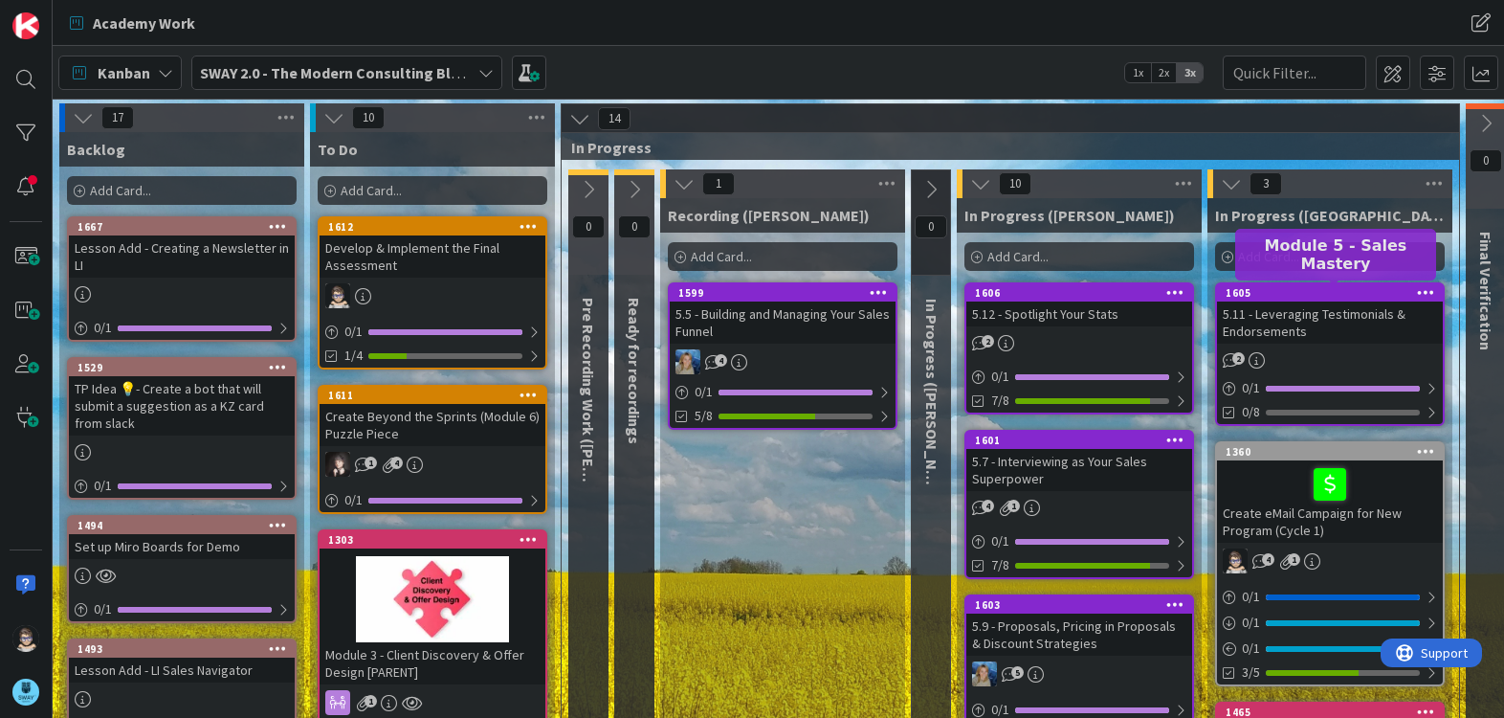
click at [1371, 299] on div "1605" at bounding box center [1334, 292] width 217 height 13
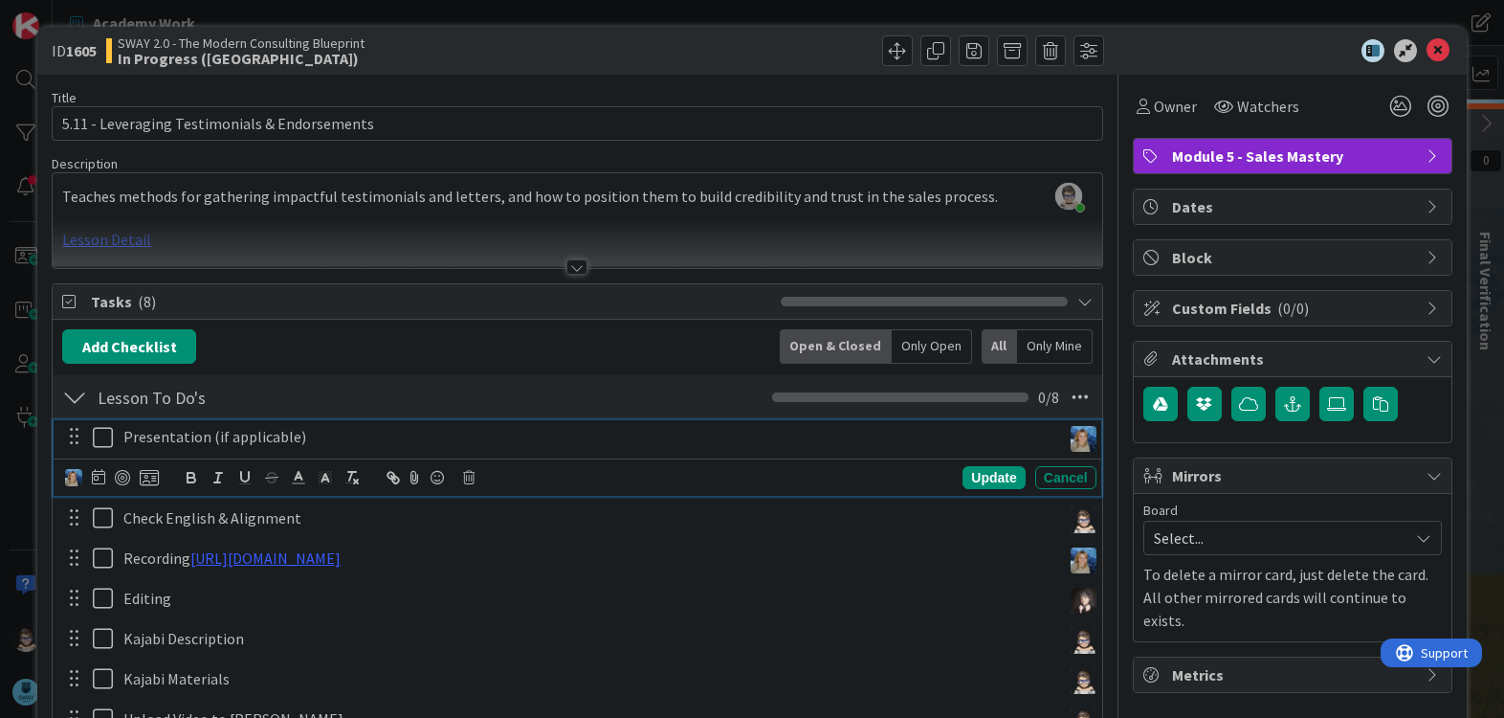
click at [100, 445] on icon at bounding box center [107, 437] width 29 height 23
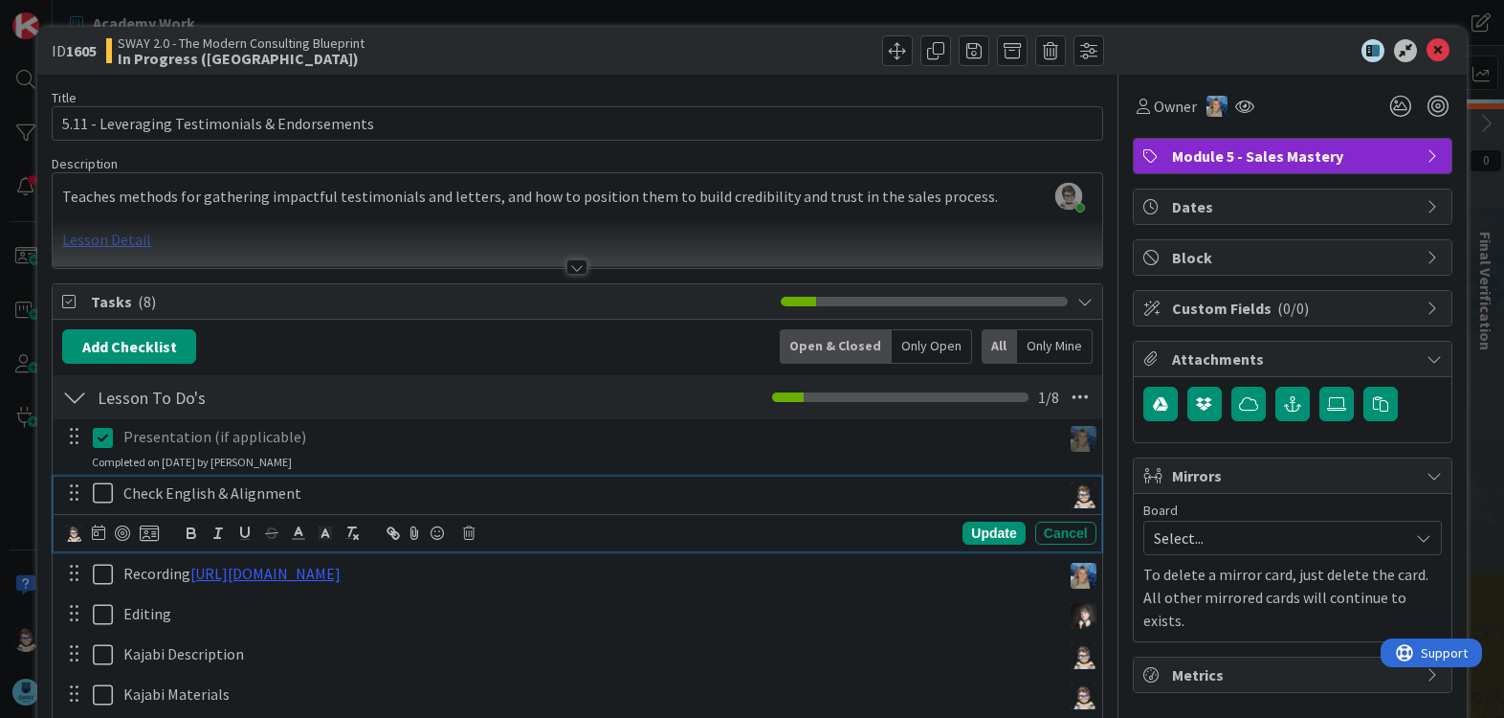
click at [106, 496] on icon at bounding box center [107, 492] width 29 height 23
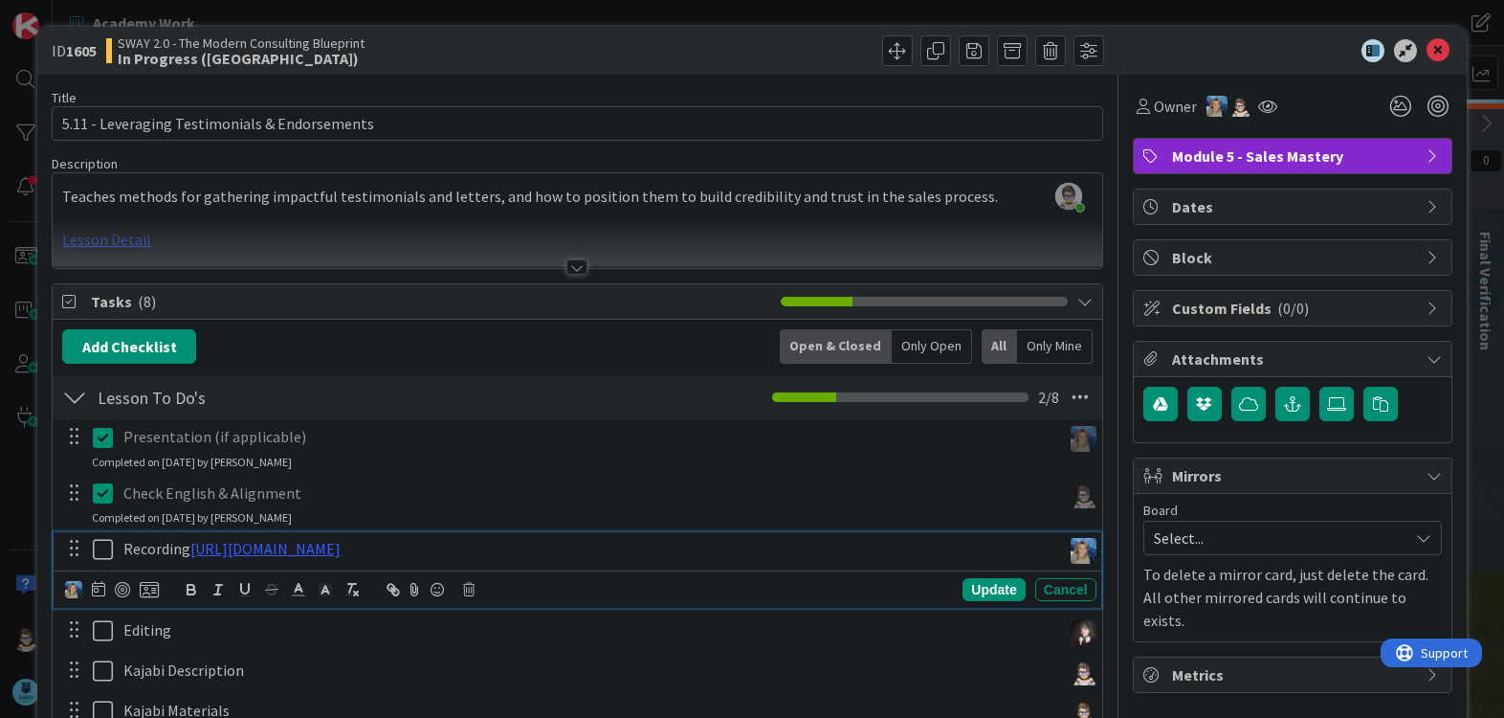
click at [100, 550] on icon at bounding box center [107, 549] width 29 height 23
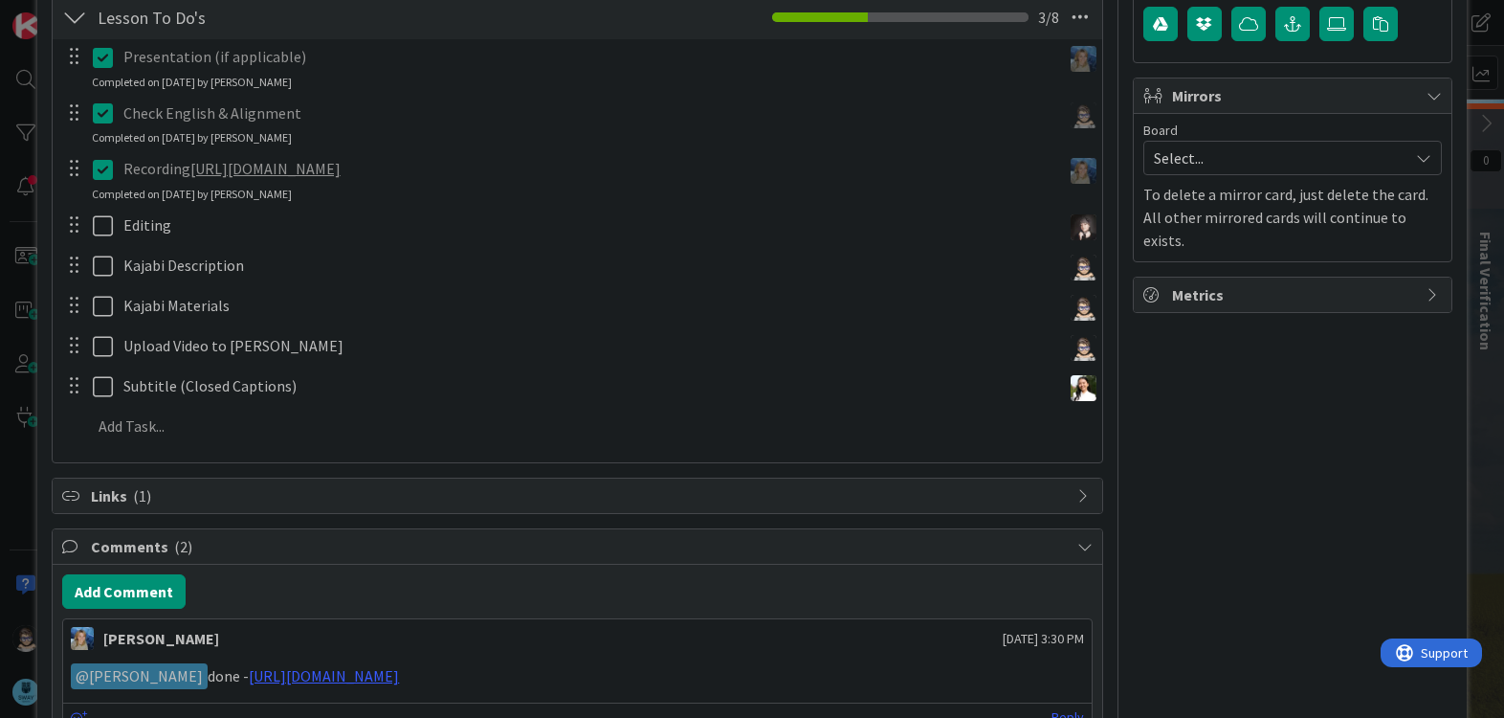
scroll to position [381, 0]
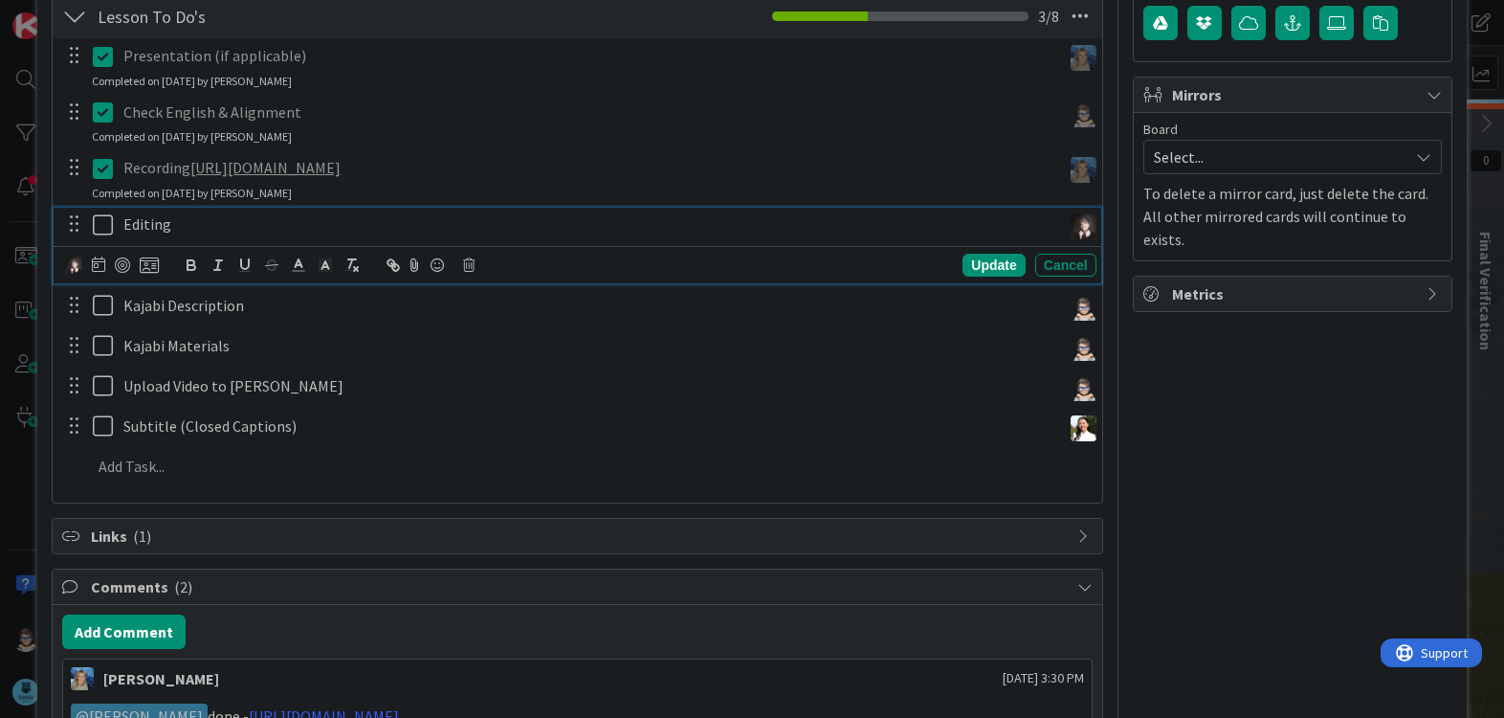
drag, startPoint x: 113, startPoint y: 225, endPoint x: 122, endPoint y: 238, distance: 16.5
click at [112, 225] on icon at bounding box center [107, 224] width 29 height 23
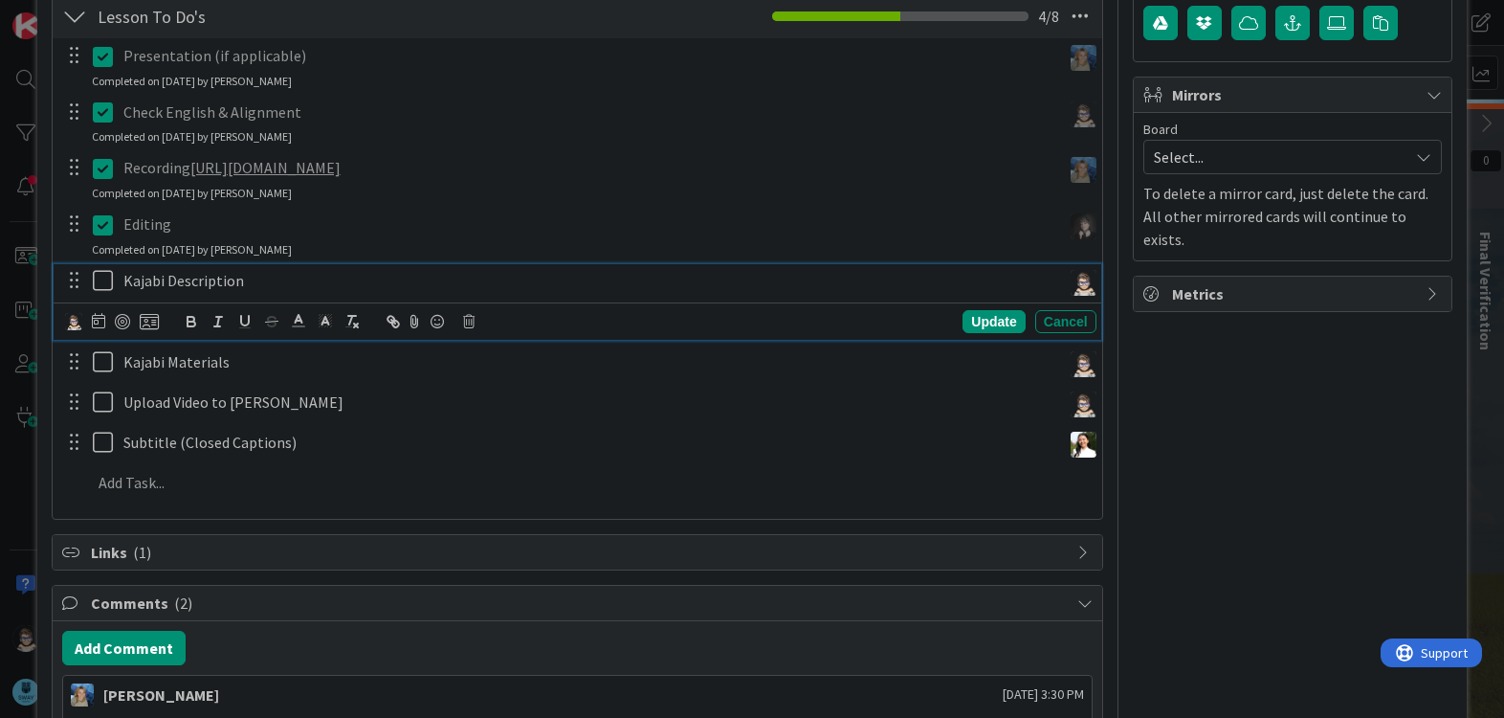
click at [110, 280] on icon at bounding box center [107, 280] width 29 height 23
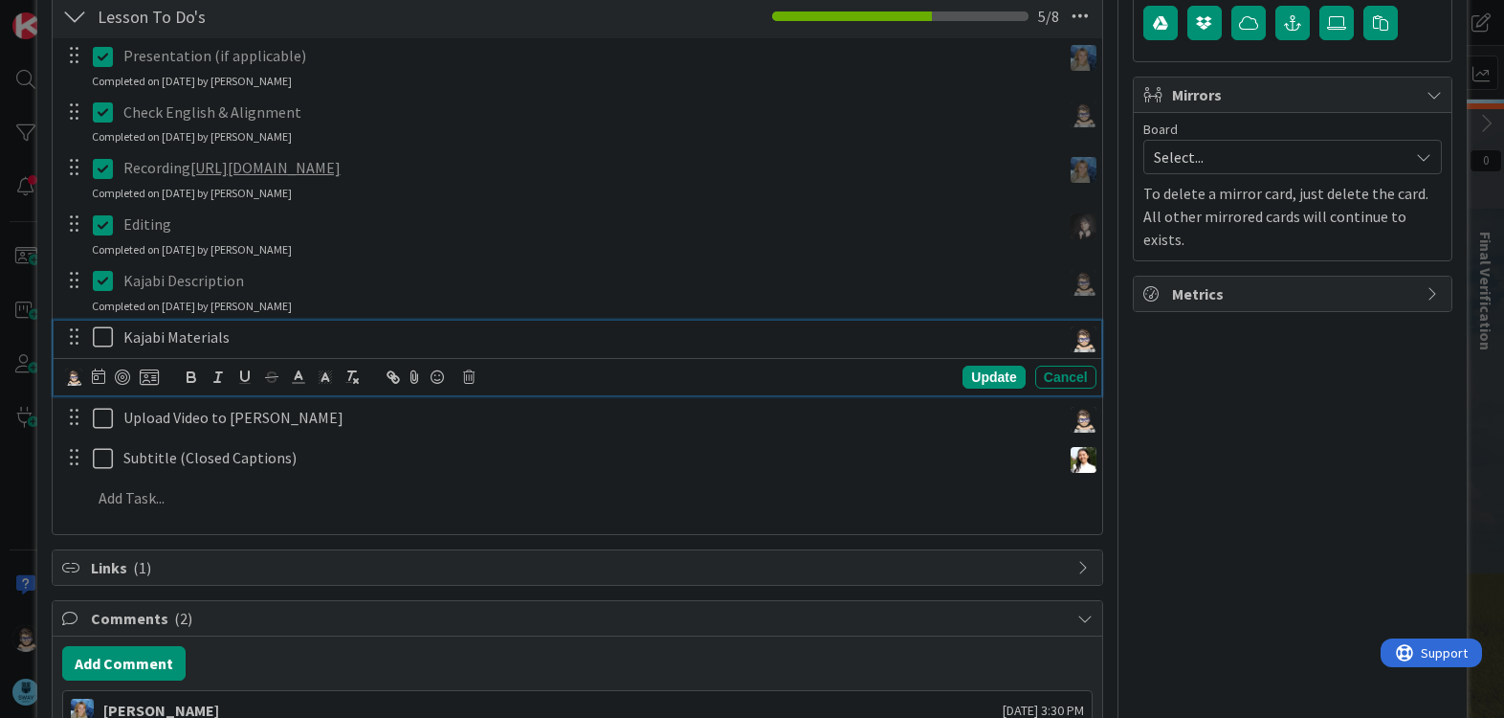
click at [99, 334] on icon at bounding box center [107, 336] width 29 height 23
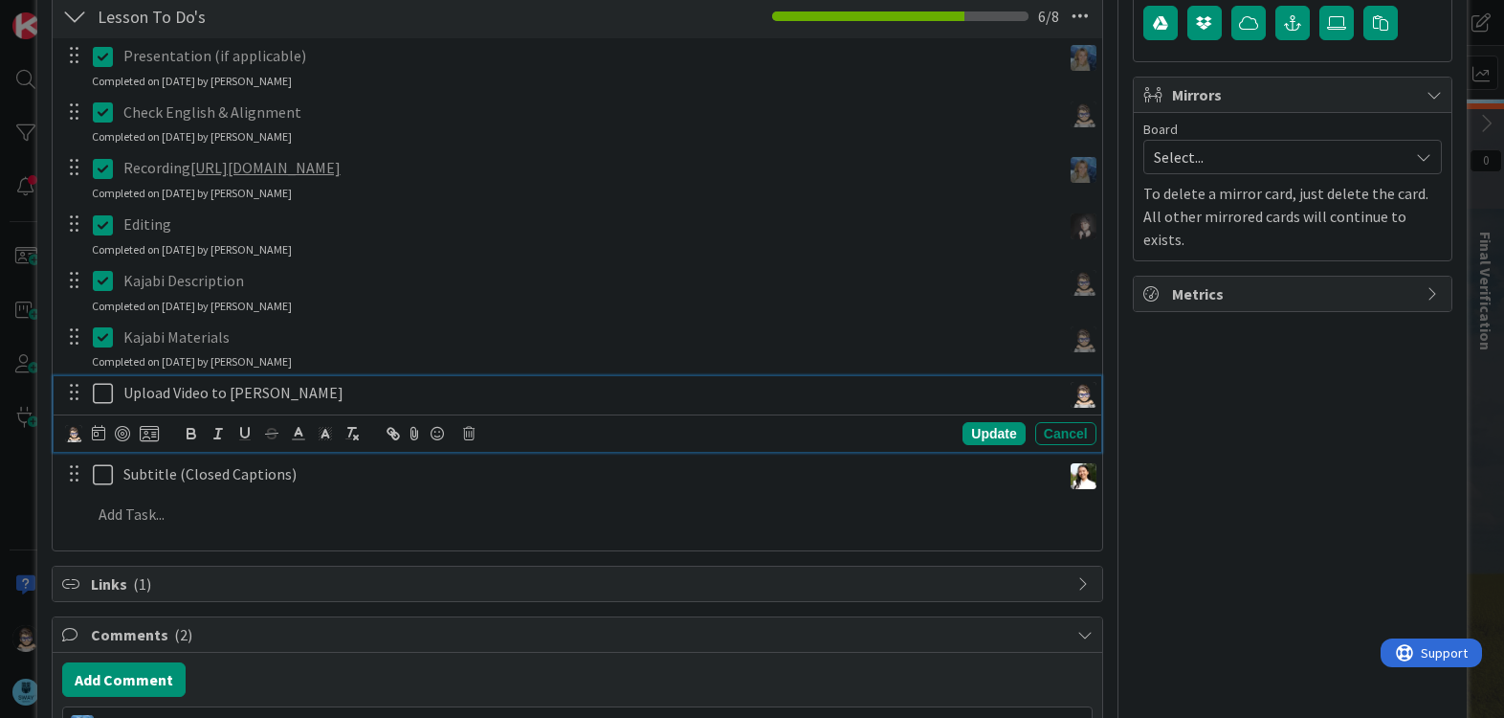
click at [100, 391] on icon at bounding box center [107, 393] width 29 height 23
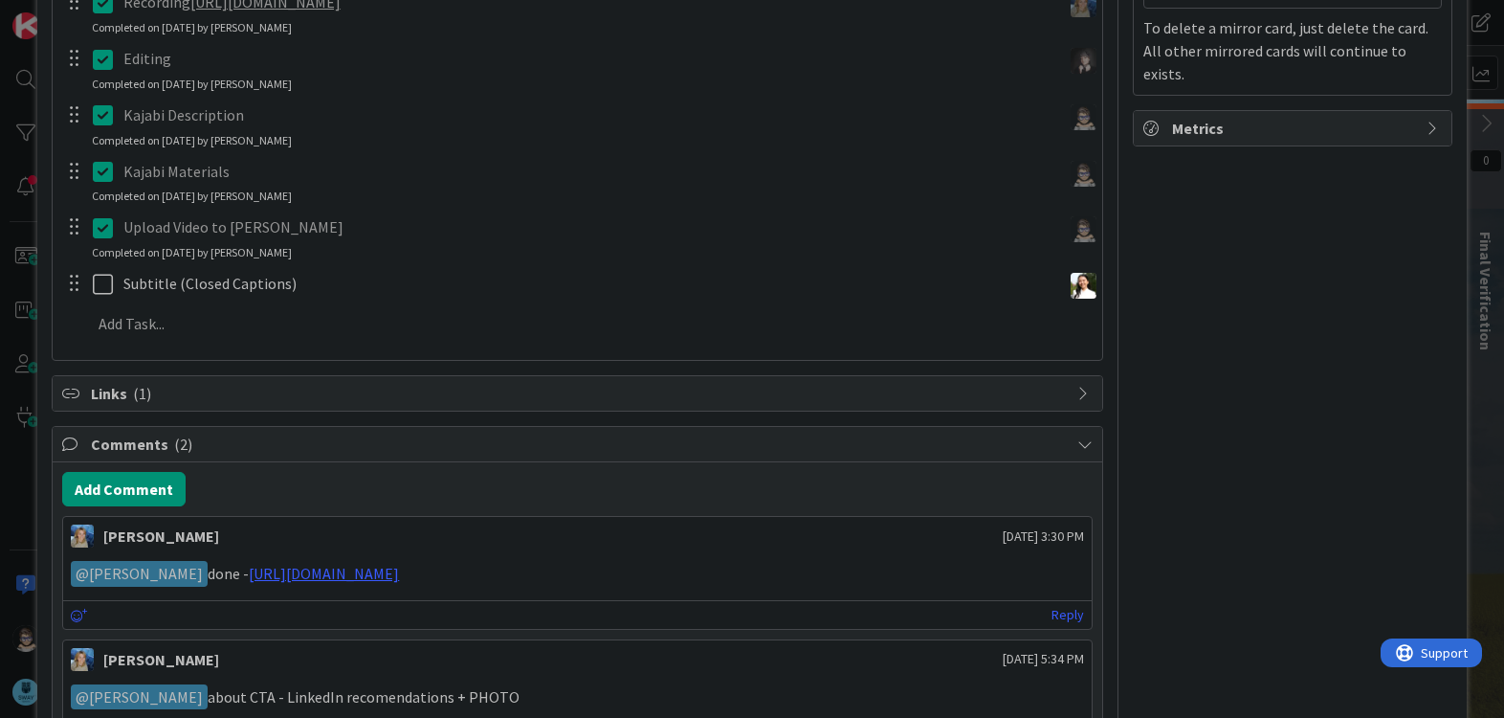
scroll to position [683, 0]
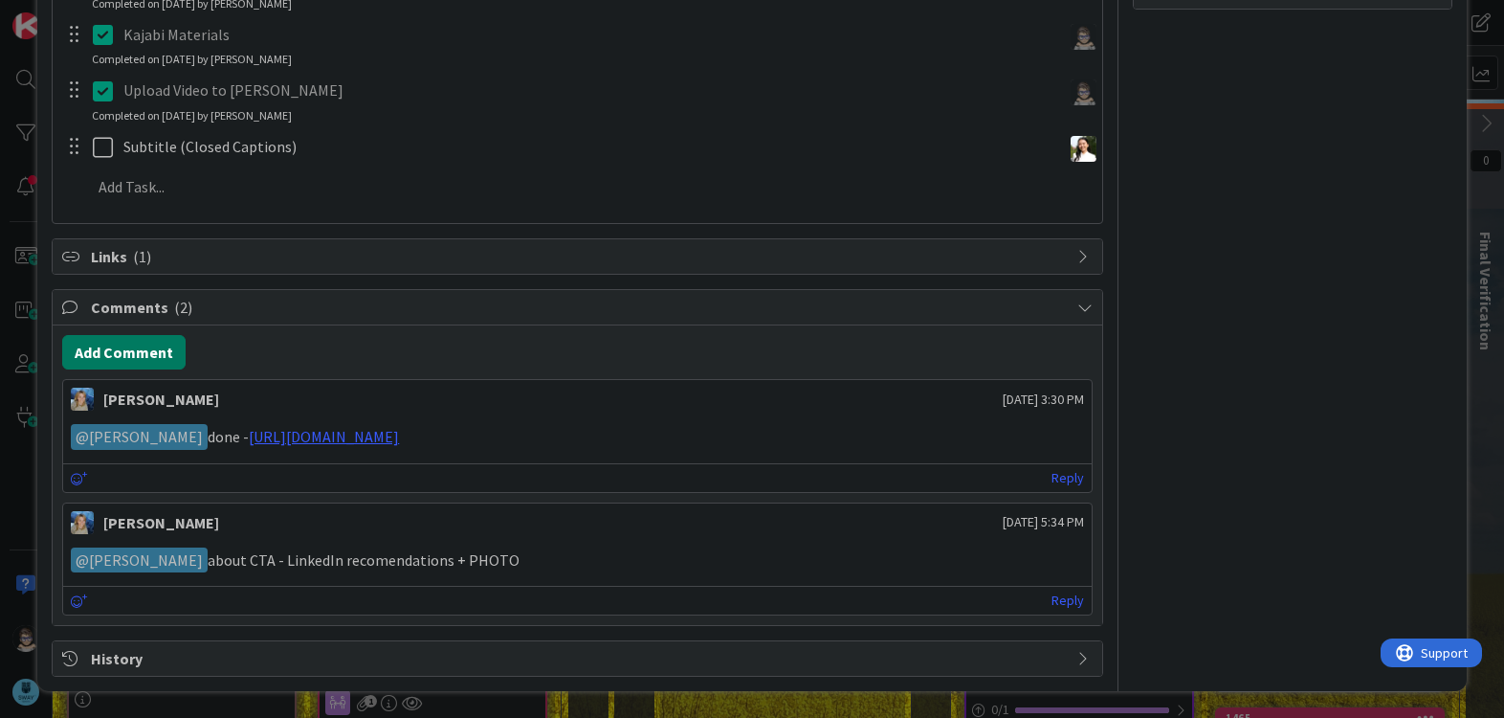
click at [115, 349] on button "Add Comment" at bounding box center [123, 352] width 123 height 34
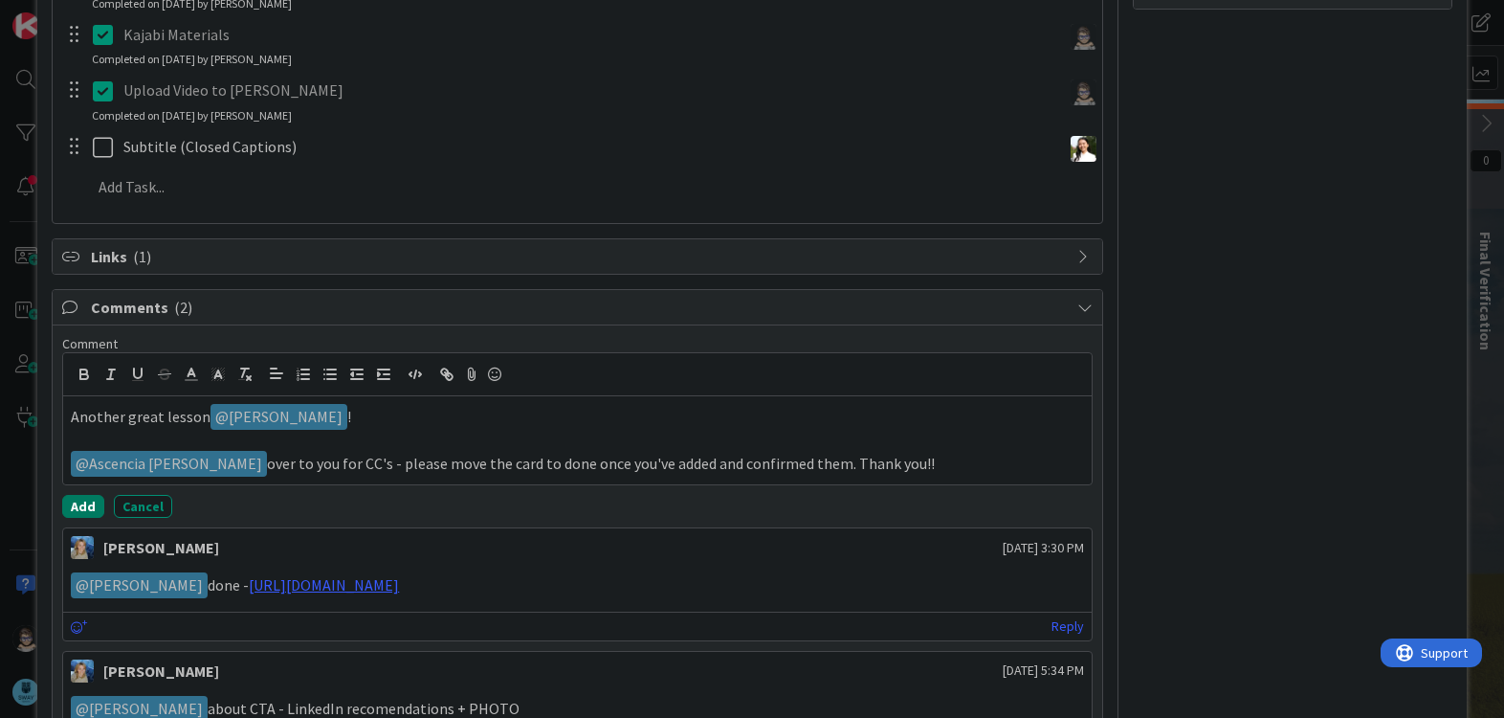
click at [77, 504] on button "Add" at bounding box center [83, 506] width 42 height 23
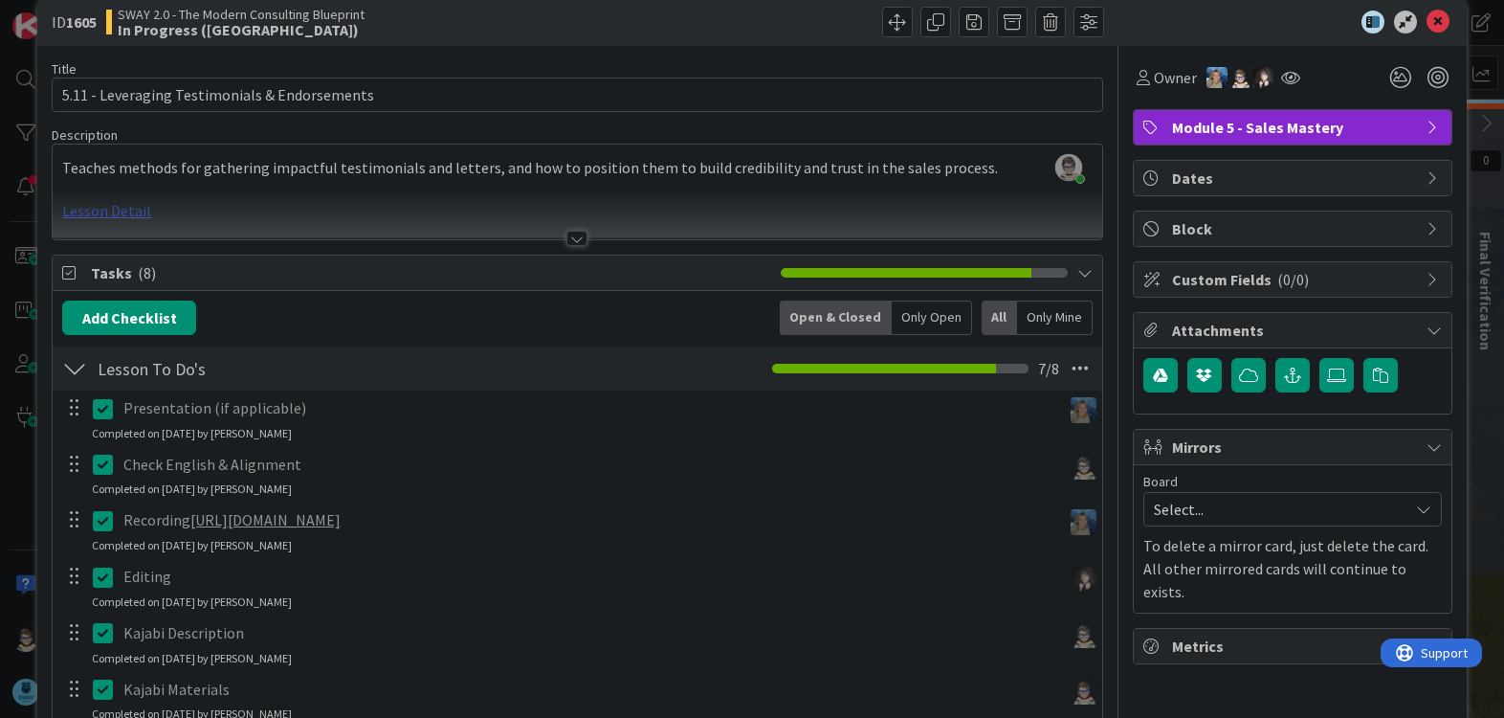
scroll to position [0, 0]
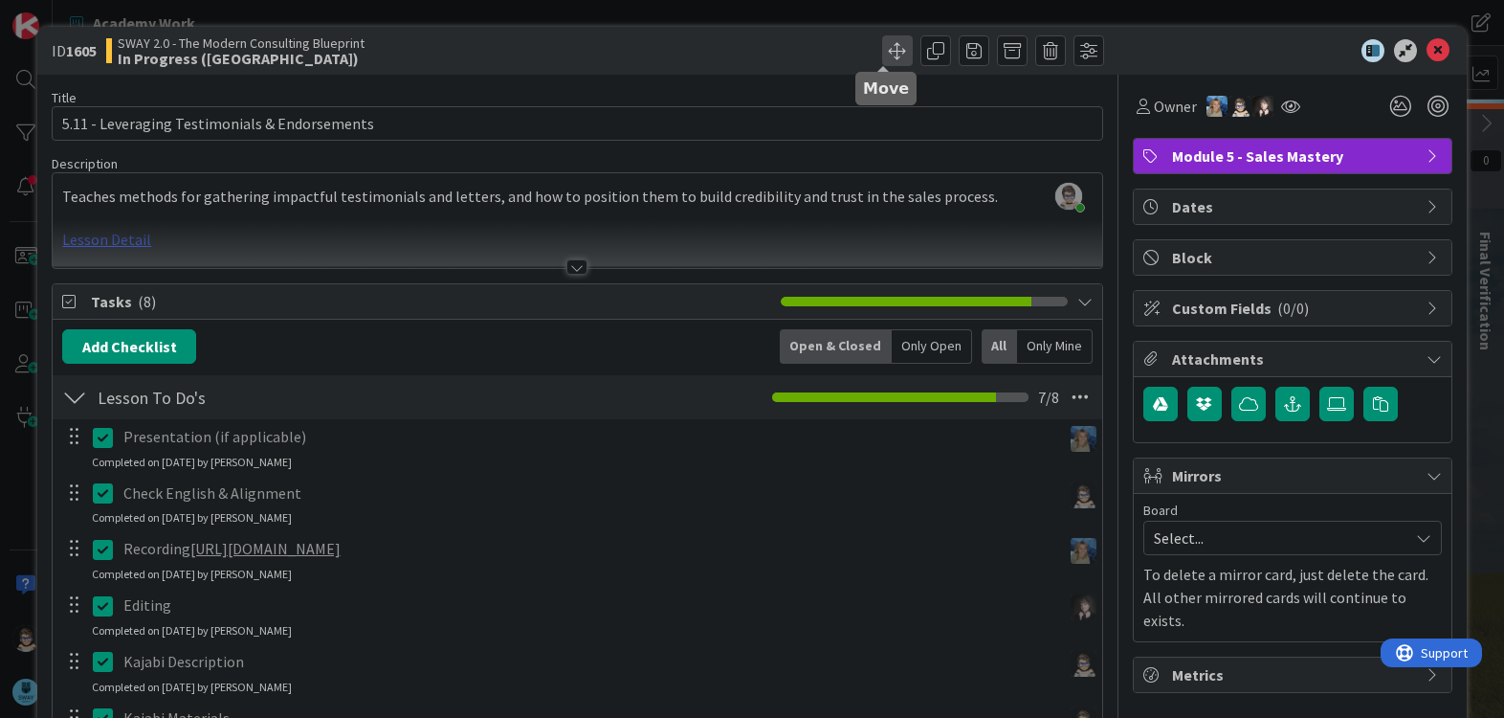
click at [882, 51] on span at bounding box center [897, 50] width 31 height 31
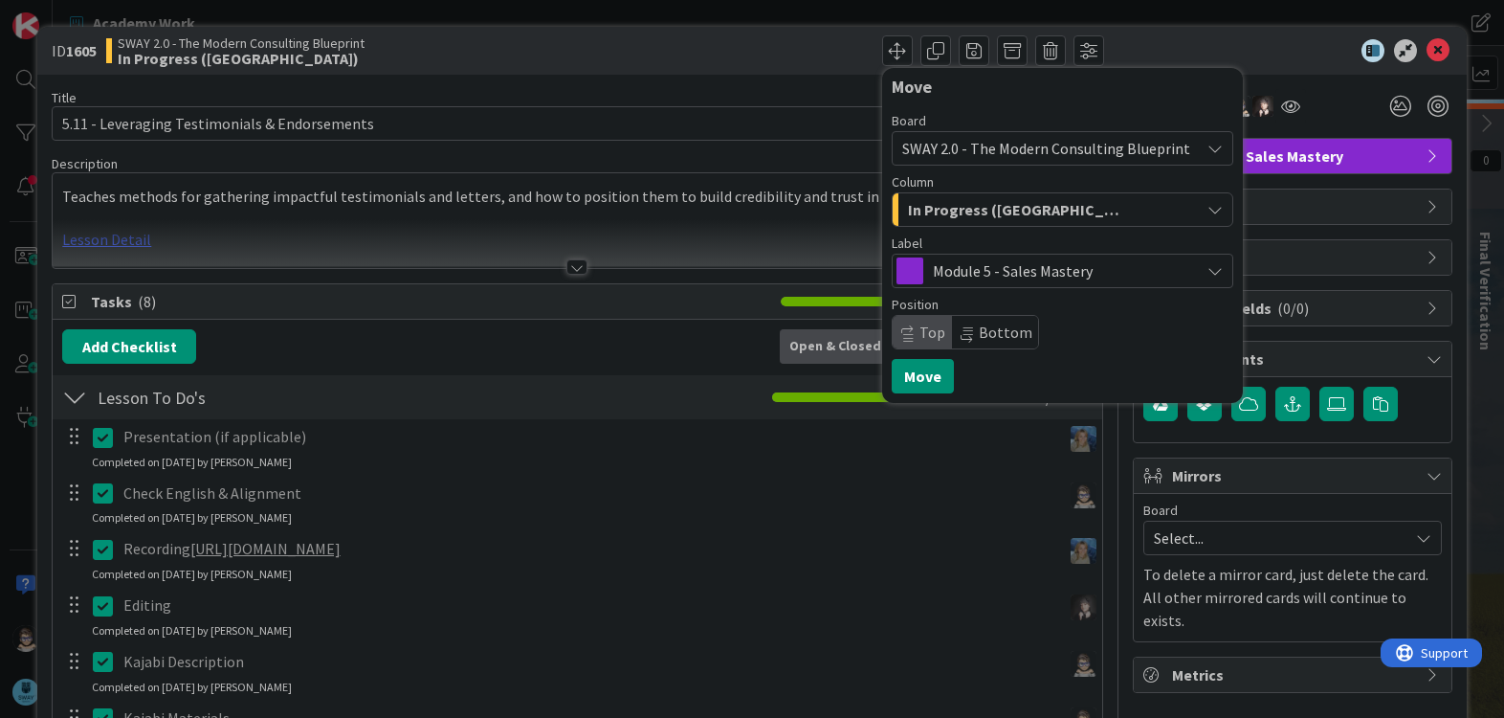
click at [1000, 221] on span "In Progress ([GEOGRAPHIC_DATA])" at bounding box center [1018, 209] width 220 height 25
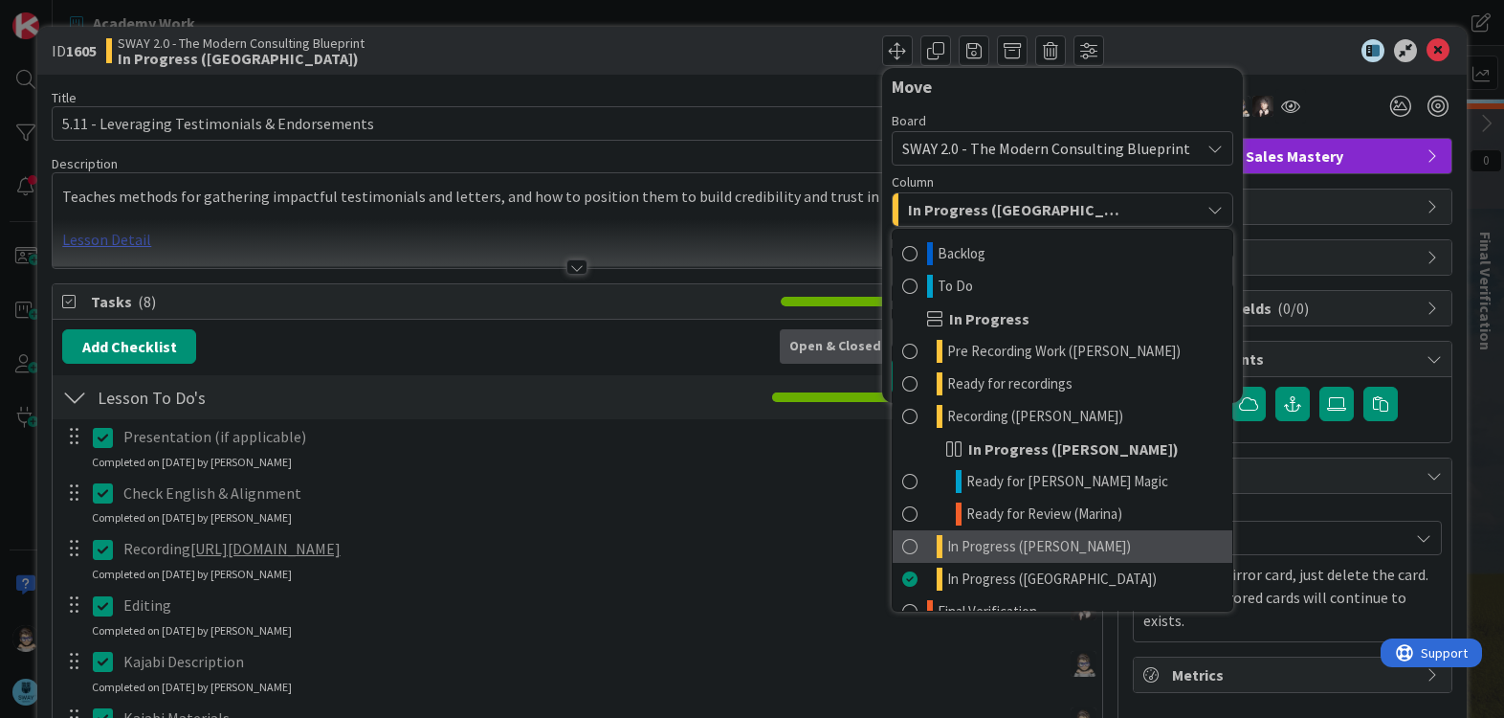
click at [1077, 542] on link "In Progress ([PERSON_NAME])" at bounding box center [1063, 546] width 340 height 33
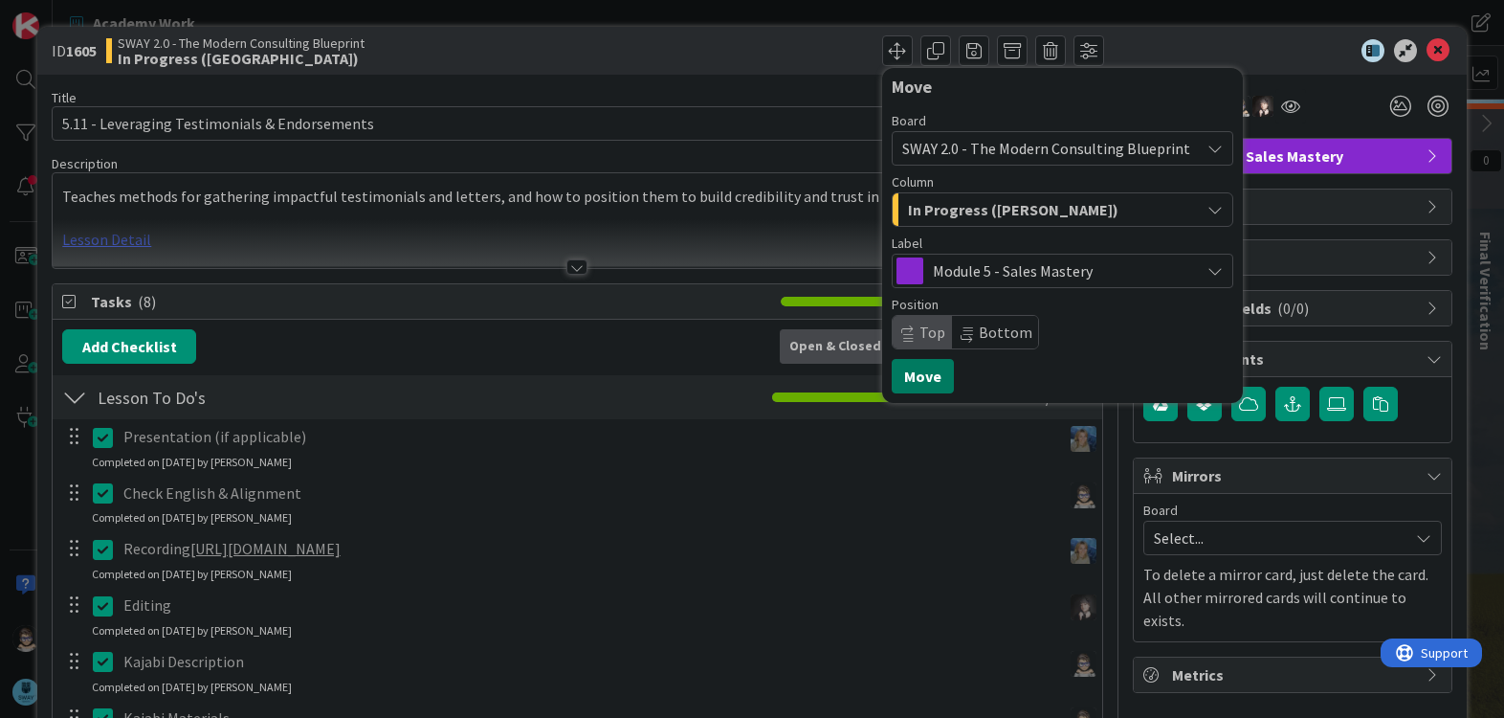
click at [901, 380] on button "Move" at bounding box center [923, 376] width 62 height 34
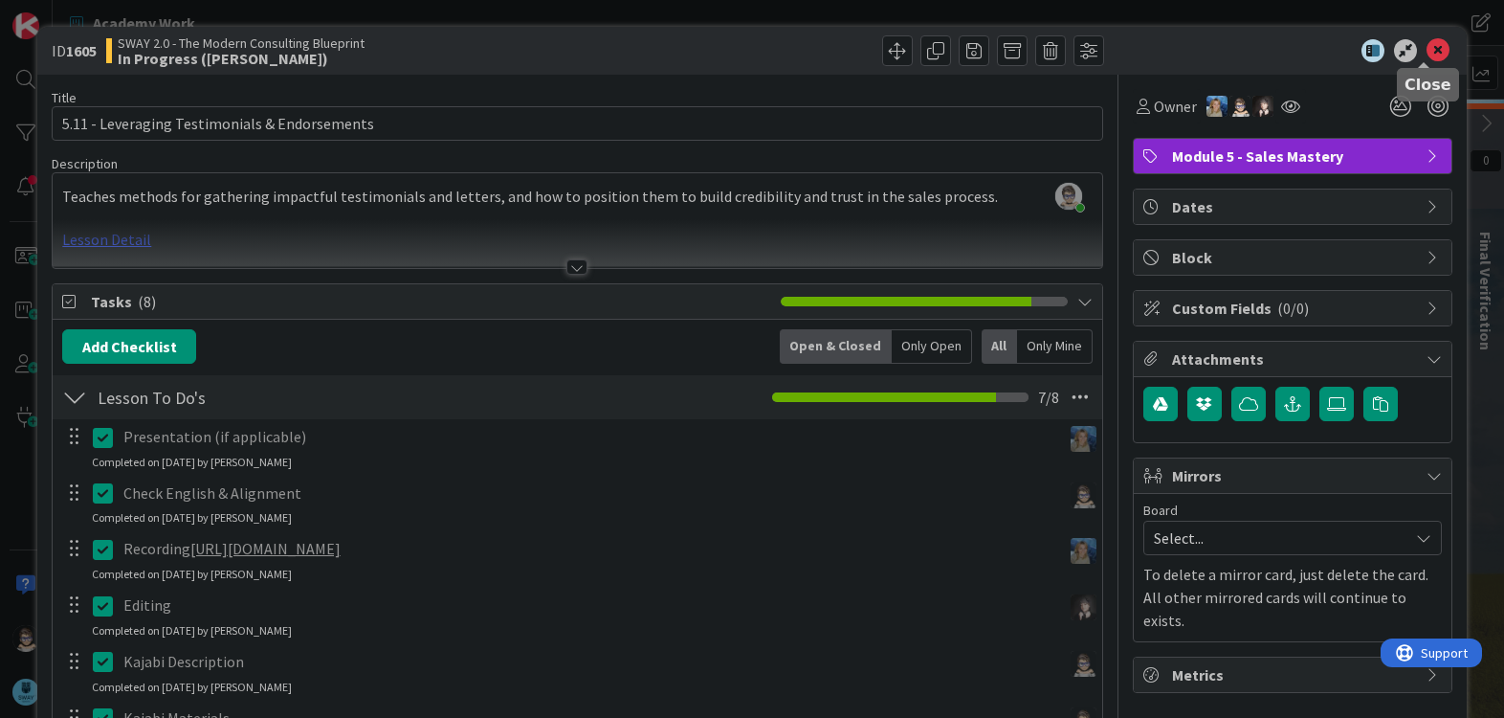
click at [1427, 53] on icon at bounding box center [1438, 50] width 23 height 23
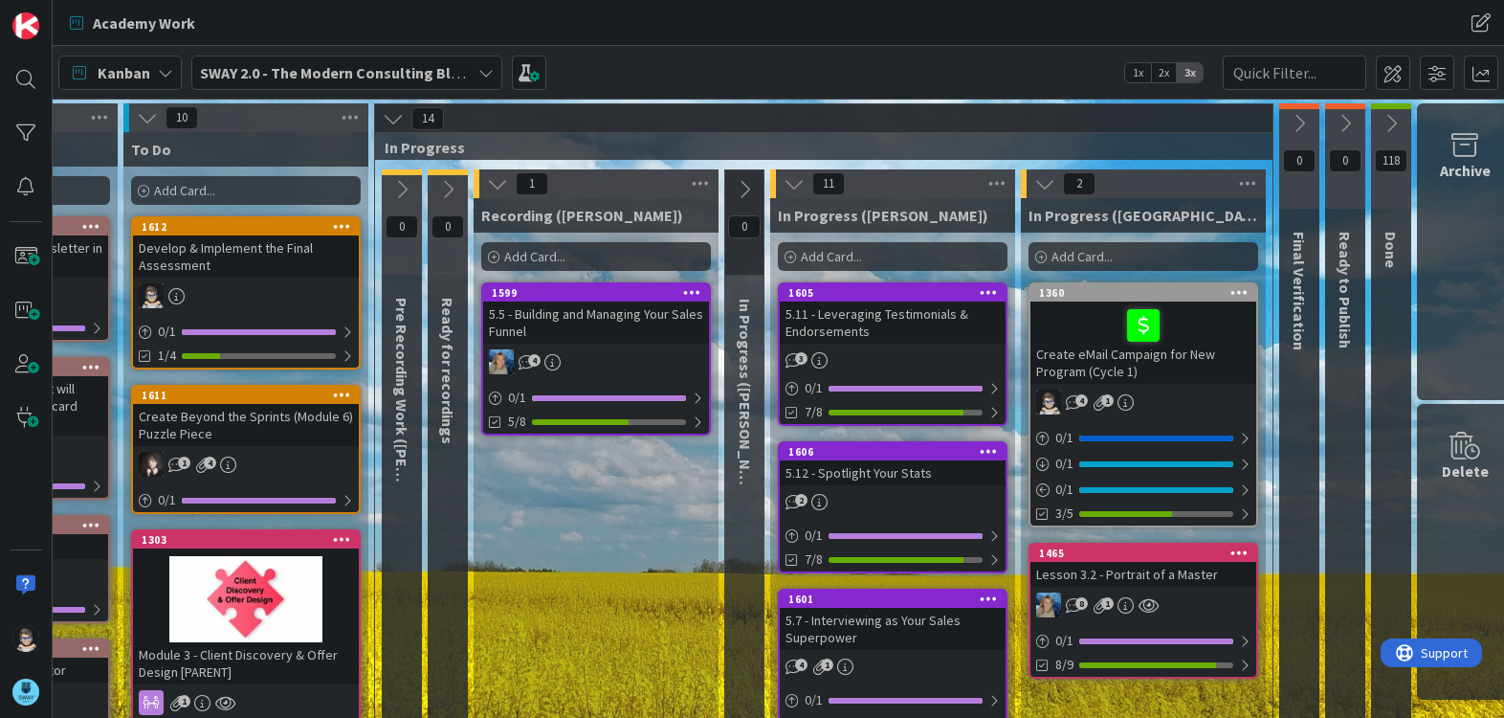
scroll to position [0, 216]
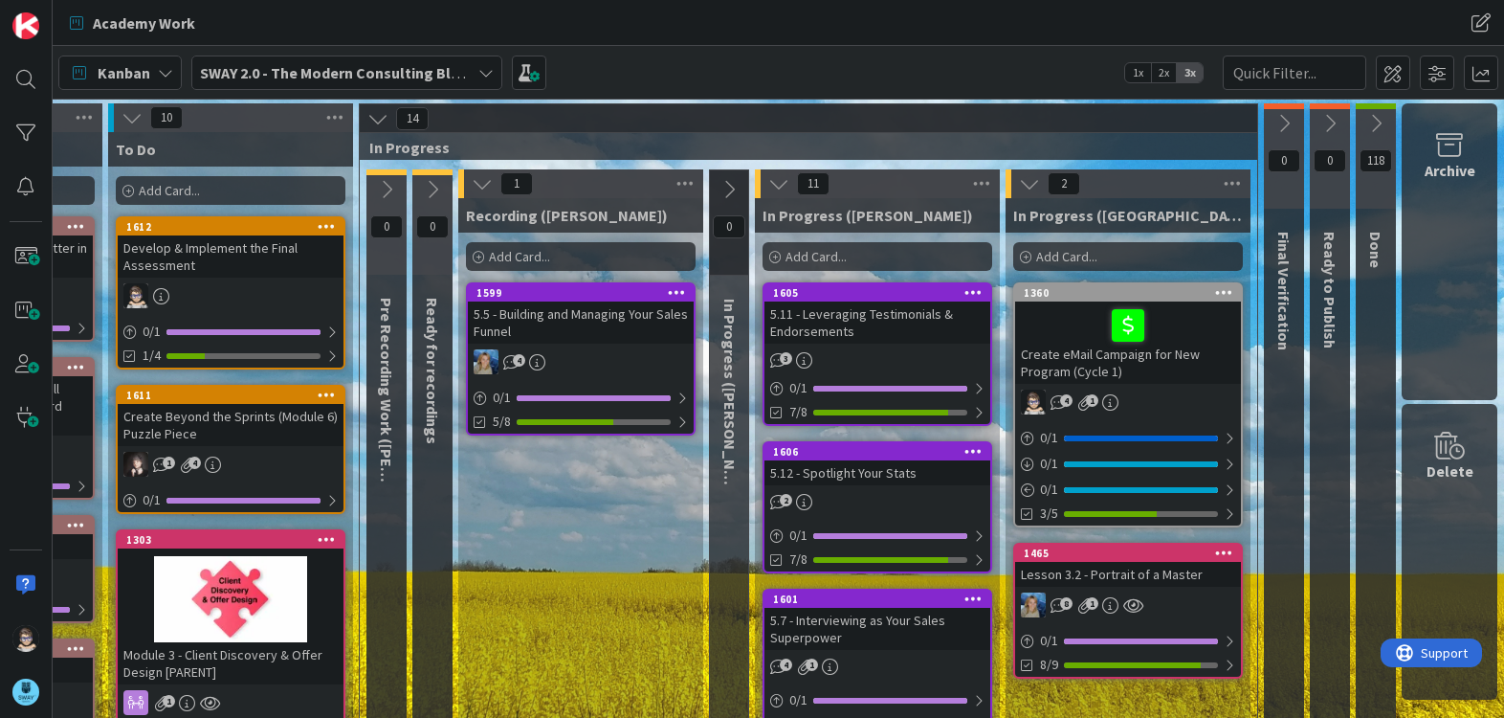
click at [1019, 187] on icon at bounding box center [1029, 183] width 21 height 21
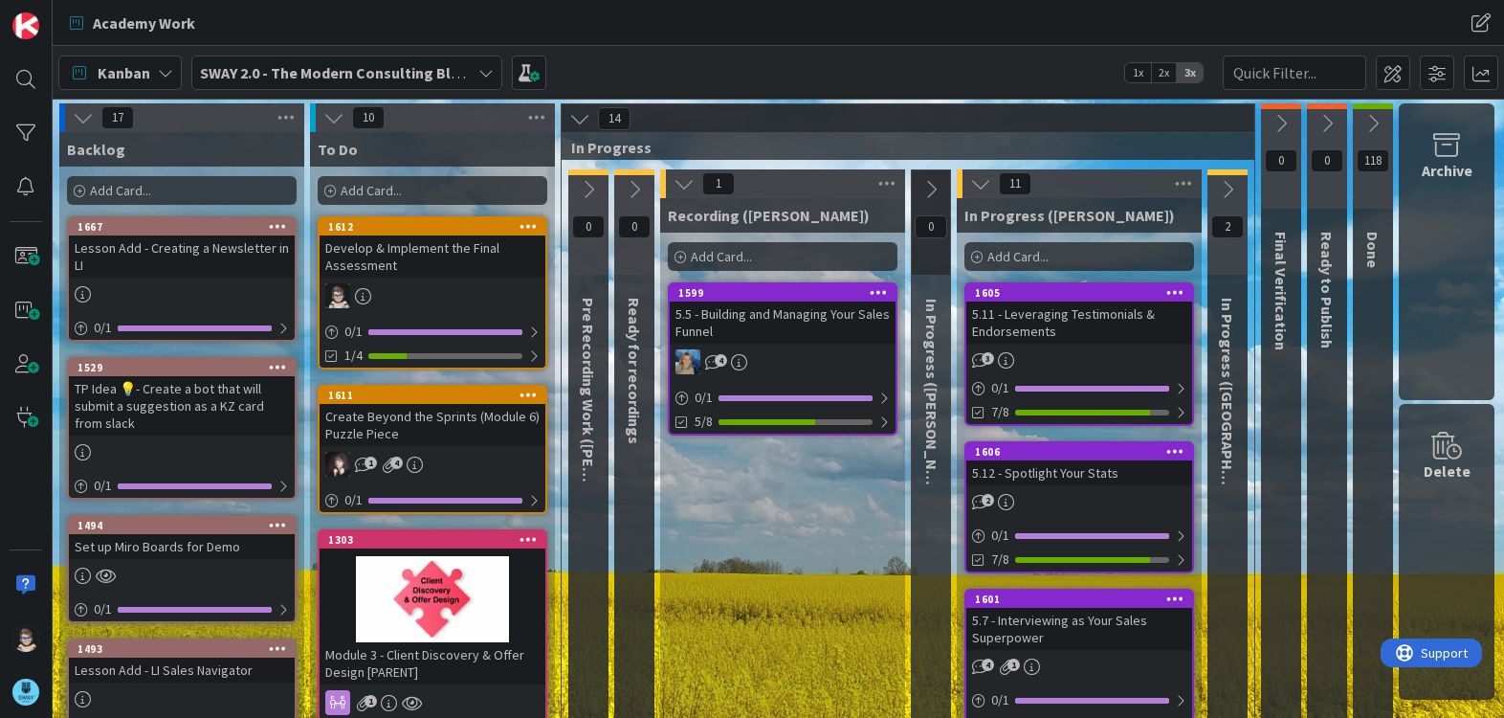
scroll to position [0, 11]
click at [970, 183] on icon at bounding box center [980, 183] width 21 height 21
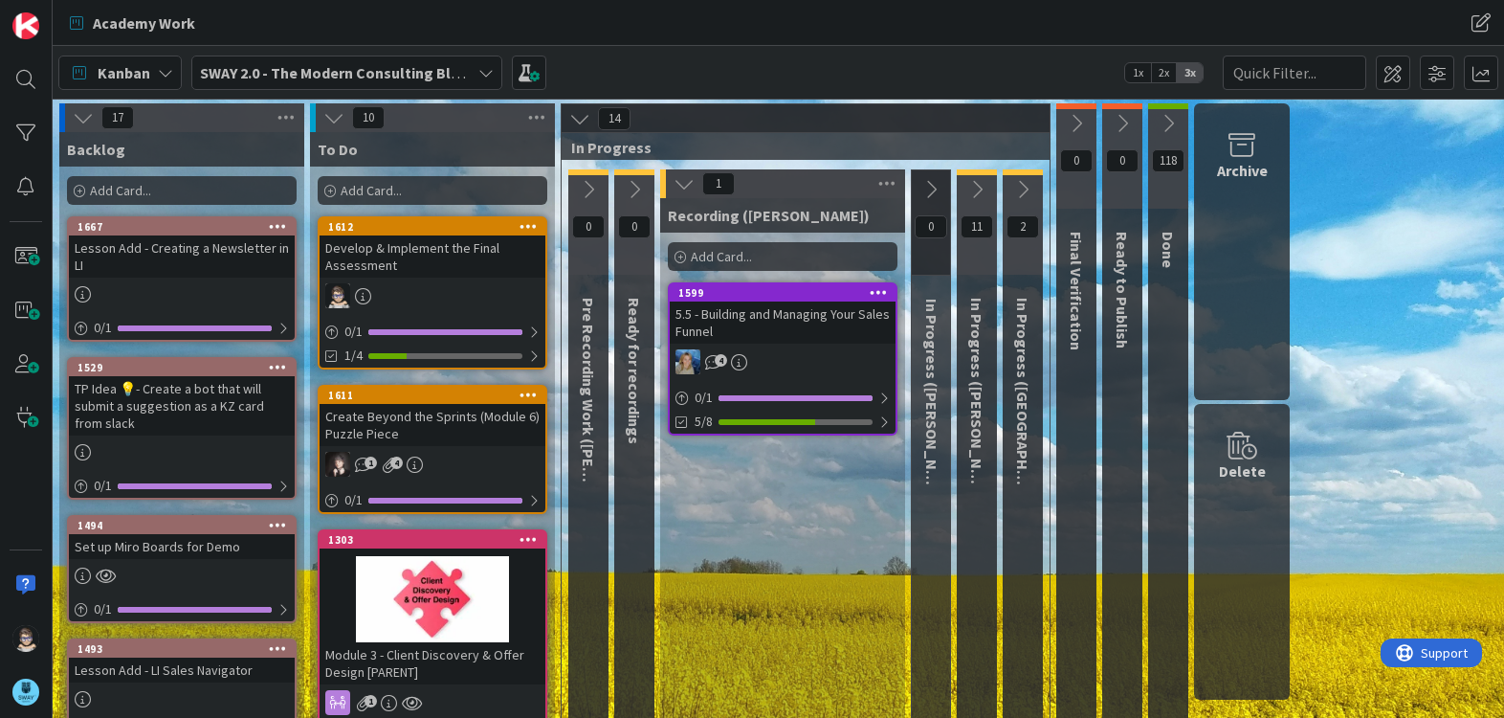
scroll to position [0, 0]
click at [686, 187] on icon at bounding box center [684, 183] width 21 height 21
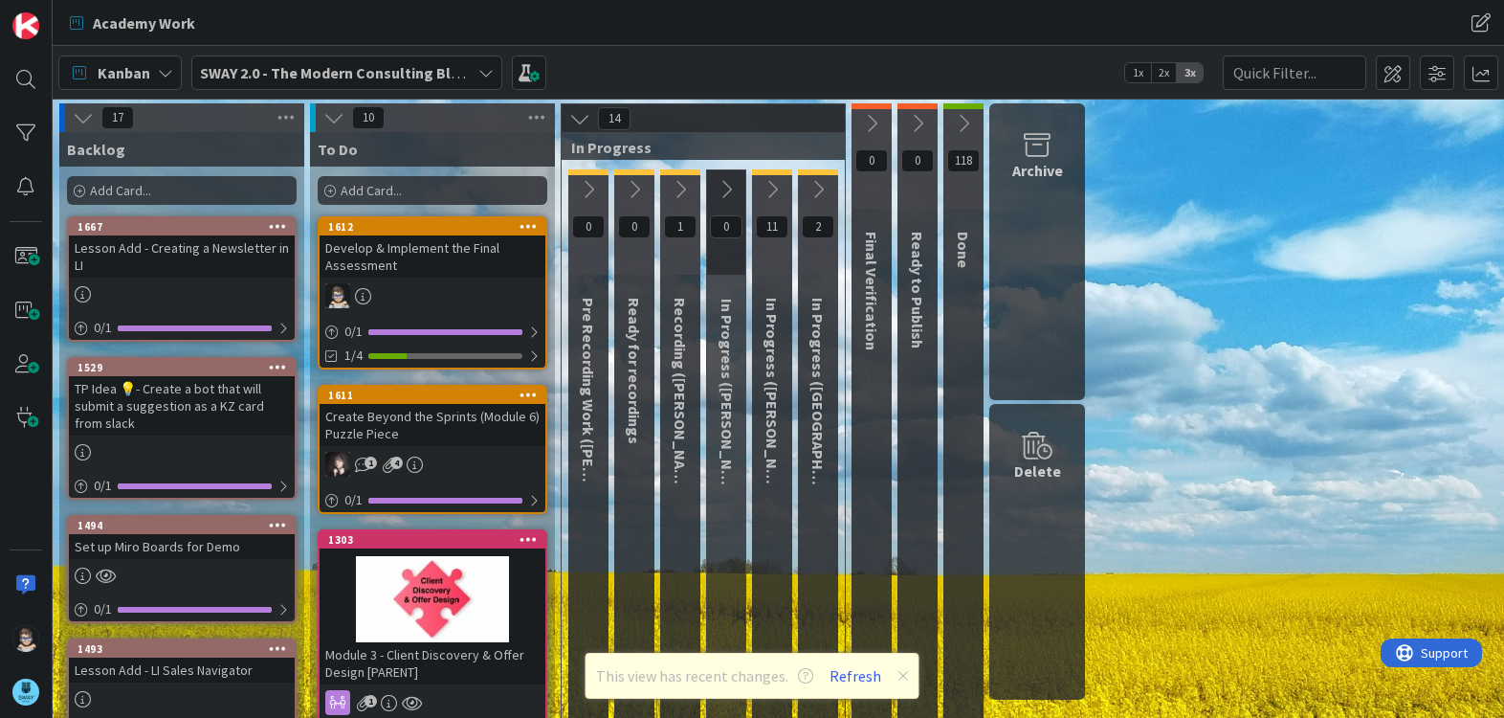
click at [816, 227] on span "2" at bounding box center [818, 226] width 33 height 23
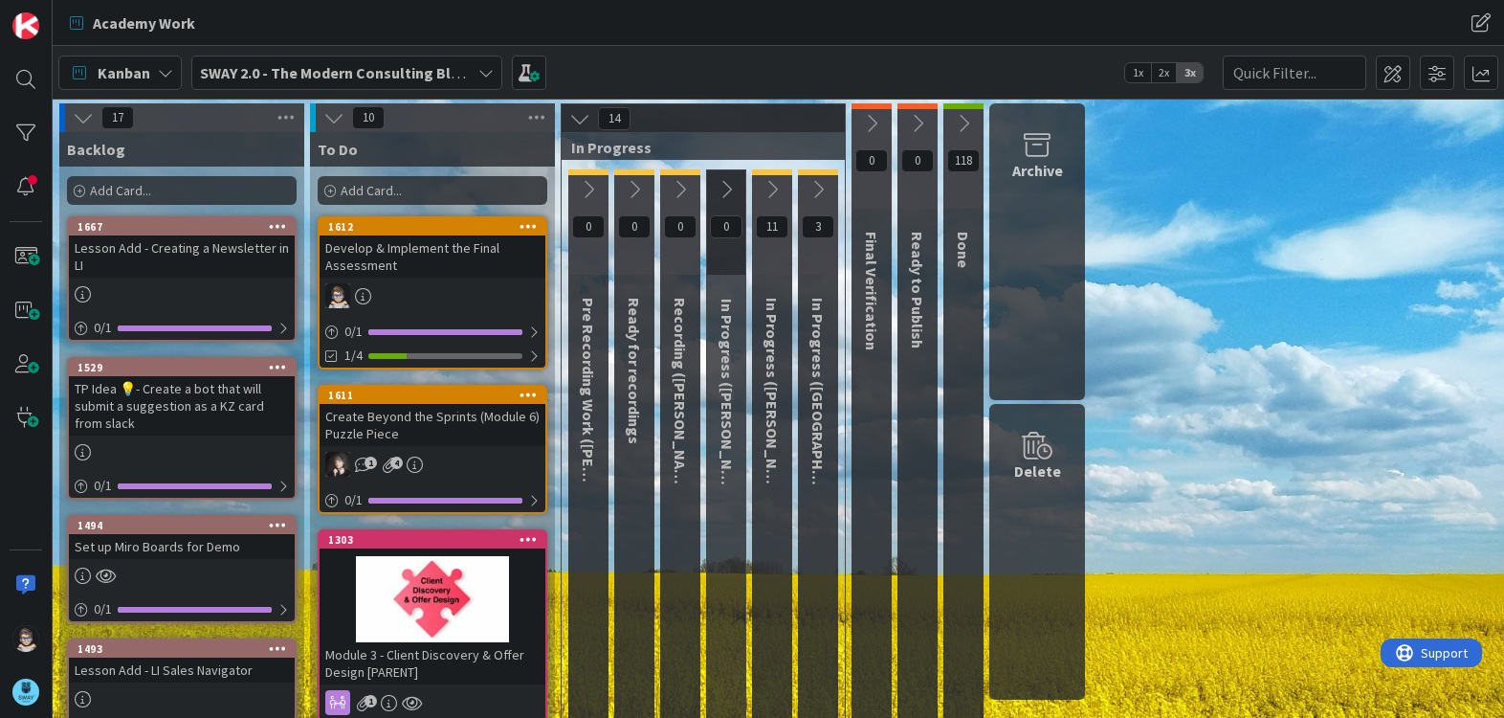
click at [819, 223] on span "3" at bounding box center [818, 226] width 33 height 23
click at [822, 184] on icon at bounding box center [818, 189] width 21 height 21
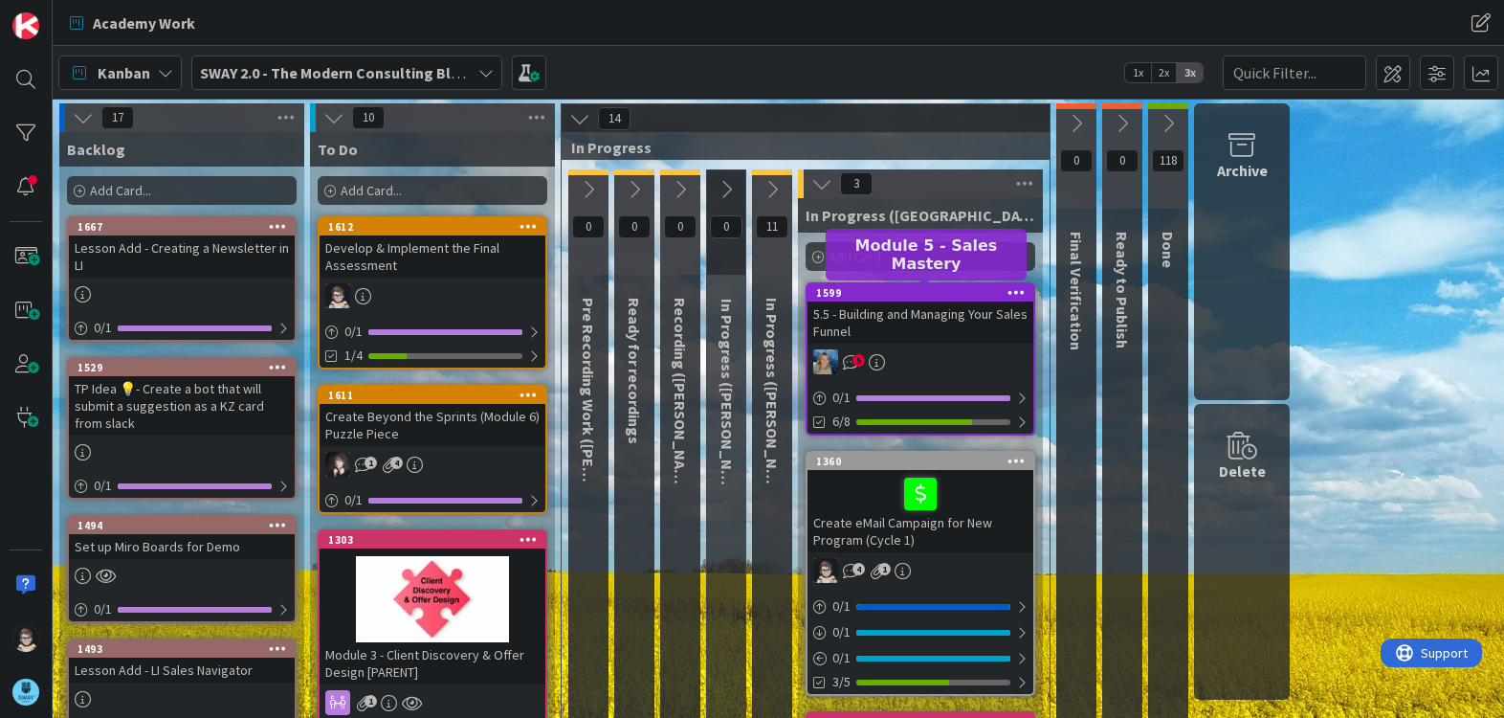
click at [936, 293] on div "1599" at bounding box center [924, 292] width 217 height 13
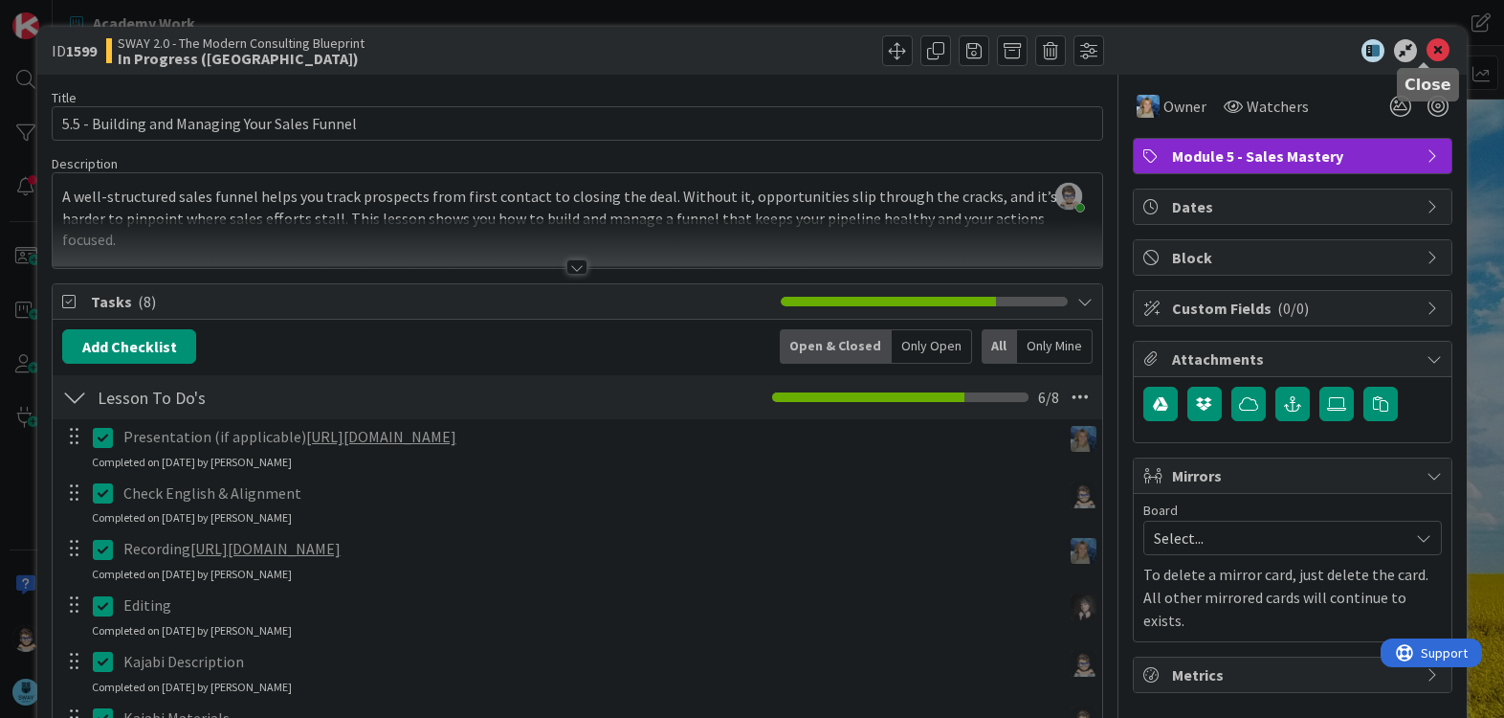
click at [1429, 41] on icon at bounding box center [1438, 50] width 23 height 23
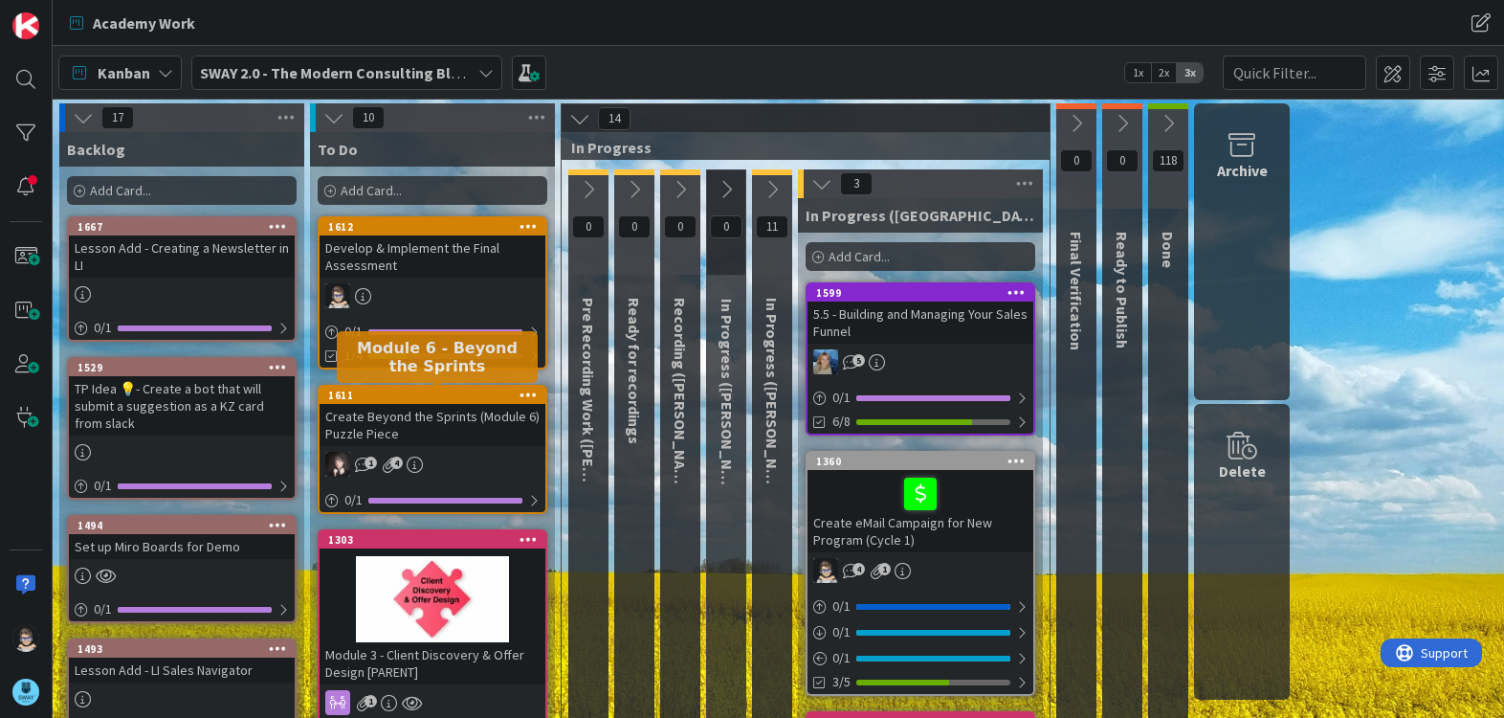
click at [451, 398] on div "1611" at bounding box center [436, 395] width 217 height 13
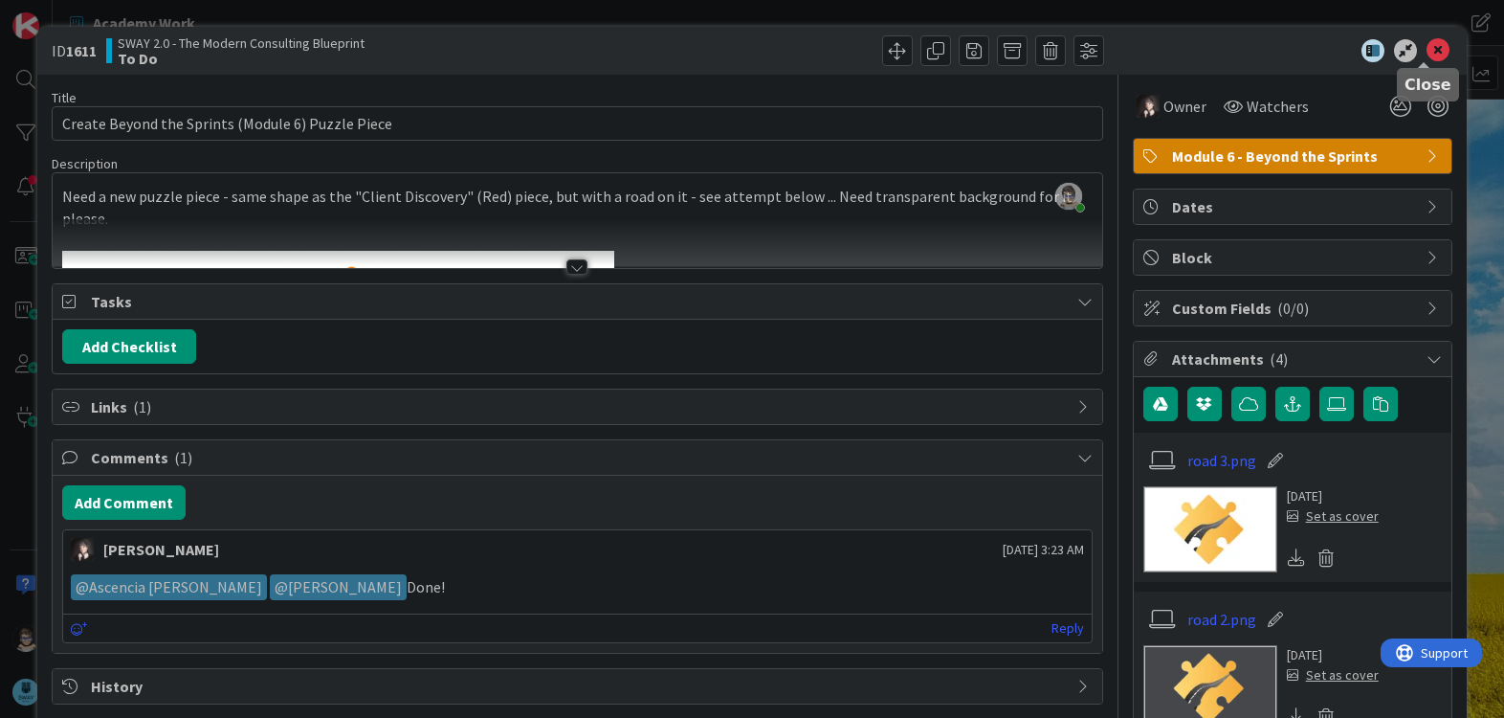
click at [1427, 54] on icon at bounding box center [1438, 50] width 23 height 23
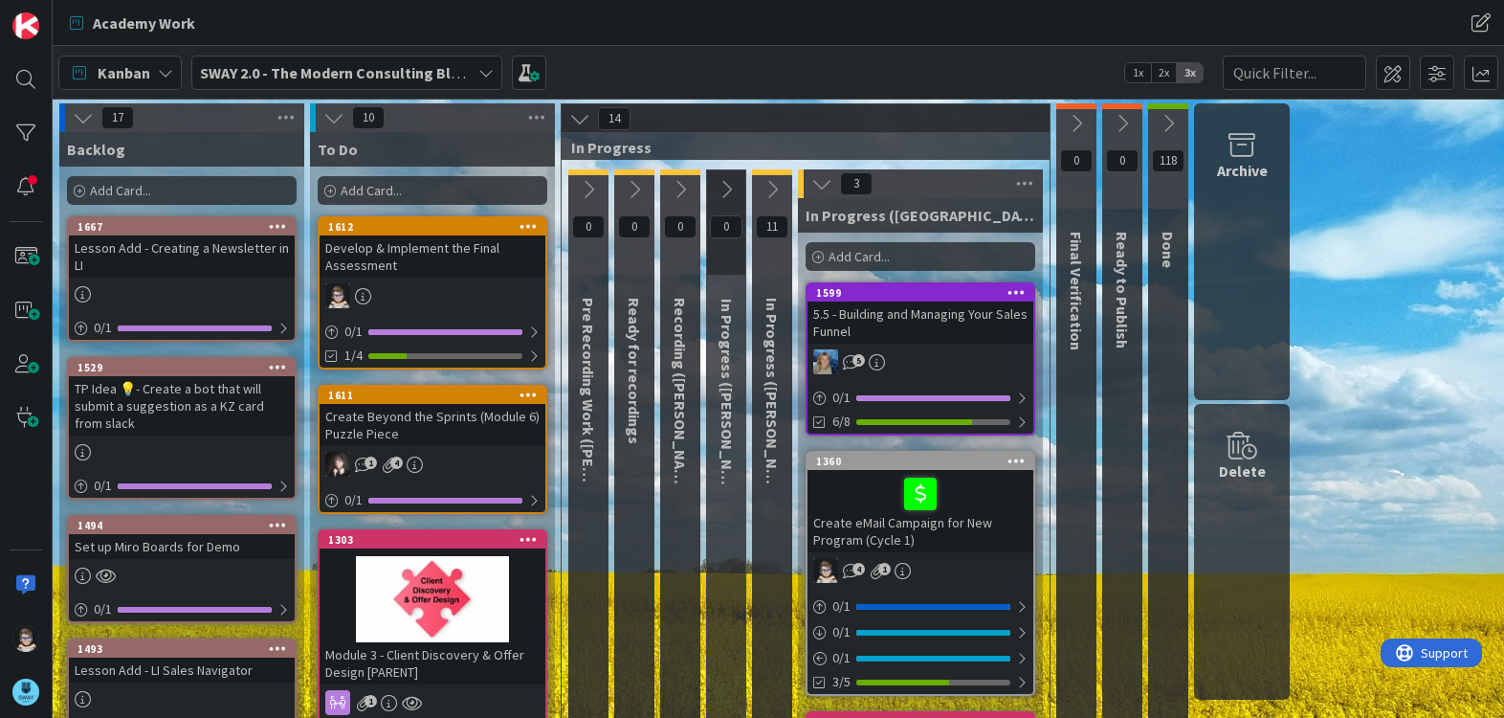
click at [960, 468] on div "1360" at bounding box center [921, 461] width 226 height 17
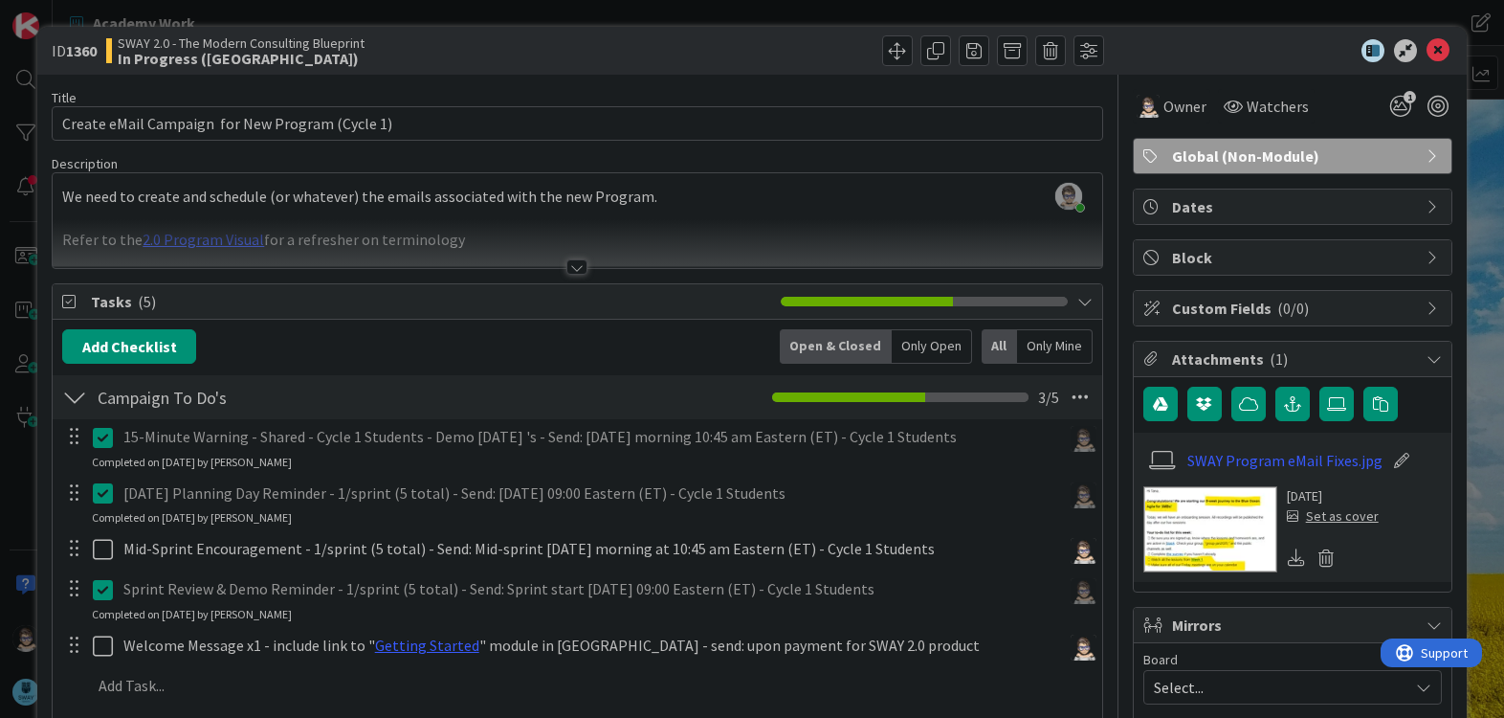
click at [567, 269] on div at bounding box center [577, 266] width 21 height 15
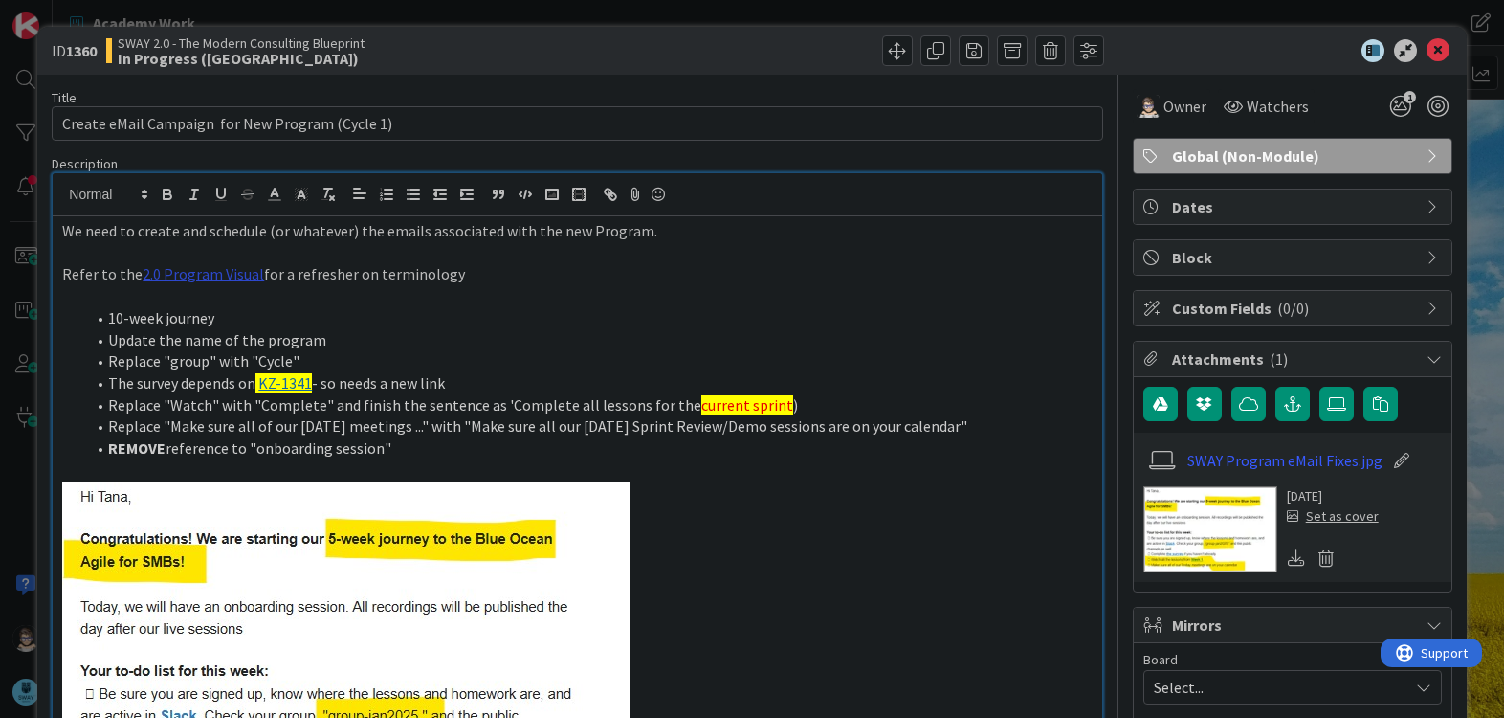
click at [204, 274] on link "2.0 Program Visual" at bounding box center [204, 273] width 122 height 19
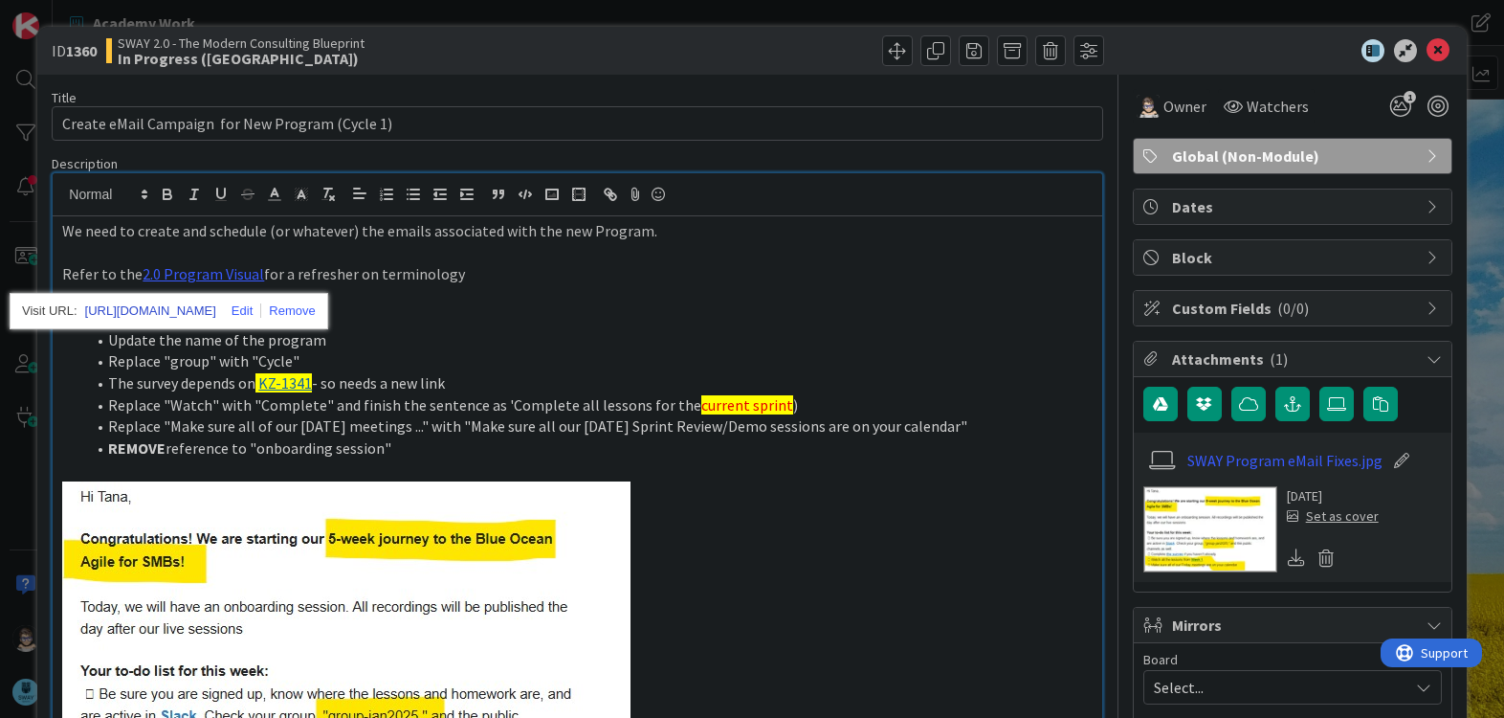
click at [201, 303] on link "[URL][DOMAIN_NAME]" at bounding box center [150, 311] width 131 height 25
click at [524, 390] on li "The survey depends on KZ-1341 - so needs a new link" at bounding box center [588, 383] width 1007 height 22
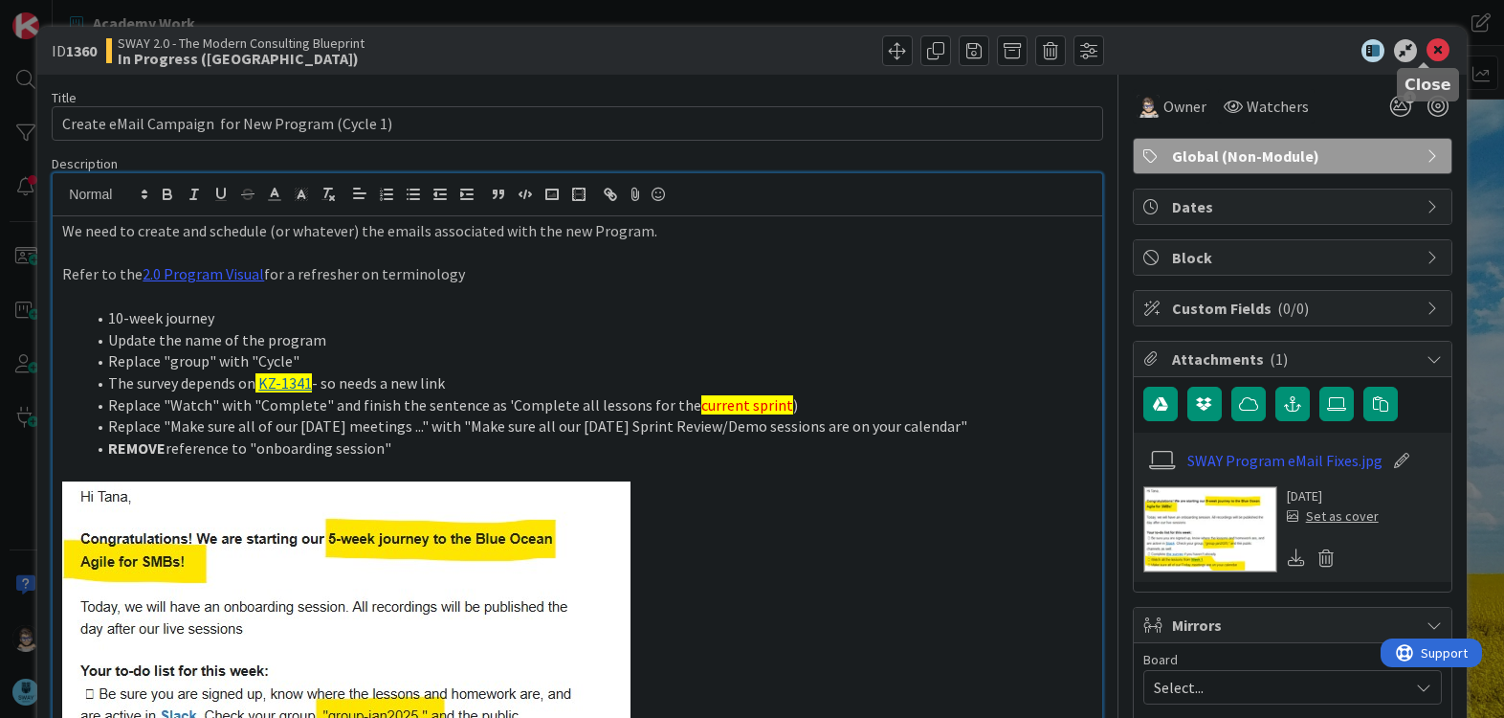
click at [1427, 56] on icon at bounding box center [1438, 50] width 23 height 23
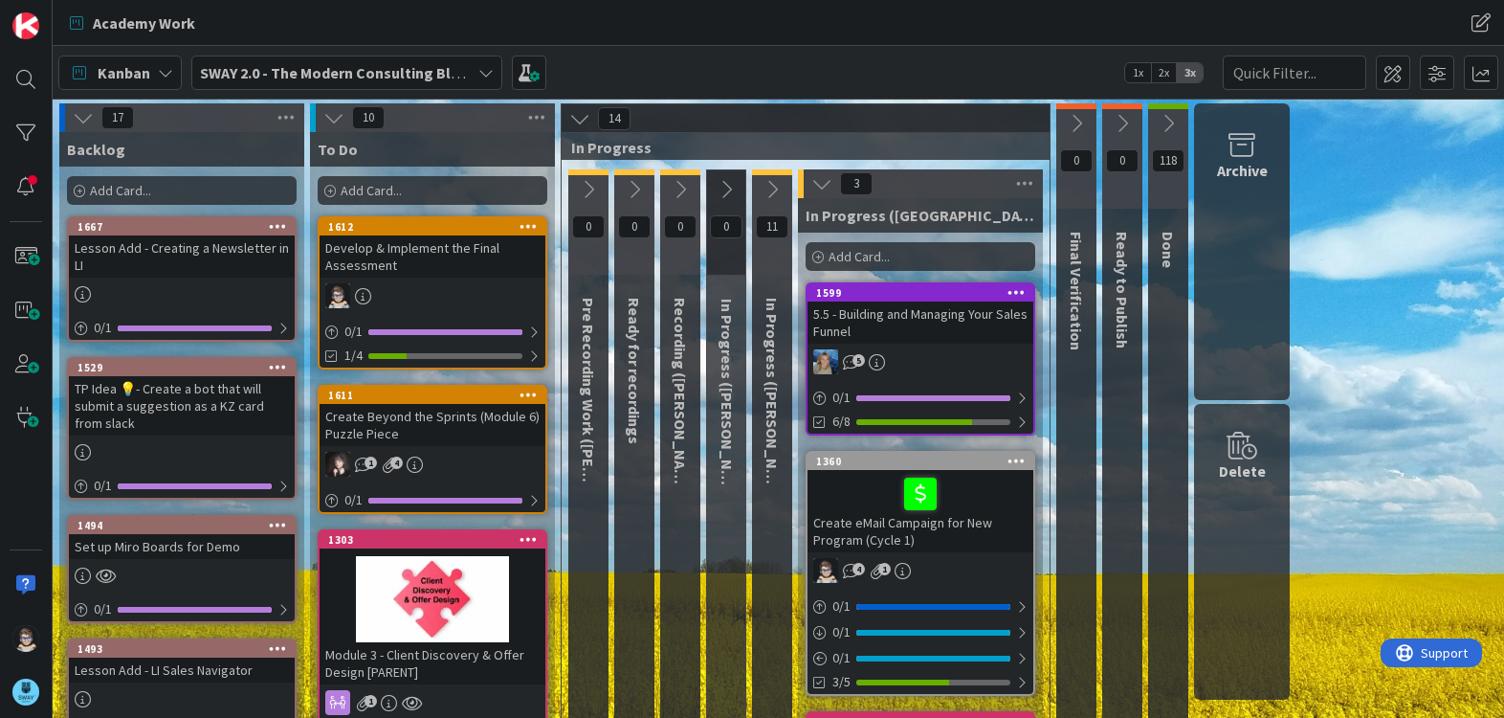
click at [482, 81] on div "SWAY 2.0 - The Modern Consulting Blueprint" at bounding box center [346, 73] width 311 height 34
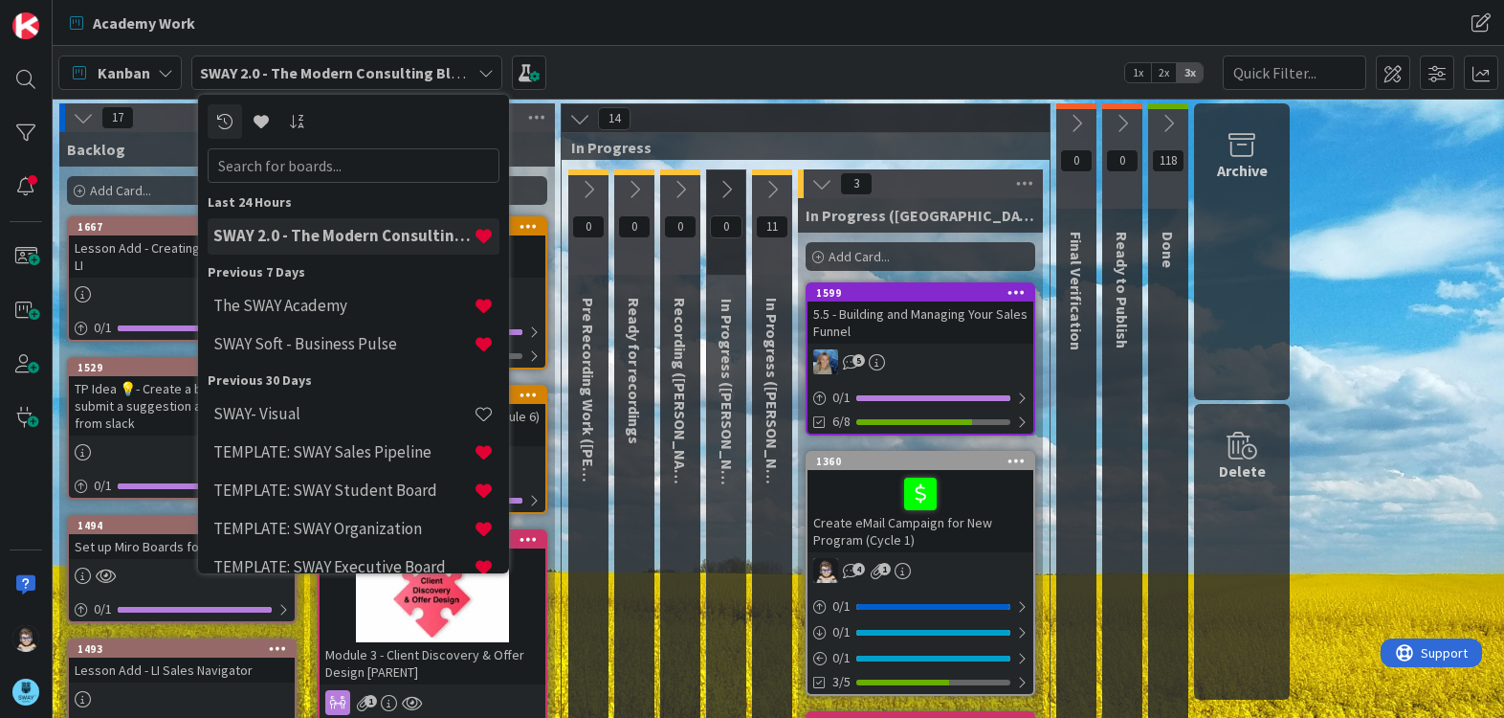
click at [363, 302] on h4 "The SWAY Academy" at bounding box center [343, 305] width 260 height 19
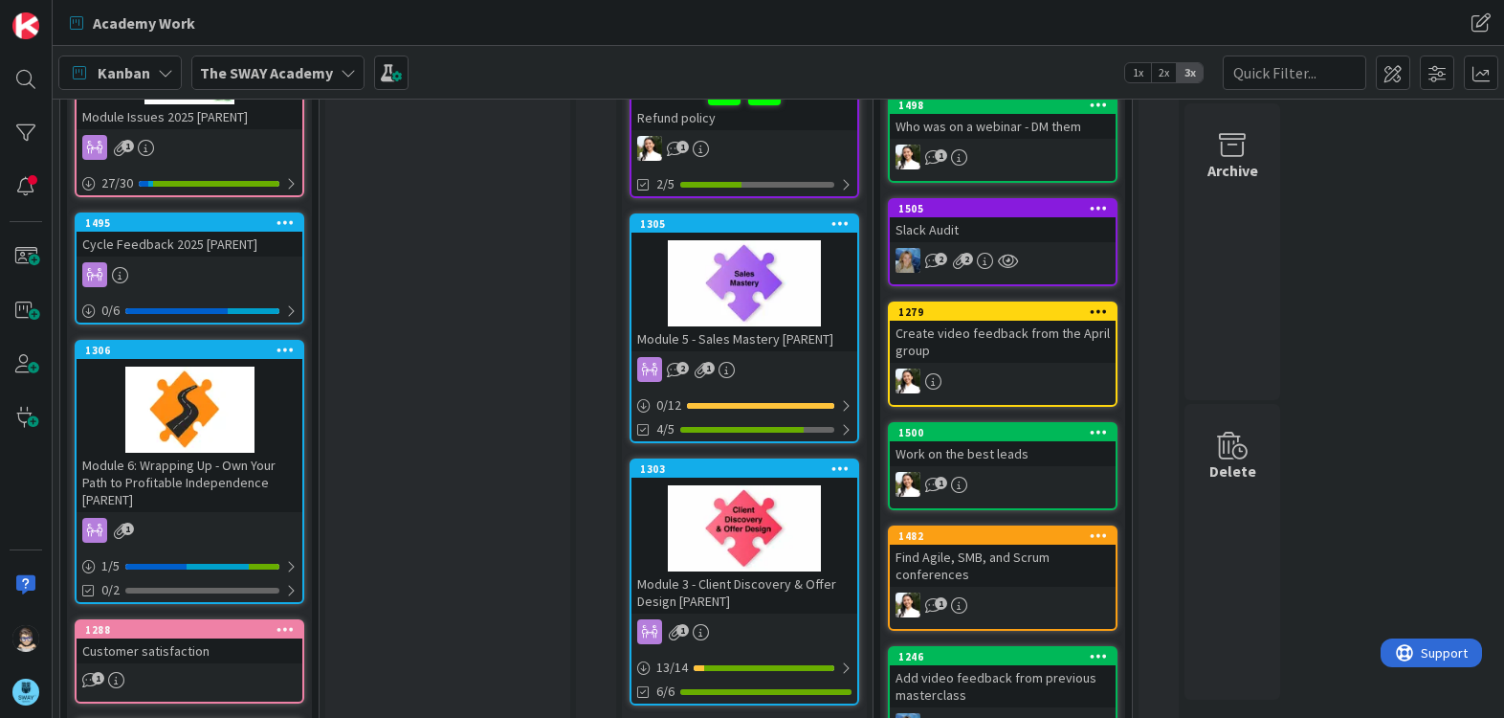
scroll to position [285, 0]
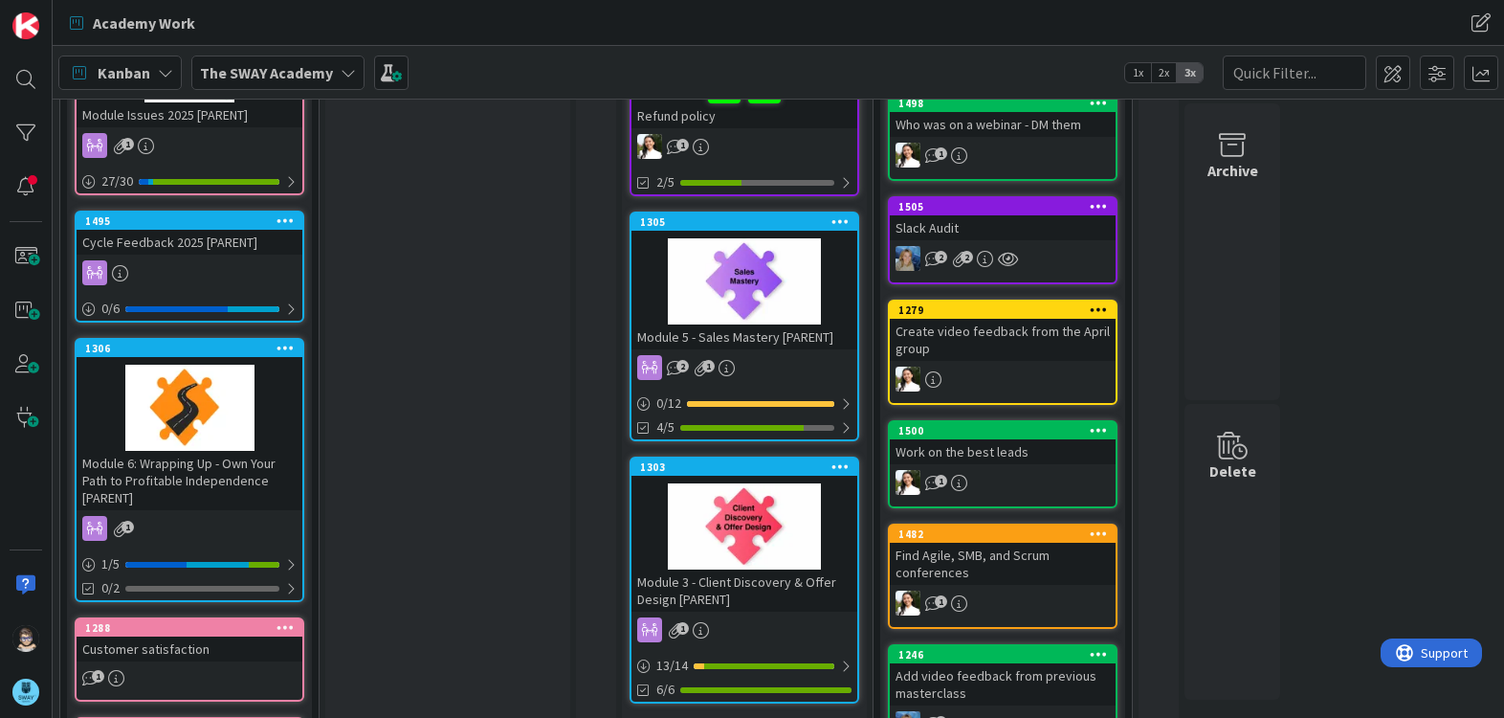
click at [345, 71] on icon at bounding box center [348, 72] width 15 height 15
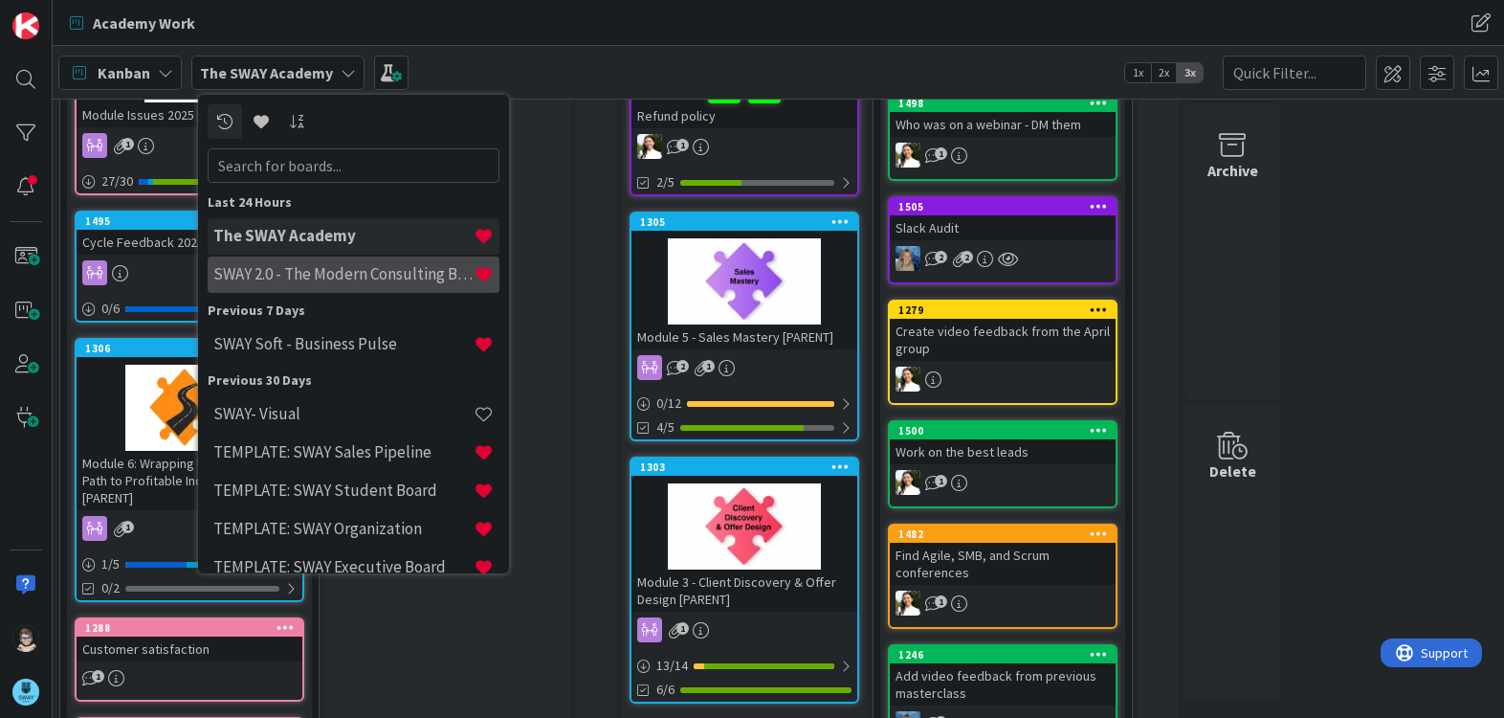
click at [383, 278] on h4 "SWAY 2.0 - The Modern Consulting Blueprint" at bounding box center [343, 273] width 260 height 19
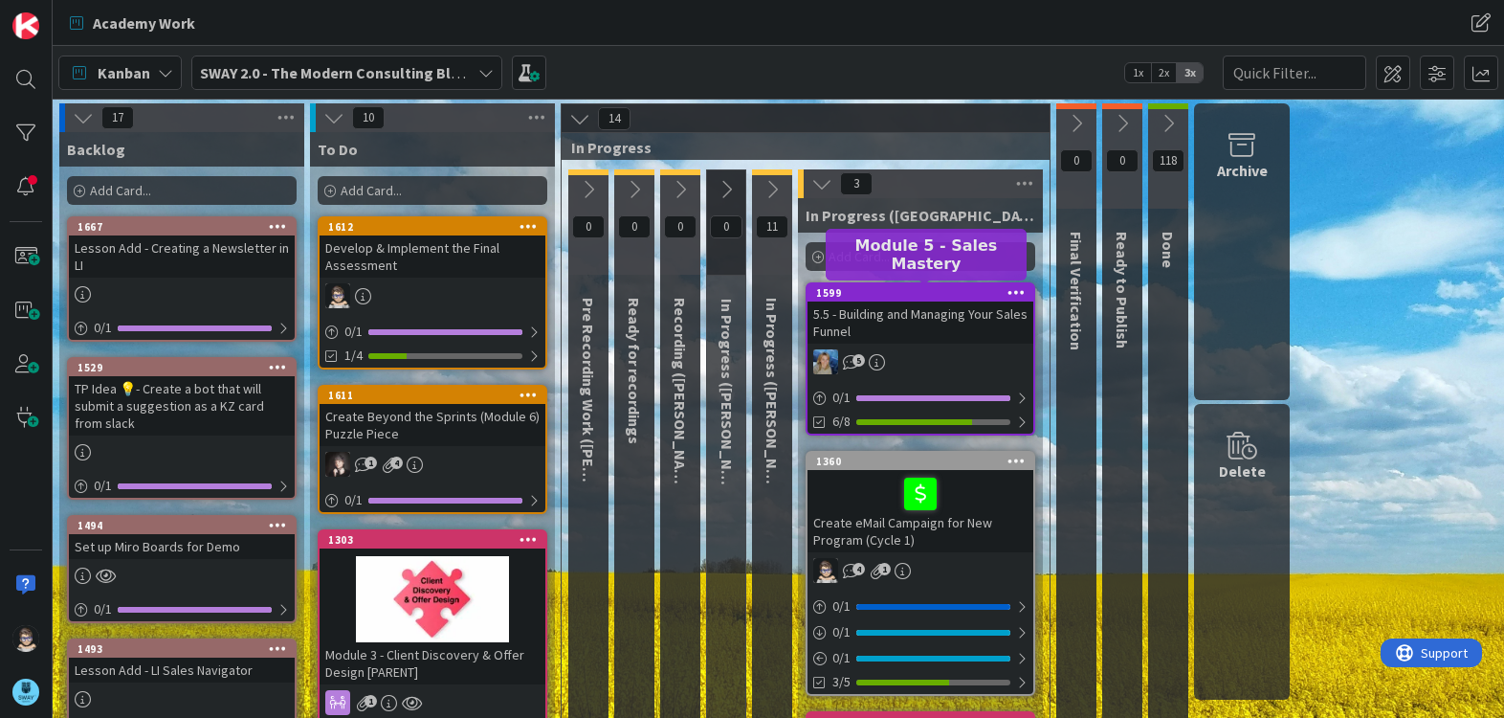
click at [925, 298] on div "1599" at bounding box center [924, 292] width 217 height 13
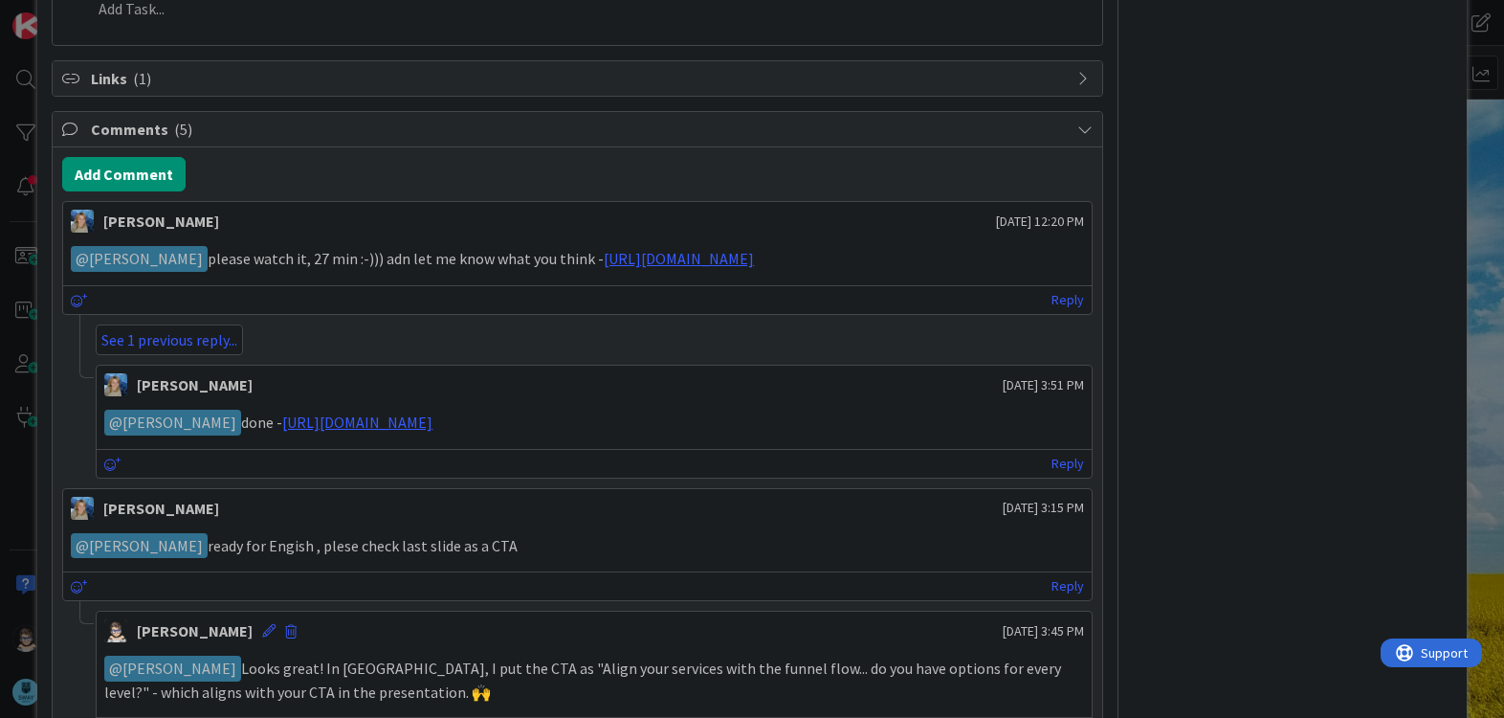
scroll to position [844, 0]
click at [176, 356] on link "See 1 previous reply..." at bounding box center [169, 340] width 147 height 31
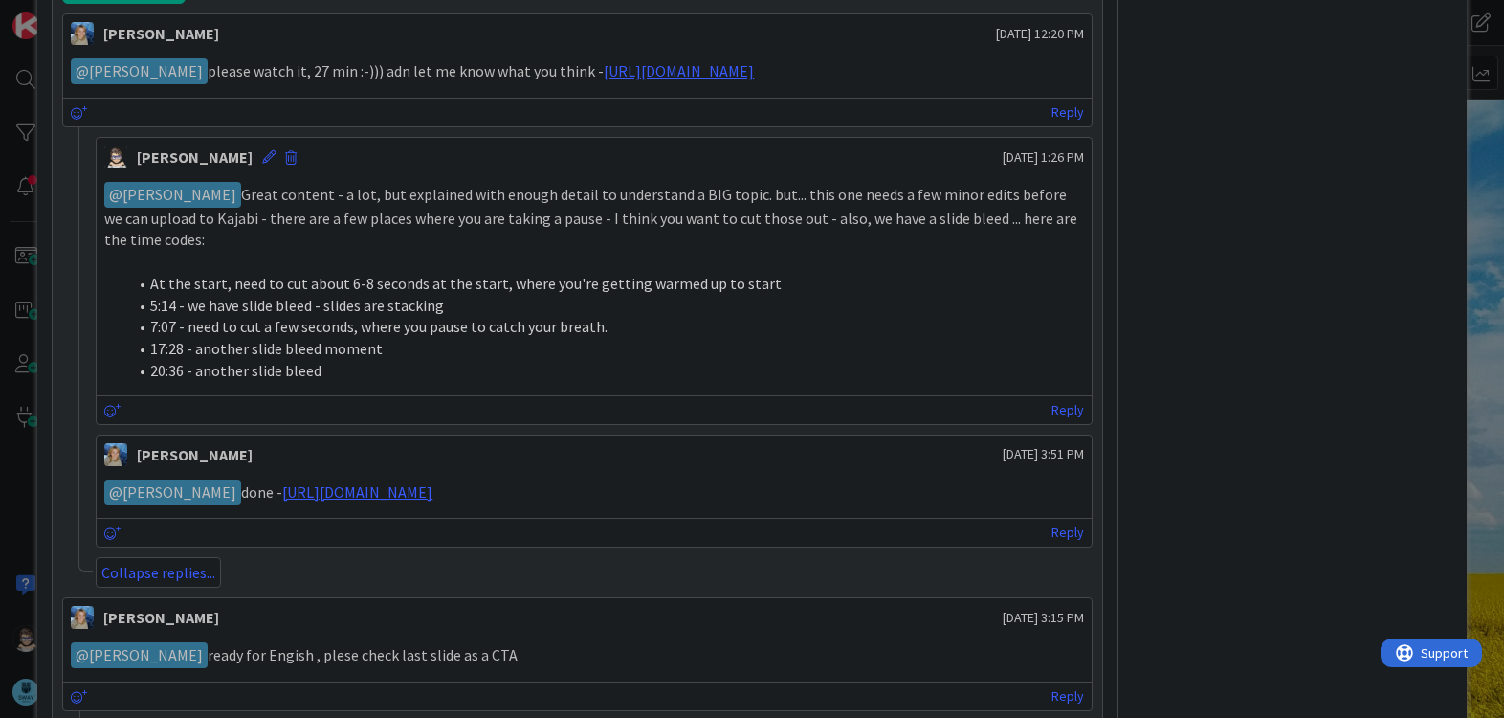
scroll to position [1034, 0]
click at [358, 380] on li "20:36 - another slide bleed" at bounding box center [605, 369] width 956 height 22
click at [399, 380] on li "20:36 - another slide bleed" at bounding box center [605, 369] width 956 height 22
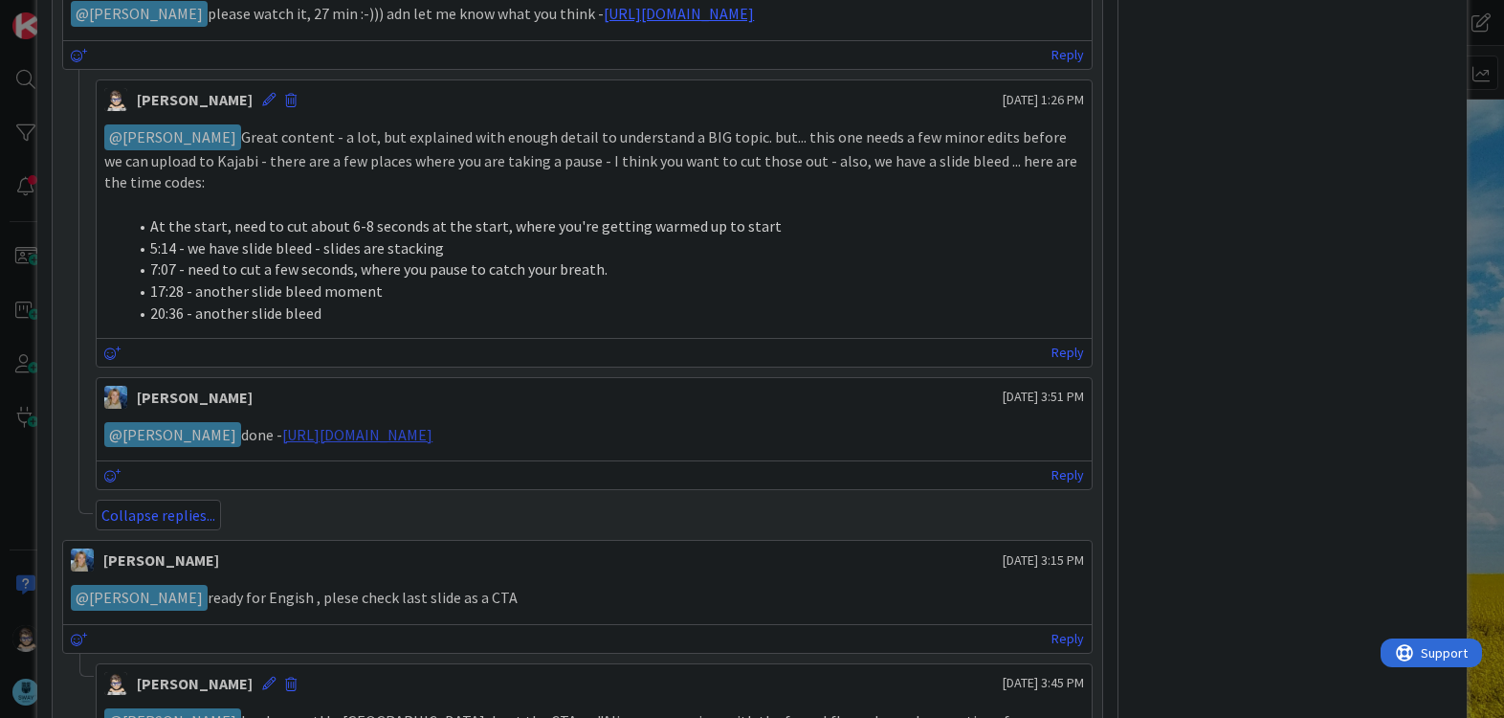
scroll to position [1089, 0]
click at [433, 445] on link "[URL][DOMAIN_NAME]" at bounding box center [357, 435] width 150 height 19
